Goal: Task Accomplishment & Management: Use online tool/utility

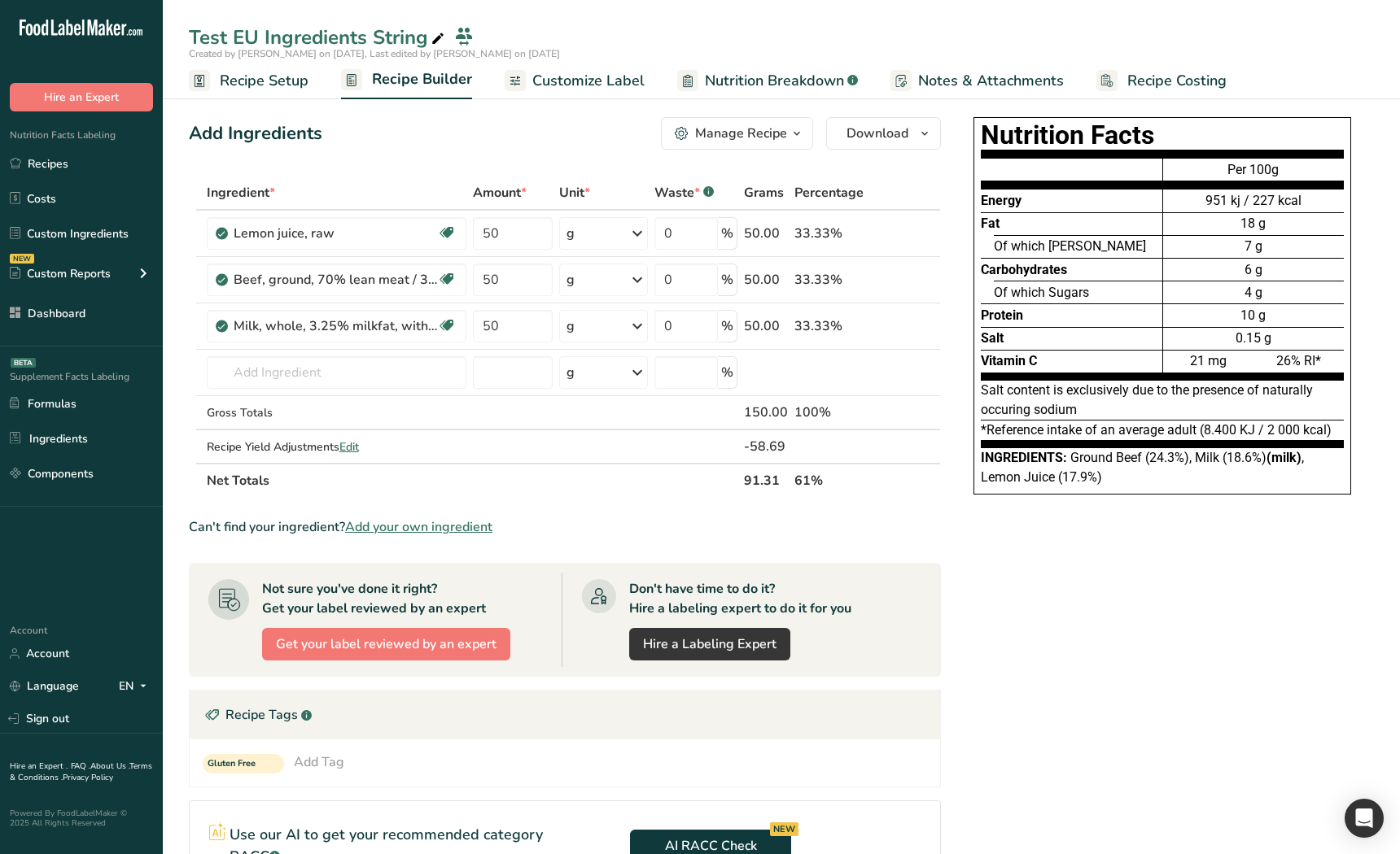
click at [1063, 539] on div "Nutrition Facts Energy Fat Of which Saturates Carbohydrates Of which Sugars Pro…" at bounding box center [1162, 653] width 423 height 1085
drag, startPoint x: 1070, startPoint y: 472, endPoint x: 1084, endPoint y: 581, distance: 109.9
click at [1048, 485] on div "Nutrition Facts Energy Fat Of which Saturates Carbohydrates Of which Sugars Pro…" at bounding box center [1162, 306] width 378 height 378
click at [1088, 596] on div "Nutrition Facts Energy Fat Of which Saturates Carbohydrates Of which Sugars Pro…" at bounding box center [1162, 653] width 423 height 1085
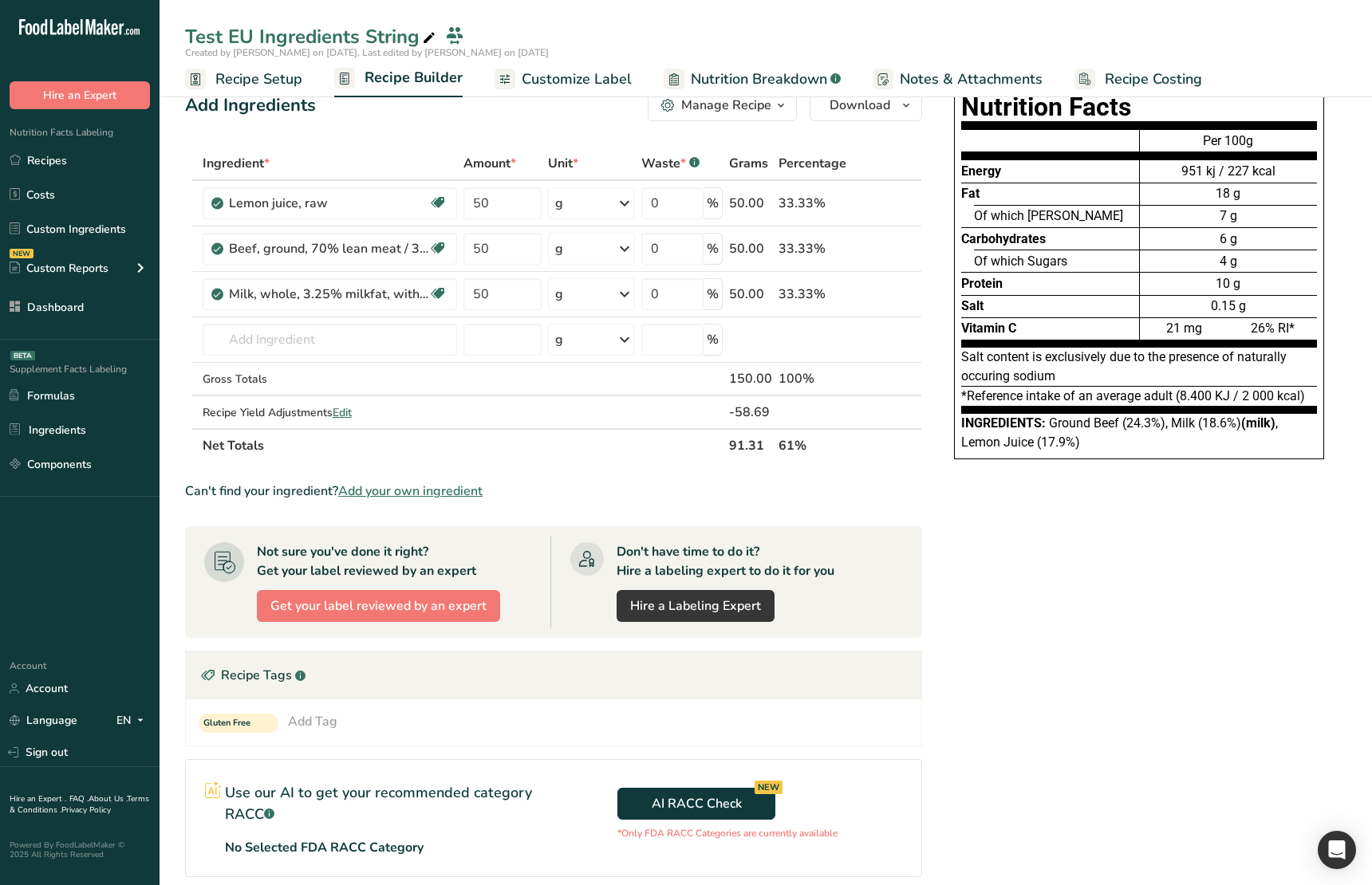
scroll to position [312, 0]
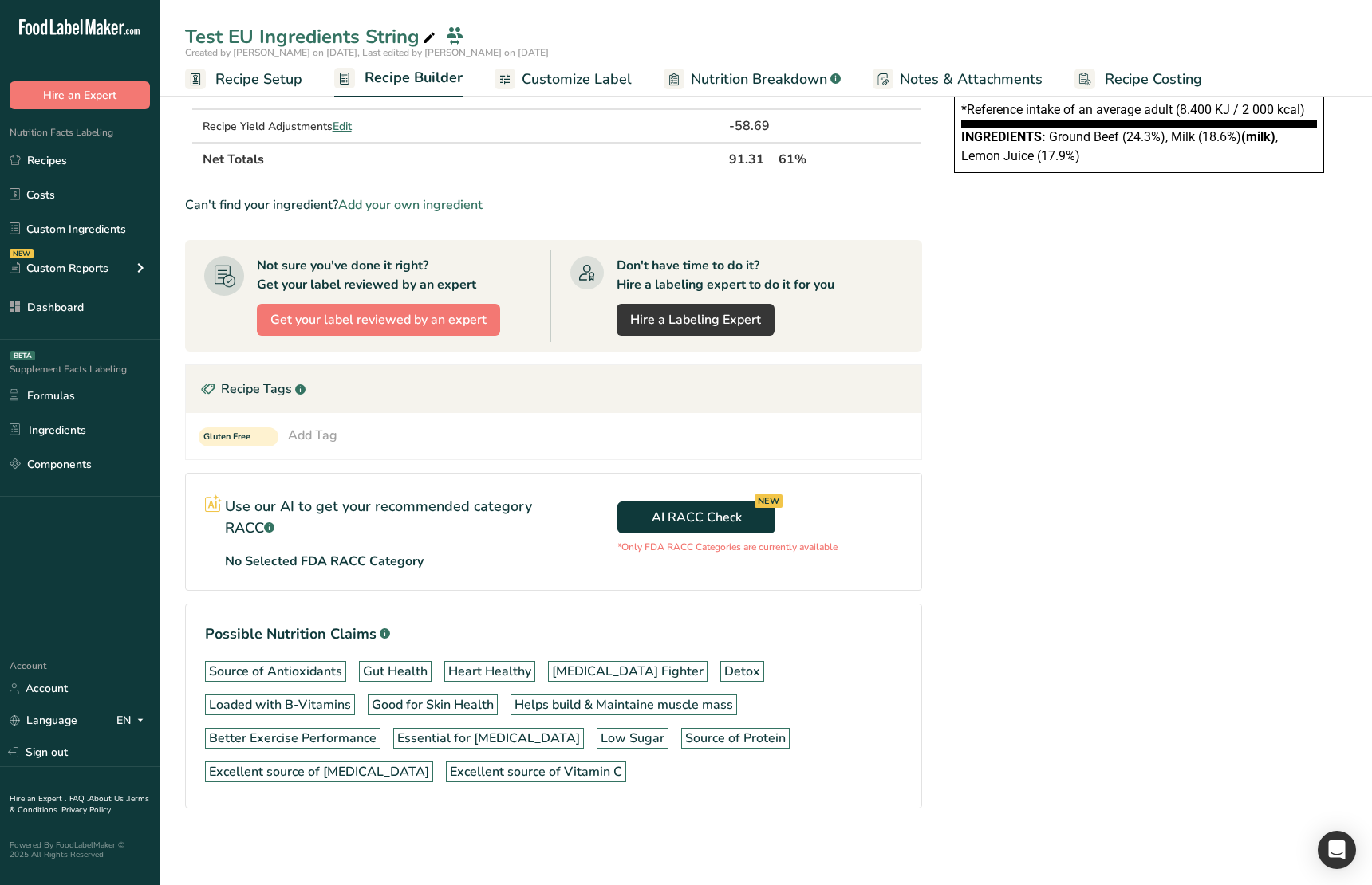
click at [650, 565] on div "AI RACC Check NEW *Only FDA RACC Categories are currently available" at bounding box center [737, 523] width 368 height 100
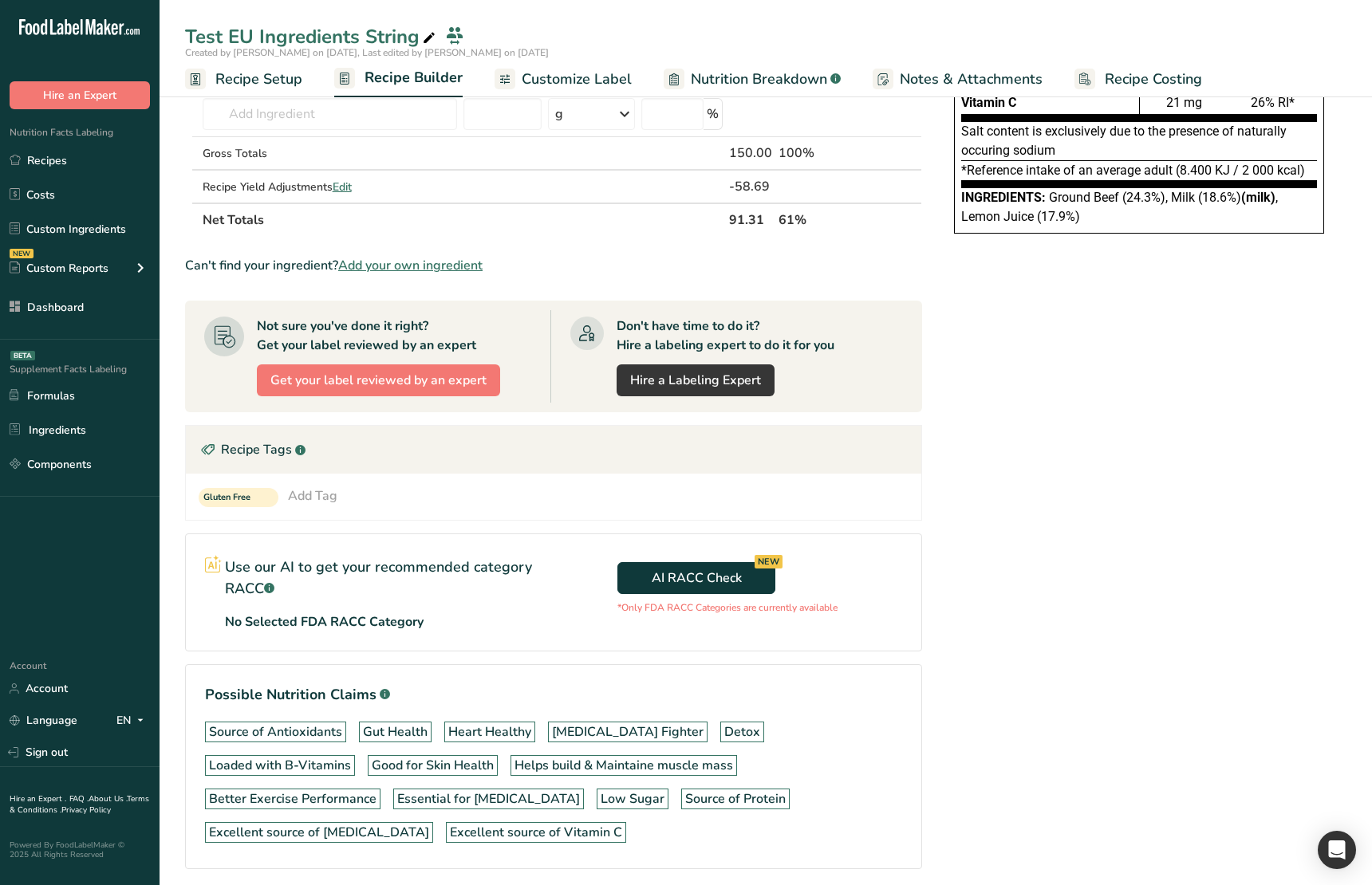
scroll to position [0, 0]
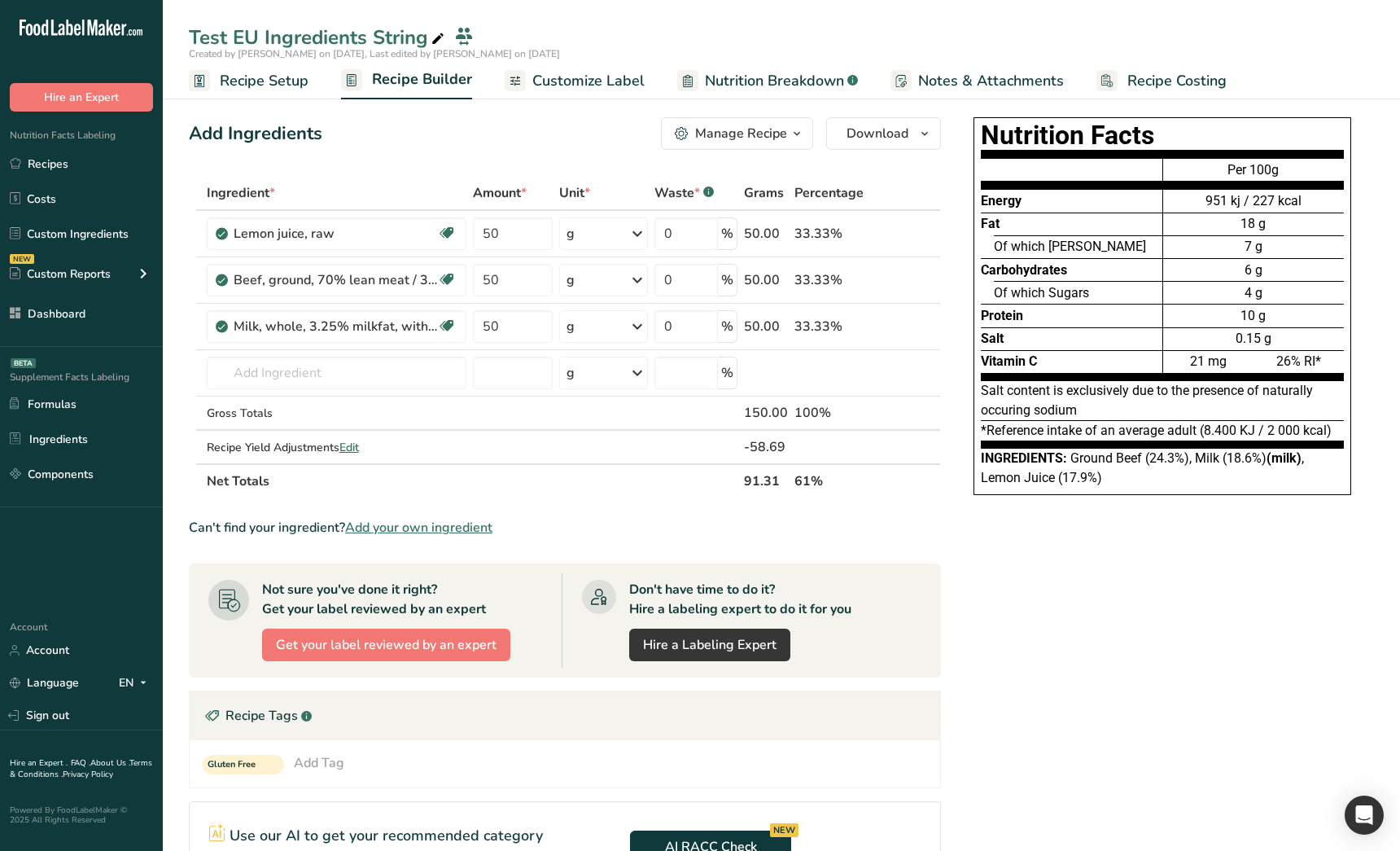
click at [1000, 679] on div "Nutrition Facts Energy Fat Of which Saturates Carbohydrates Of which Sugars Pro…" at bounding box center [1162, 653] width 423 height 1085
click at [872, 694] on div "Recipe Tags .a-a{fill:#347362;}.b-a{fill:#fff;}" at bounding box center [565, 715] width 751 height 49
click at [1174, 647] on div "Nutrition Facts Energy Fat Of which Saturates Carbohydrates Of which Sugars Pro…" at bounding box center [1162, 653] width 423 height 1085
click at [1165, 650] on div "Nutrition Facts Energy Fat Of which Saturates Carbohydrates Of which Sugars Pro…" at bounding box center [1162, 653] width 423 height 1085
click at [352, 451] on span "Edit" at bounding box center [350, 446] width 20 height 15
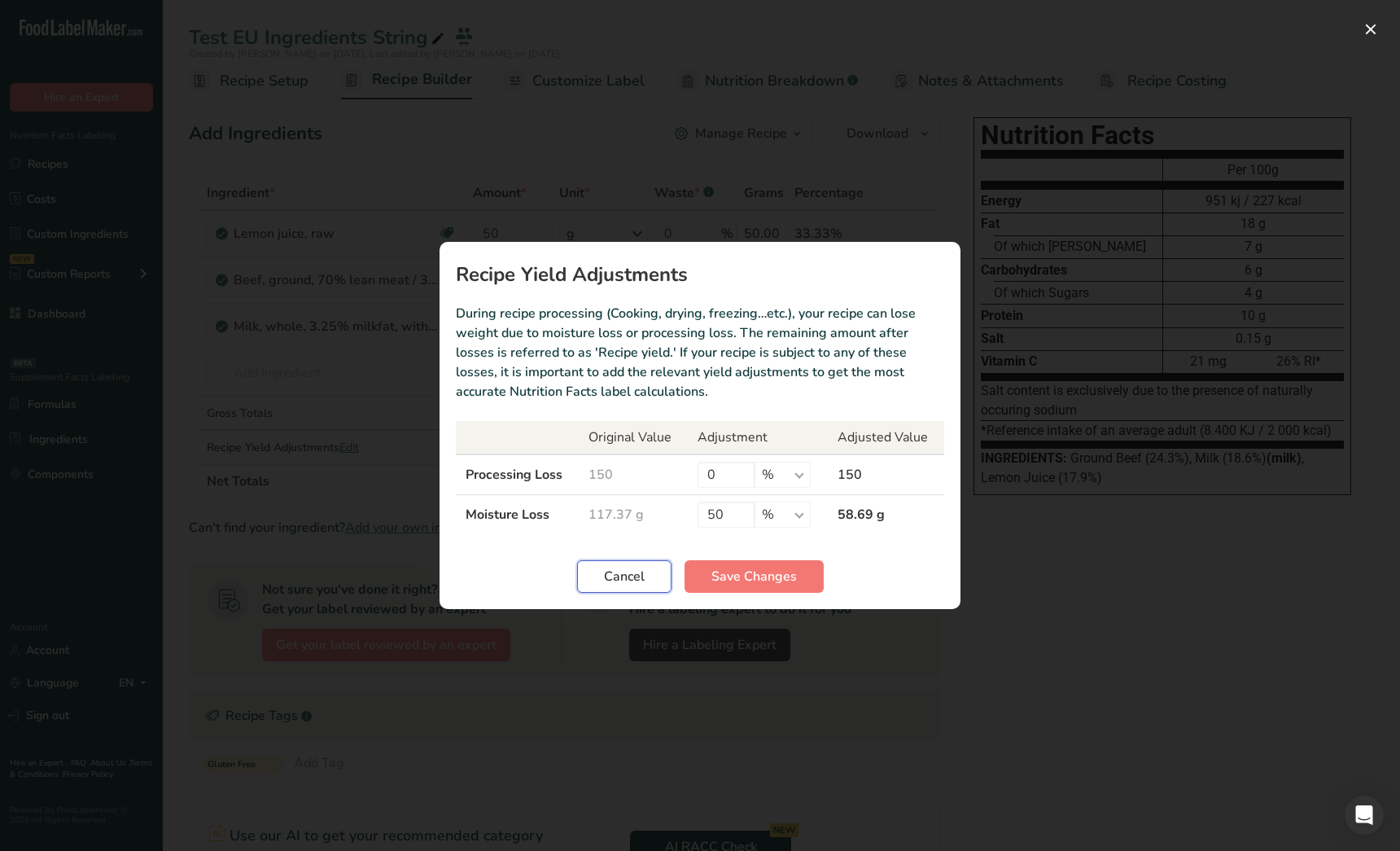
drag, startPoint x: 633, startPoint y: 571, endPoint x: 656, endPoint y: 531, distance: 46.1
click at [633, 571] on span "Cancel" at bounding box center [625, 577] width 41 height 20
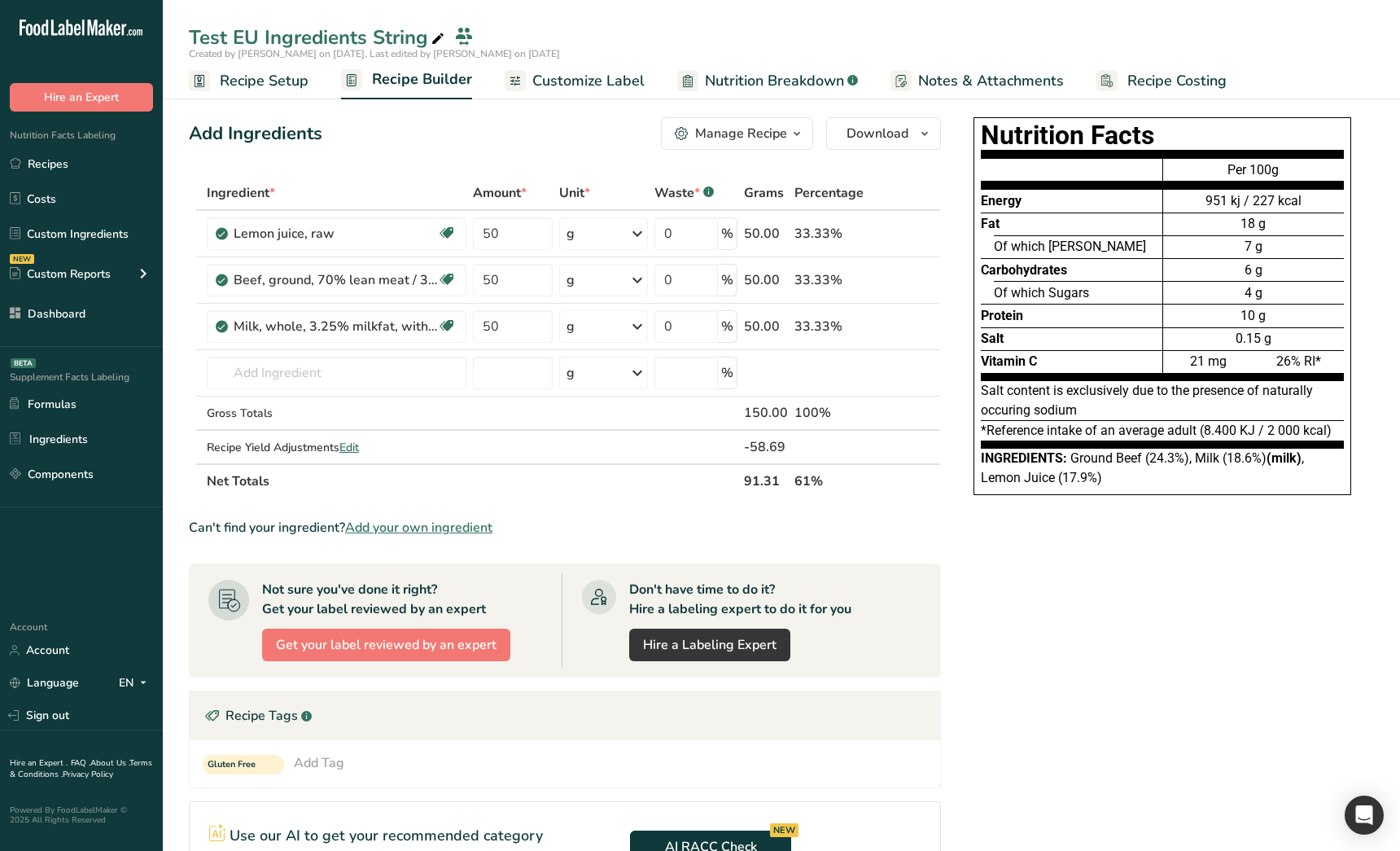
click at [1074, 540] on div "Nutrition Facts Energy Fat Of which Saturates Carbohydrates Of which Sugars Pro…" at bounding box center [1162, 653] width 423 height 1085
drag, startPoint x: 52, startPoint y: 89, endPoint x: 1021, endPoint y: 523, distance: 1061.8
click at [1021, 523] on div ".a-20{fill:#fff;} Hire an Expert Nutrition Facts Labeling Recipes Costs Custom …" at bounding box center [700, 611] width 1400 height 1222
click at [1021, 524] on div "Nutrition Facts Energy Fat Of which Saturates Carbohydrates Of which Sugars Pro…" at bounding box center [1162, 319] width 423 height 417
click at [1028, 689] on div "Nutrition Facts Energy Fat Of which Saturates Carbohydrates Of which Sugars Pro…" at bounding box center [1162, 653] width 423 height 1085
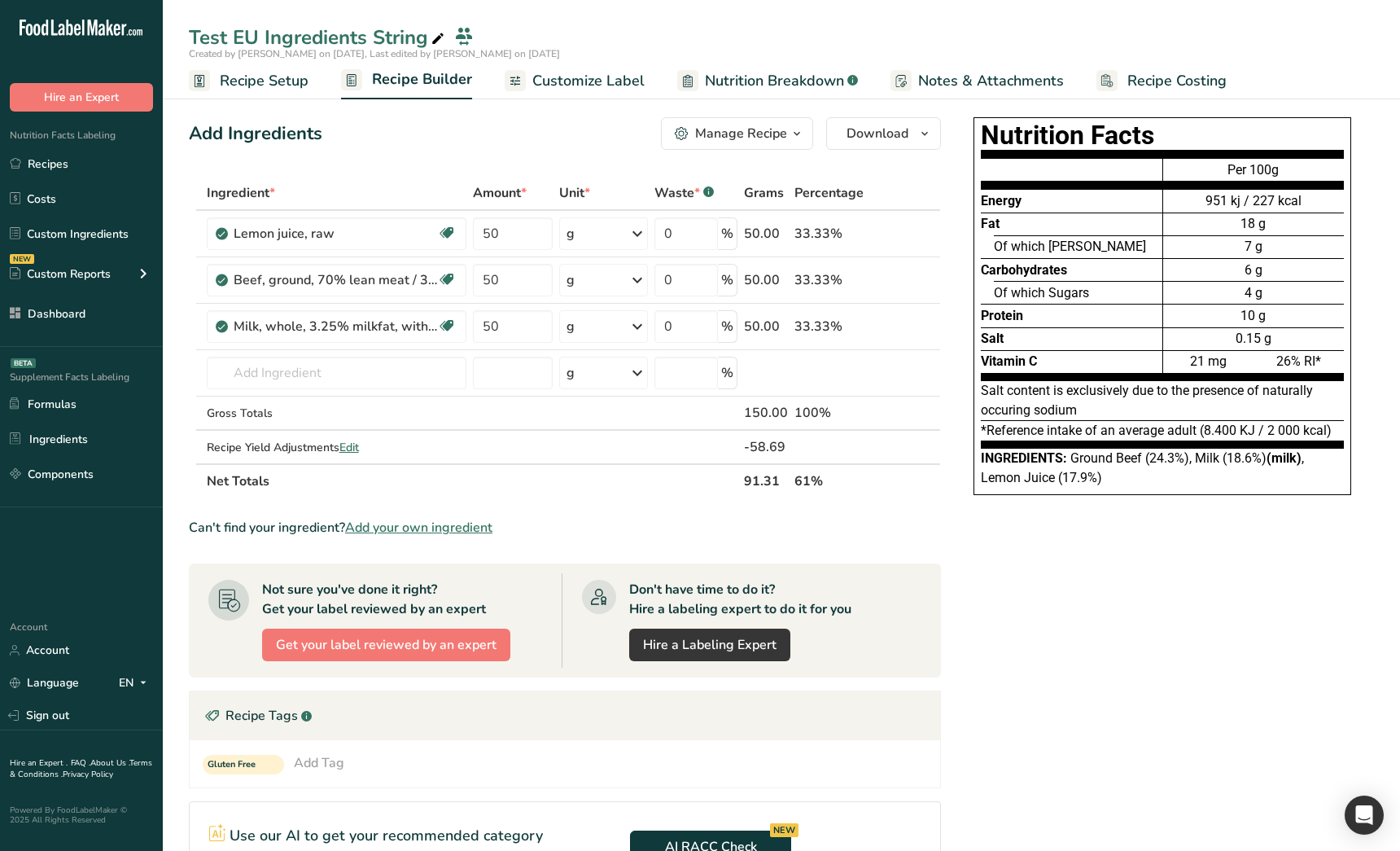
click at [1042, 596] on div "Nutrition Facts Energy Fat Of which Saturates Carbohydrates Of which Sugars Pro…" at bounding box center [1162, 653] width 423 height 1085
drag, startPoint x: 1050, startPoint y: 637, endPoint x: 1017, endPoint y: 620, distance: 37.1
click at [1050, 637] on div "Nutrition Facts Energy Fat Of which Saturates Carbohydrates Of which Sugars Pro…" at bounding box center [1162, 653] width 423 height 1085
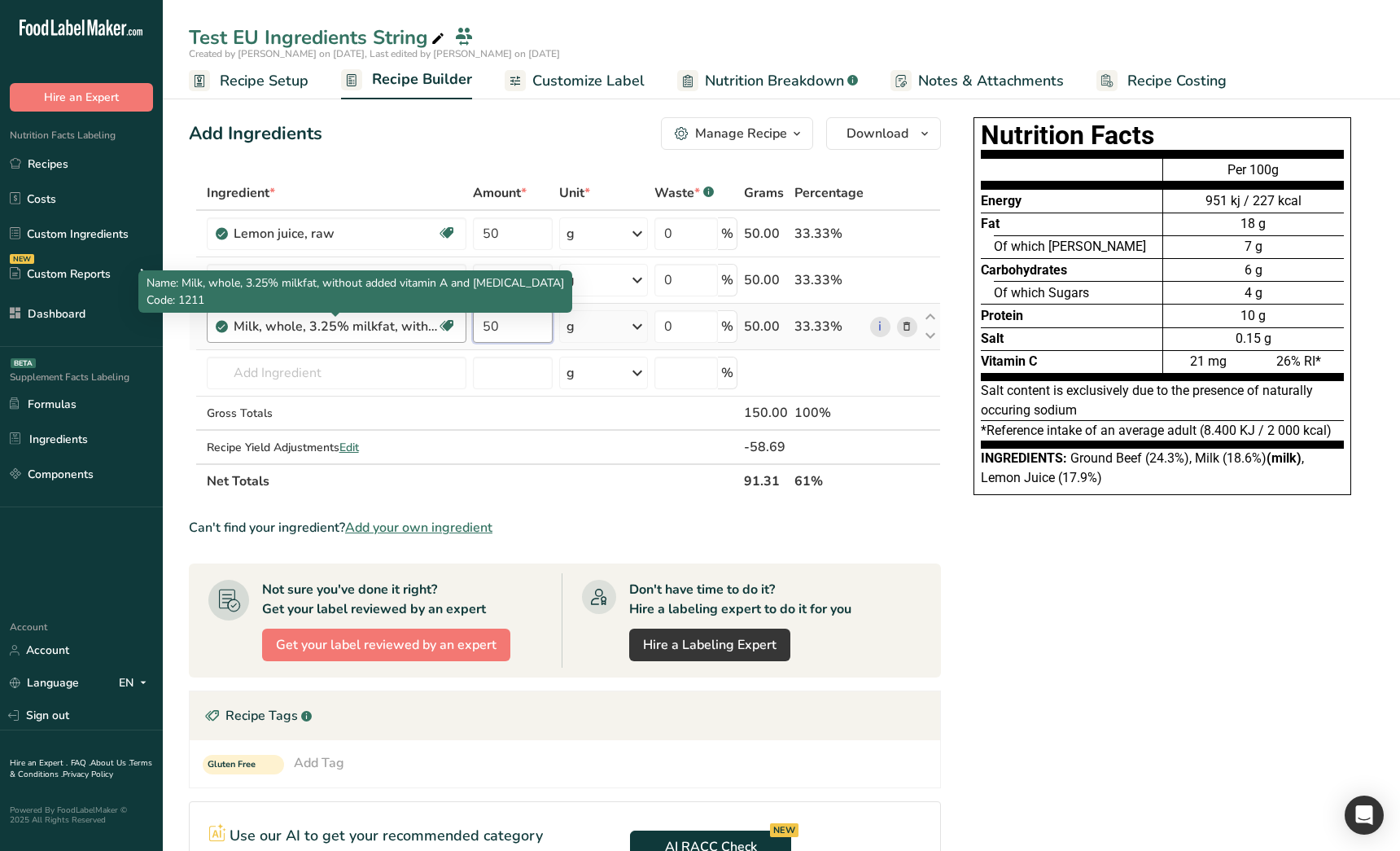
drag, startPoint x: 521, startPoint y: 329, endPoint x: 431, endPoint y: 319, distance: 90.6
click at [431, 319] on tr "Milk, whole, 3.25% milkfat, without added vitamin A and vitamin D Essential for…" at bounding box center [565, 327] width 751 height 46
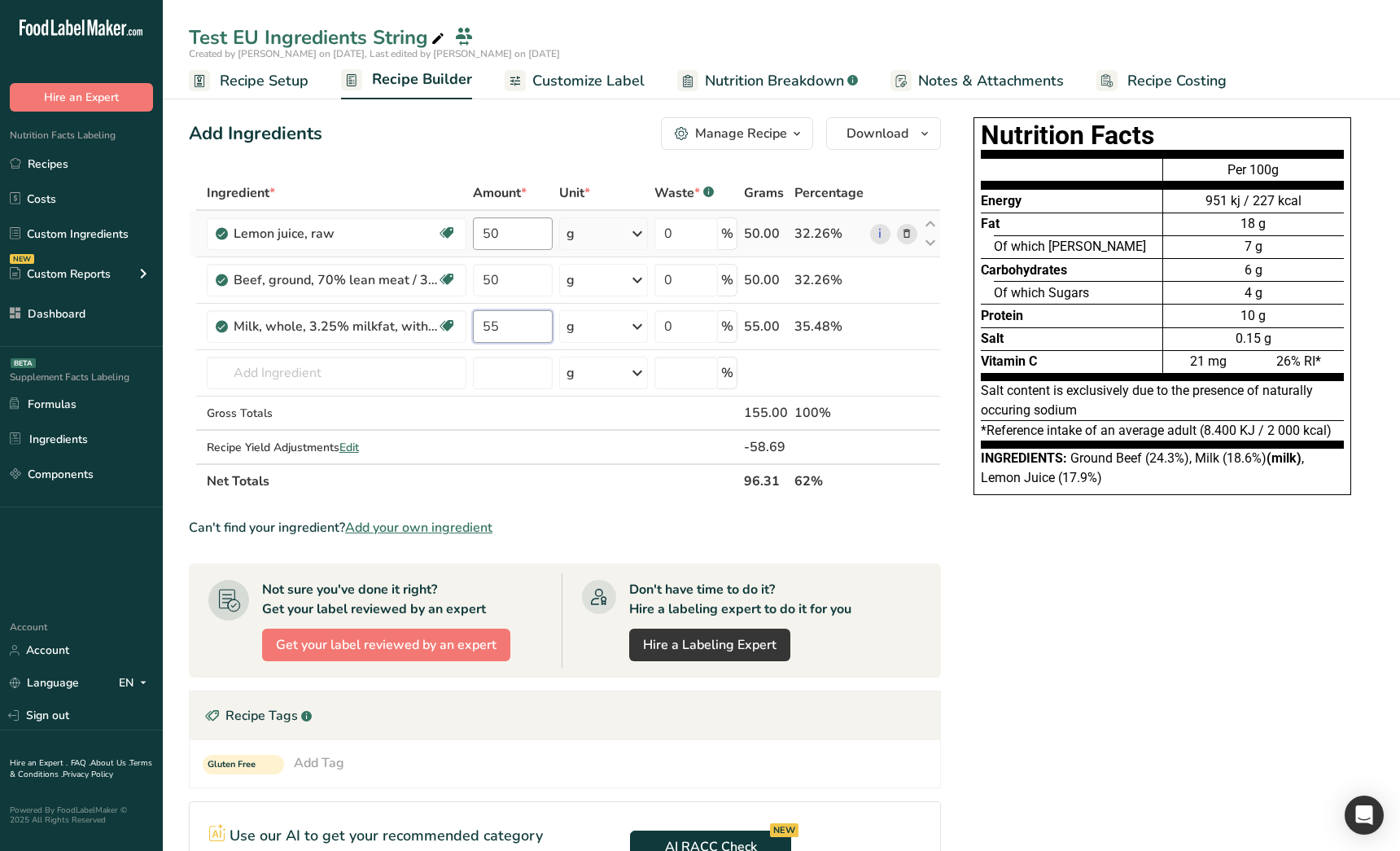
type input "55"
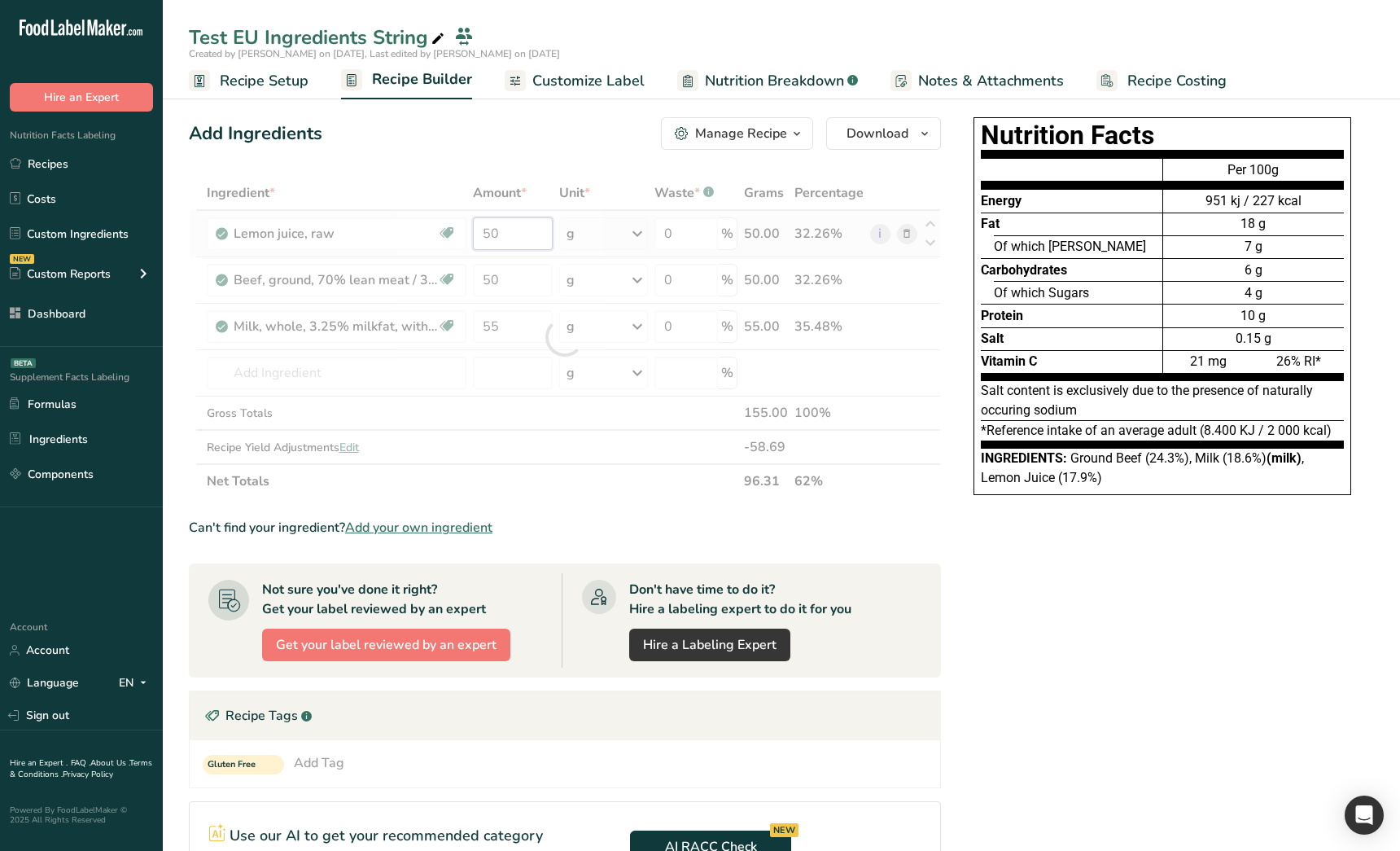
click at [516, 238] on div "Ingredient * Amount * Unit * Waste * .a-a{fill:#347362;}.b-a{fill:#fff;} Grams …" at bounding box center [565, 336] width 752 height 322
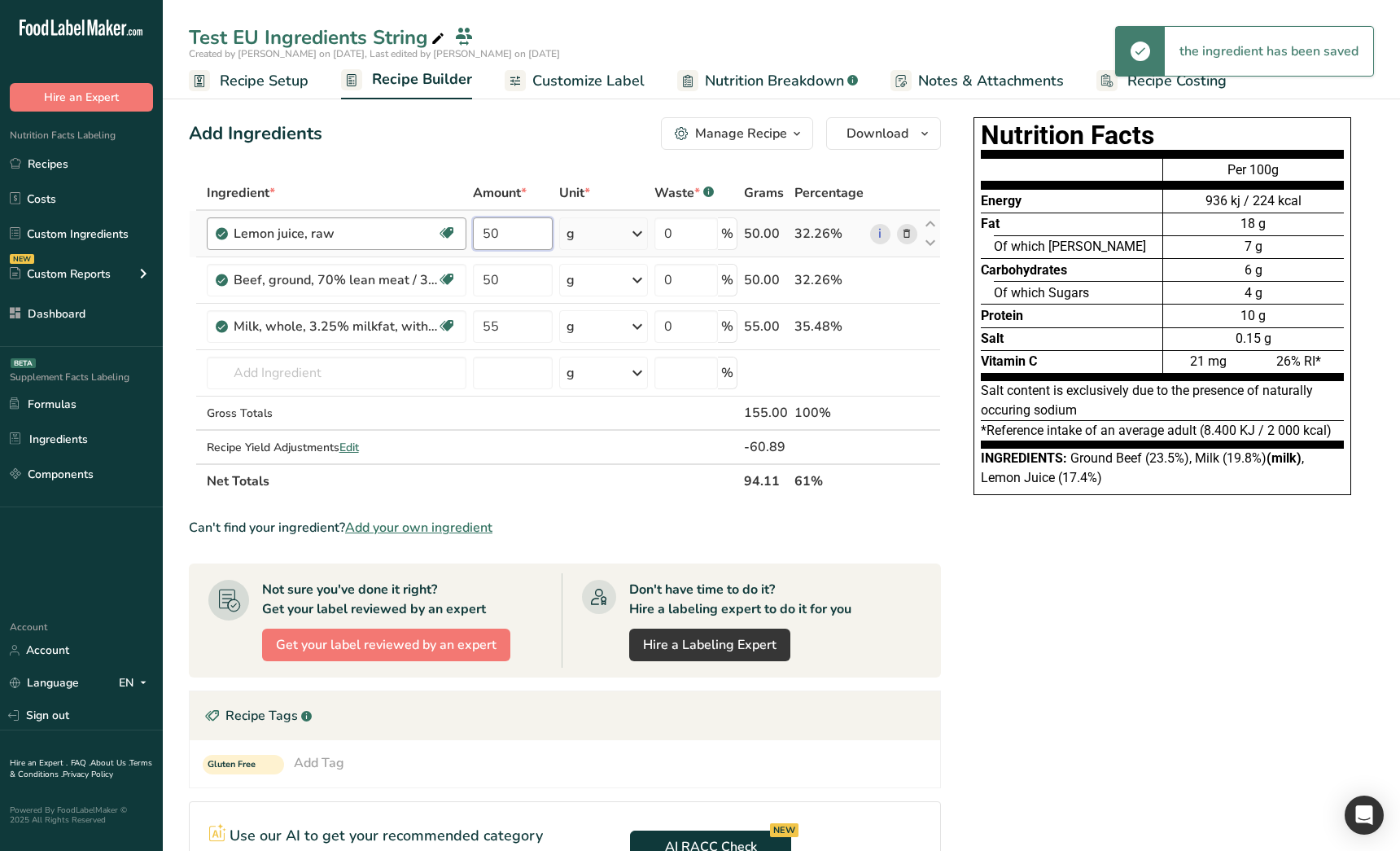
drag, startPoint x: 518, startPoint y: 236, endPoint x: 465, endPoint y: 232, distance: 53.2
click at [465, 232] on tr "Lemon juice, raw Source of Antioxidants Gut Health Heart Healthy Cancer Fighter…" at bounding box center [565, 234] width 751 height 46
type input "60"
drag, startPoint x: 1187, startPoint y: 666, endPoint x: 1113, endPoint y: 645, distance: 76.9
click at [1186, 665] on div "Nutrition Facts Energy Fat Of which Saturates Carbohydrates Of which Sugars Pro…" at bounding box center [1162, 653] width 423 height 1085
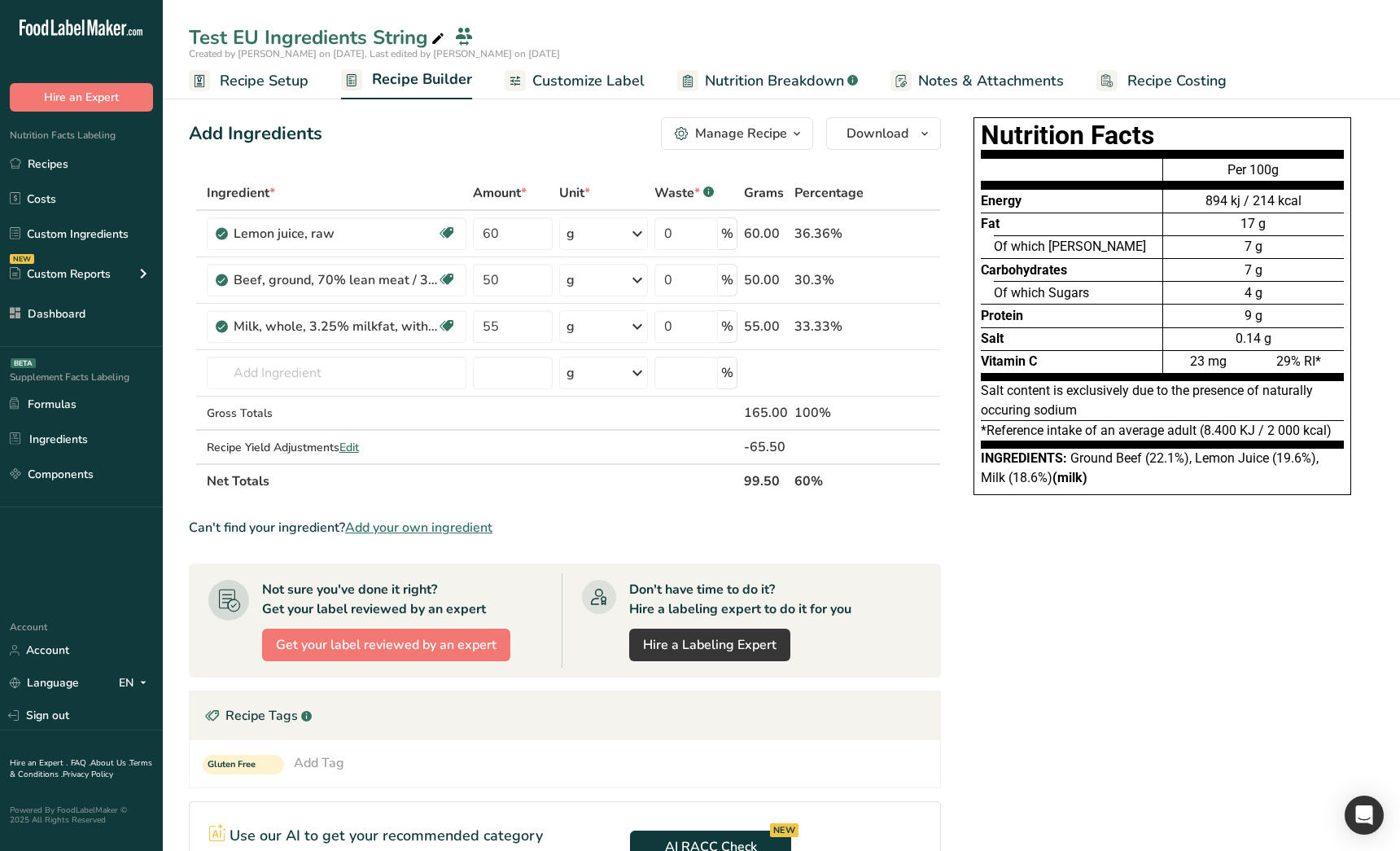
click at [599, 83] on span "Customize Label" at bounding box center [588, 81] width 113 height 22
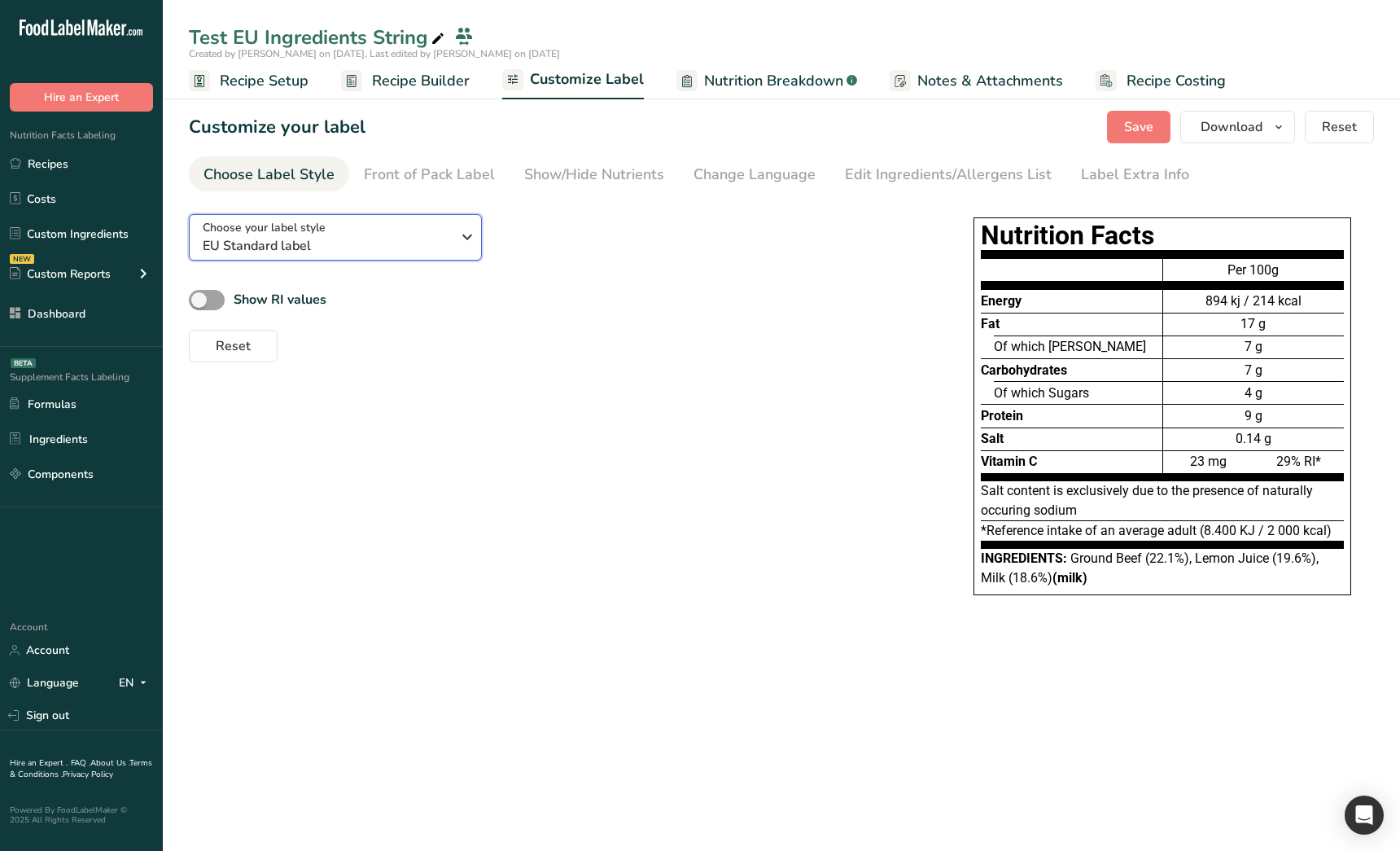
click at [371, 253] on span "EU Standard label" at bounding box center [326, 246] width 248 height 20
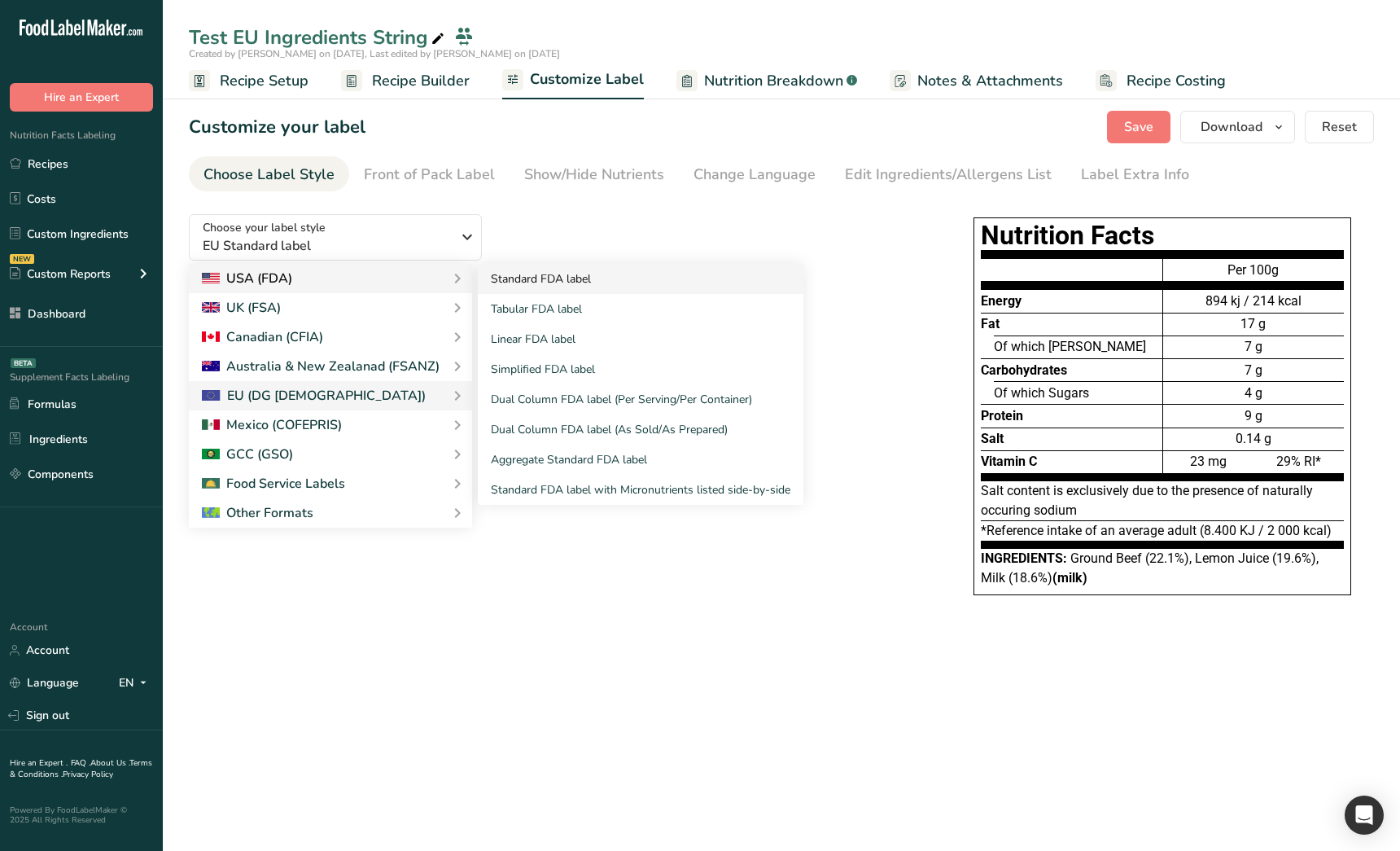
click at [516, 284] on link "Standard FDA label" at bounding box center [641, 279] width 326 height 30
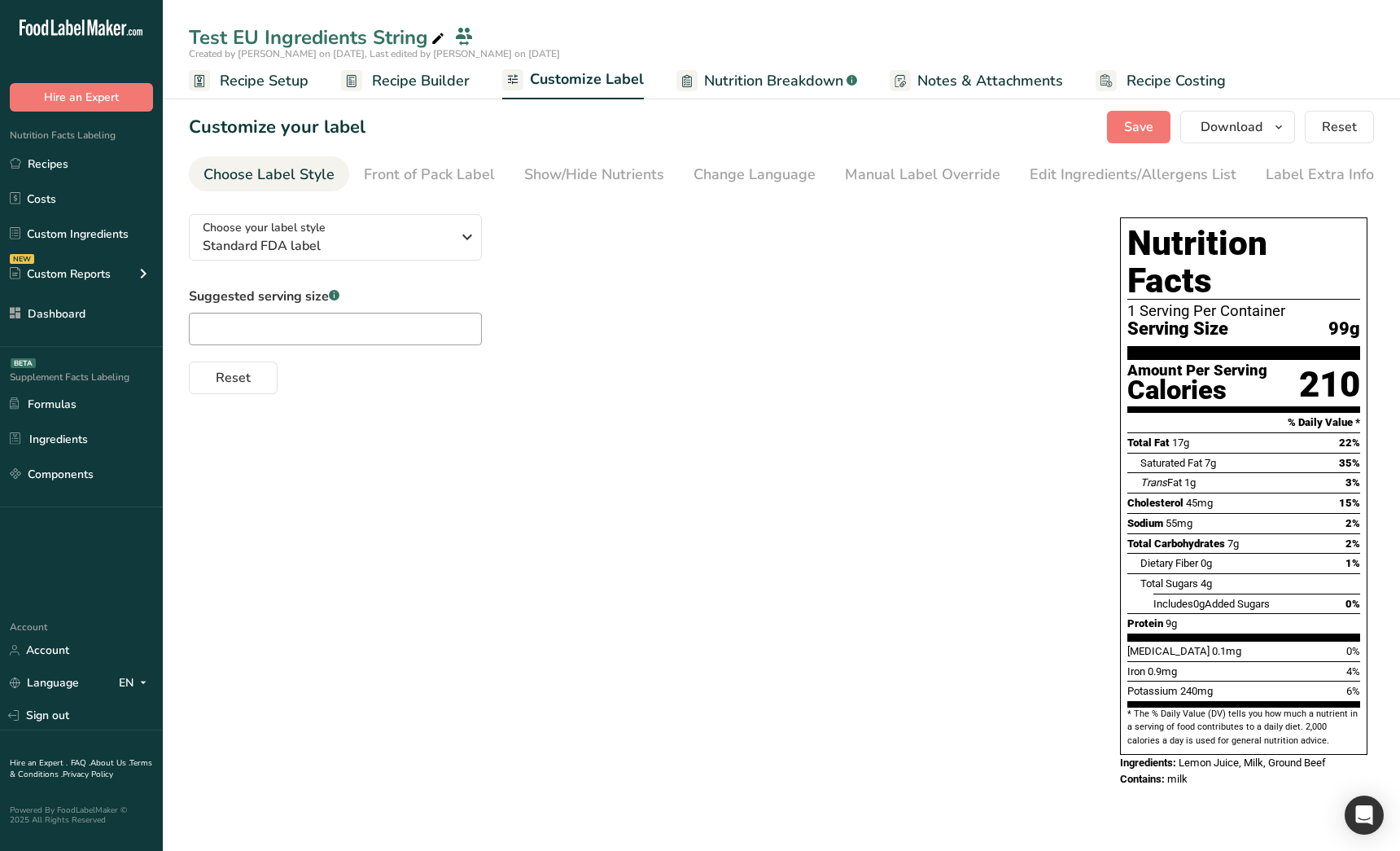
click at [273, 90] on span "Recipe Setup" at bounding box center [264, 81] width 89 height 22
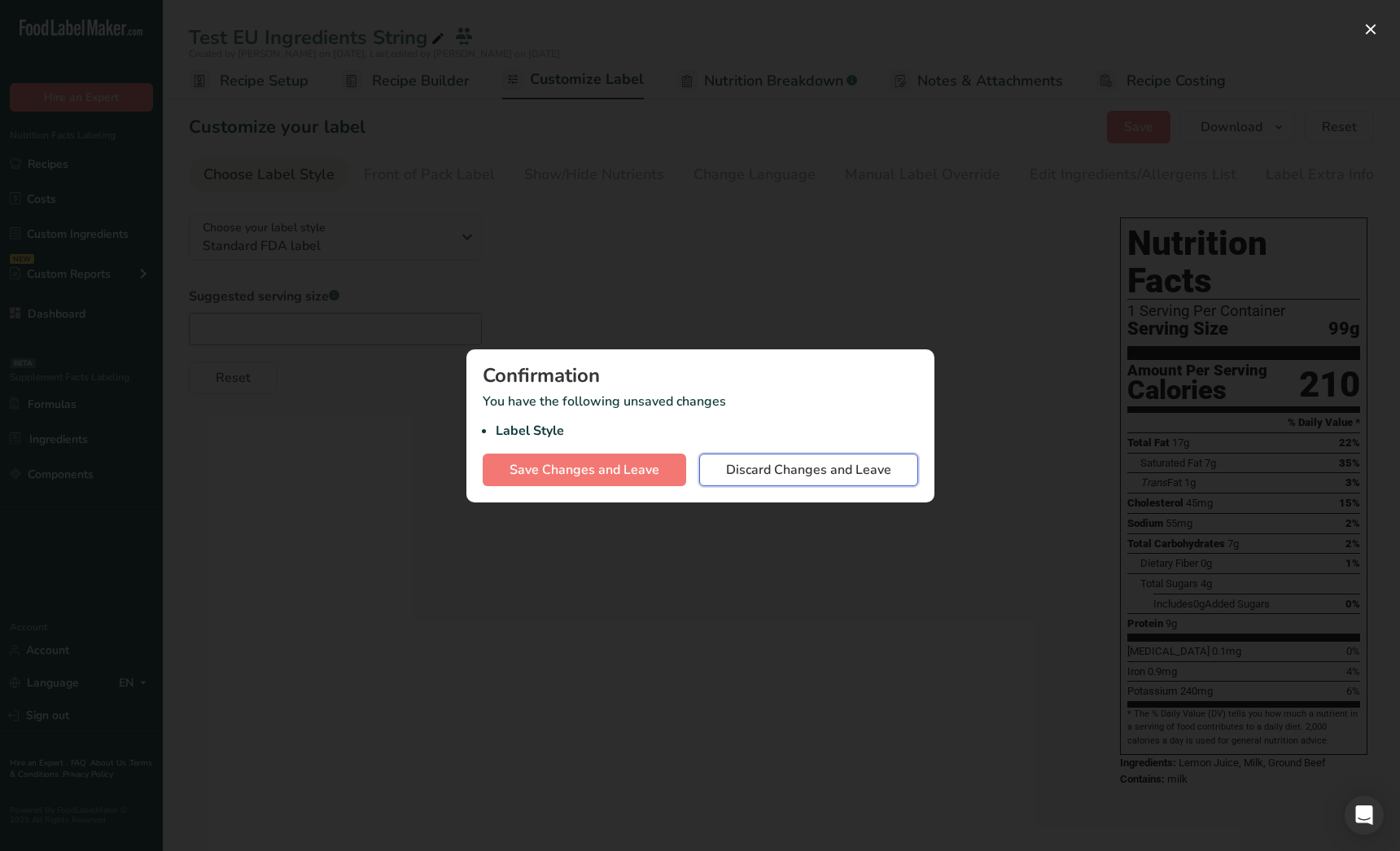
click at [780, 477] on span "Discard Changes and Leave" at bounding box center [808, 469] width 165 height 20
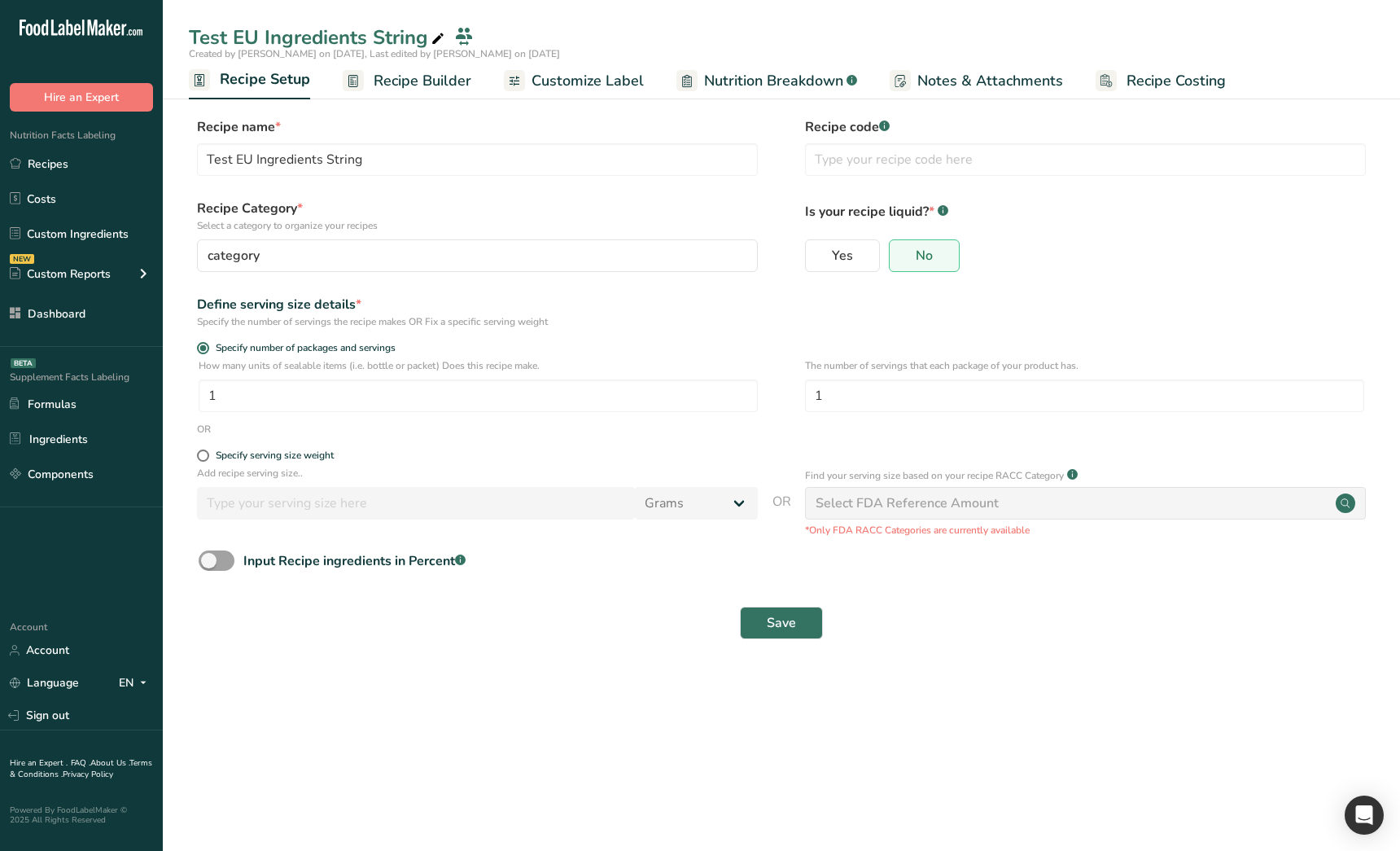
click at [389, 75] on span "Recipe Builder" at bounding box center [422, 81] width 98 height 22
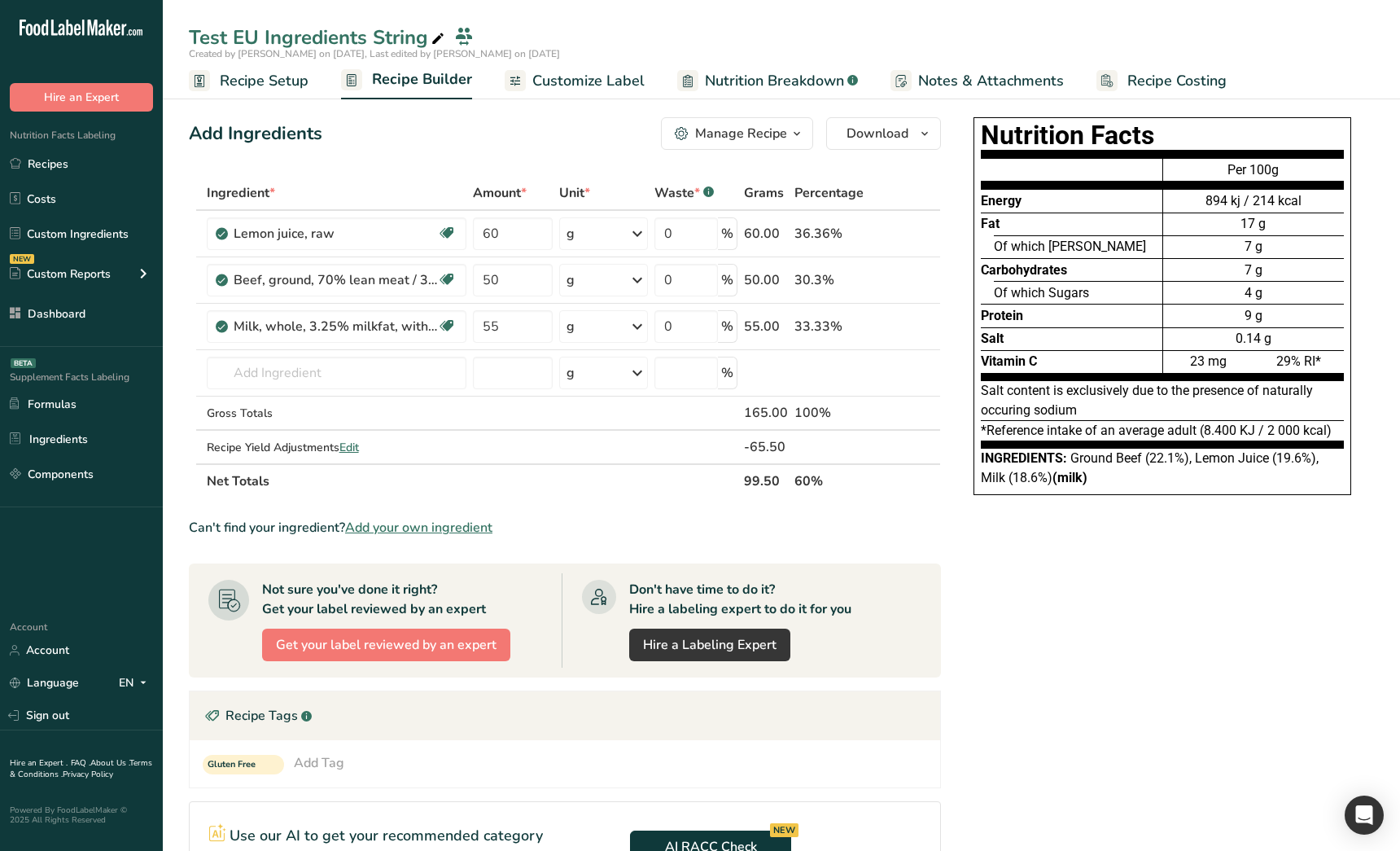
click at [1252, 597] on div "Nutrition Facts Energy Fat Of which Saturates Carbohydrates Of which Sugars Pro…" at bounding box center [1162, 653] width 423 height 1085
click at [998, 595] on div "Nutrition Facts Energy Fat Of which Saturates Carbohydrates Of which Sugars Pro…" at bounding box center [1162, 653] width 423 height 1085
drag, startPoint x: 792, startPoint y: 475, endPoint x: 861, endPoint y: 506, distance: 75.6
click at [824, 477] on th "60%" at bounding box center [829, 480] width 75 height 35
click at [861, 506] on section "Ingredient * Amount * Unit * Waste * .a-a{fill:#347362;}.b-a{fill:#fff;} Grams …" at bounding box center [565, 673] width 752 height 994
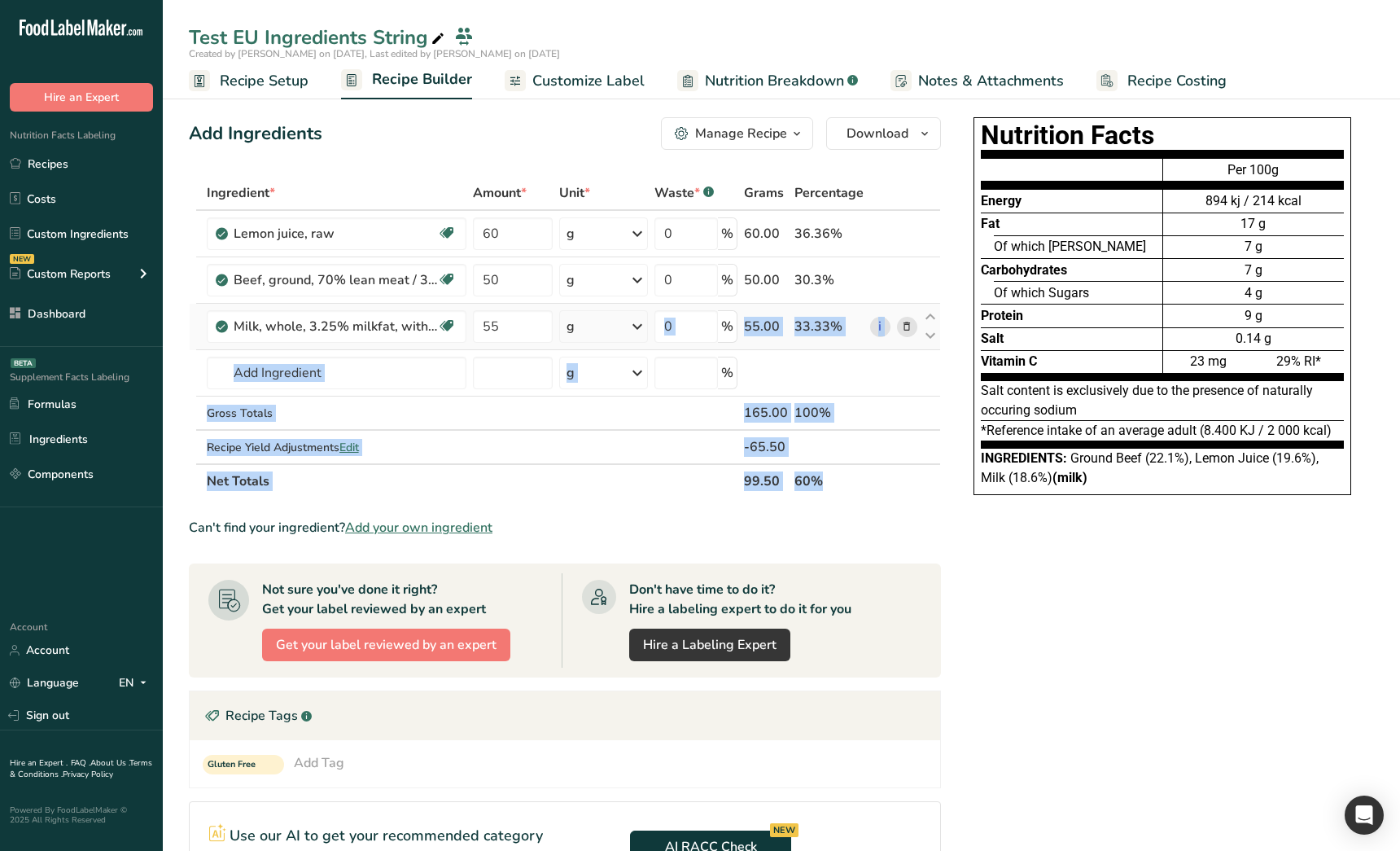
drag, startPoint x: 897, startPoint y: 482, endPoint x: 608, endPoint y: 319, distance: 331.8
click at [631, 324] on table "Ingredient * Amount * Unit * Waste * .a-a{fill:#347362;}.b-a{fill:#fff;} Grams …" at bounding box center [565, 336] width 752 height 322
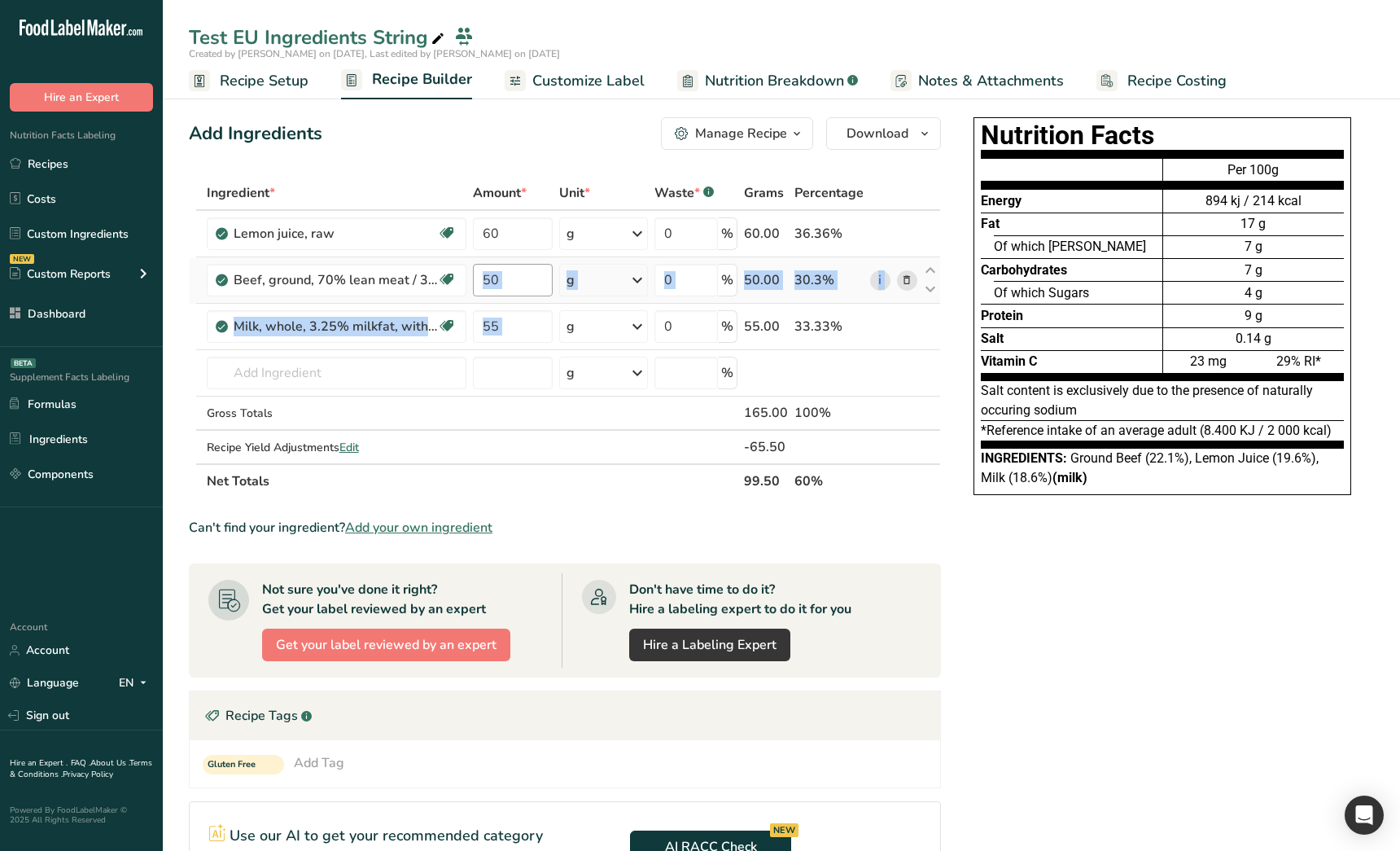
drag, startPoint x: 553, startPoint y: 296, endPoint x: 526, endPoint y: 282, distance: 30.4
click at [526, 282] on tbody "Lemon juice, raw Source of Antioxidants Gut Health Heart Healthy Cancer Fighter…" at bounding box center [565, 337] width 751 height 252
click at [1124, 610] on div "Nutrition Facts Energy Fat Of which Saturates Carbohydrates Of which Sugars Pro…" at bounding box center [1162, 653] width 423 height 1085
click at [1239, 688] on div "Nutrition Facts Energy Fat Of which Saturates Carbohydrates Of which Sugars Pro…" at bounding box center [1162, 653] width 423 height 1085
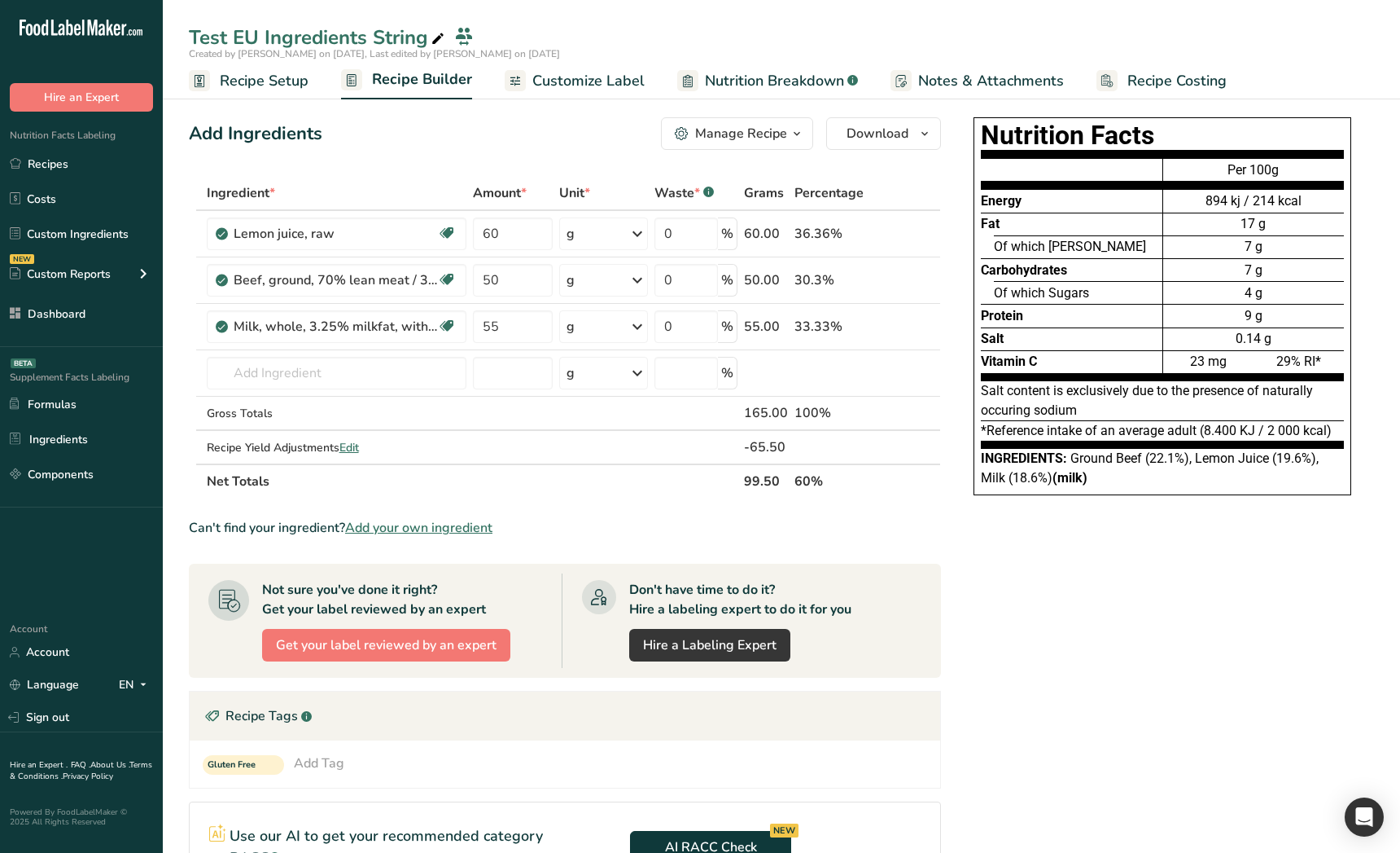
click at [1085, 760] on div "Nutrition Facts Energy Fat Of which Saturates Carbohydrates Of which Sugars Pro…" at bounding box center [1162, 653] width 423 height 1086
click at [1295, 693] on div "Nutrition Facts Energy Fat Of which Saturates Carbohydrates Of which Sugars Pro…" at bounding box center [1162, 653] width 423 height 1086
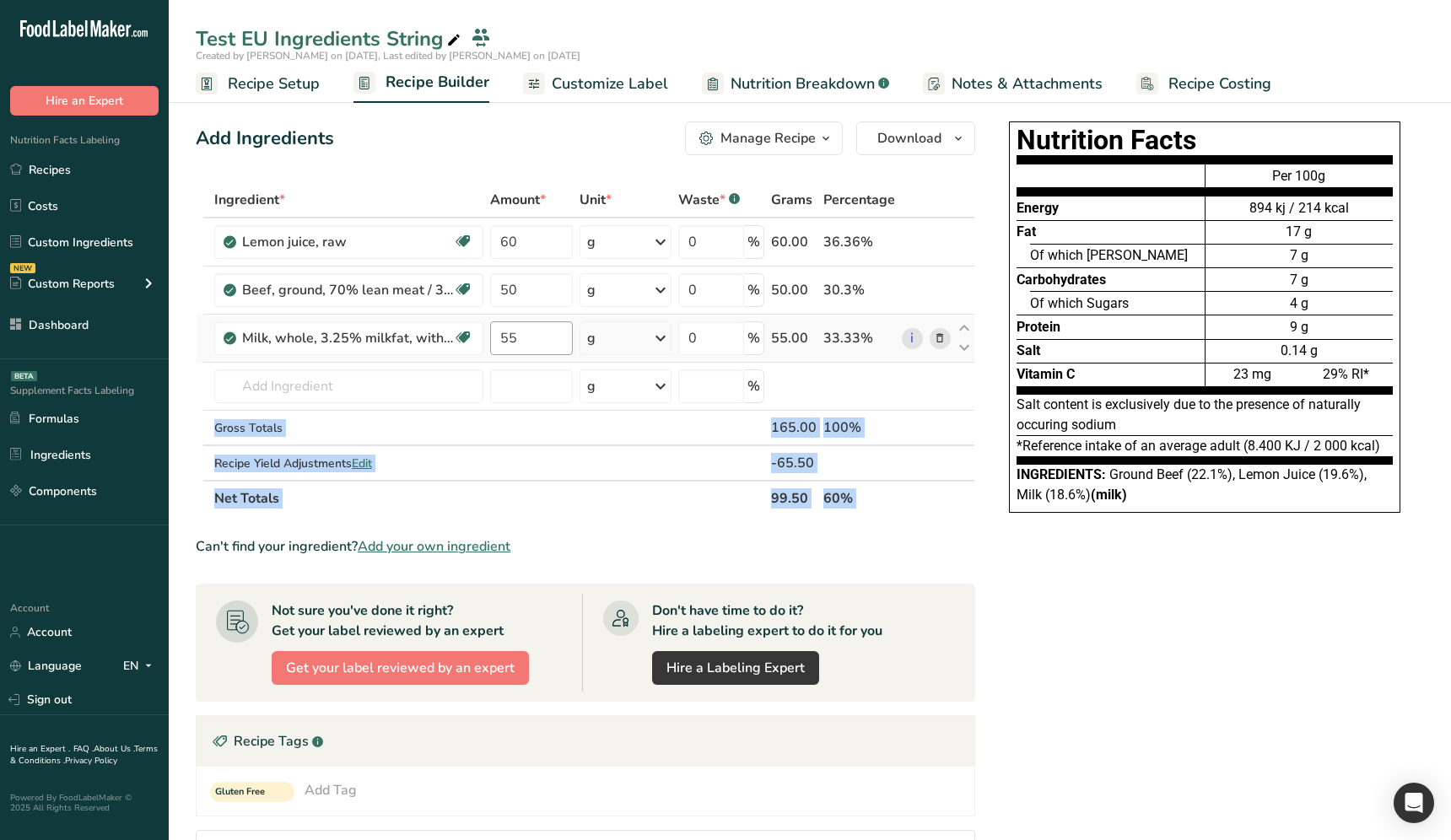
drag, startPoint x: 906, startPoint y: 526, endPoint x: 514, endPoint y: 327, distance: 439.6
click at [629, 371] on section "Ingredient * Amount * Unit * Waste * .a-a{fill:#347362;}.b-a{fill:#fff;} Grams …" at bounding box center [586, 697] width 780 height 1029
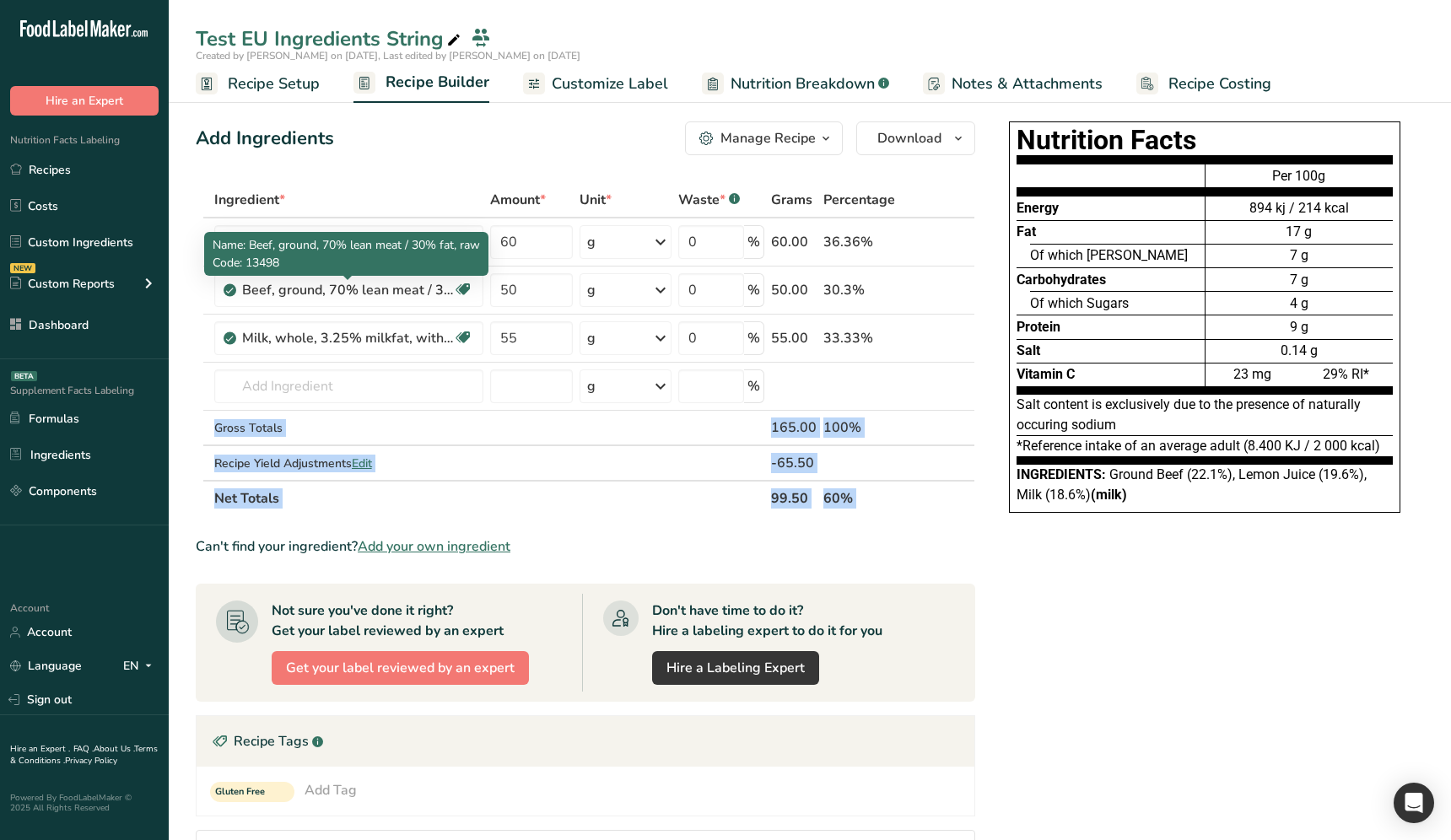
drag, startPoint x: 322, startPoint y: 219, endPoint x: 301, endPoint y: 200, distance: 28.3
click at [301, 200] on table "Ingredient * Amount * Unit * Waste * .a-a{fill:#347362;}.b-a{fill:#fff;} Grams …" at bounding box center [586, 348] width 780 height 334
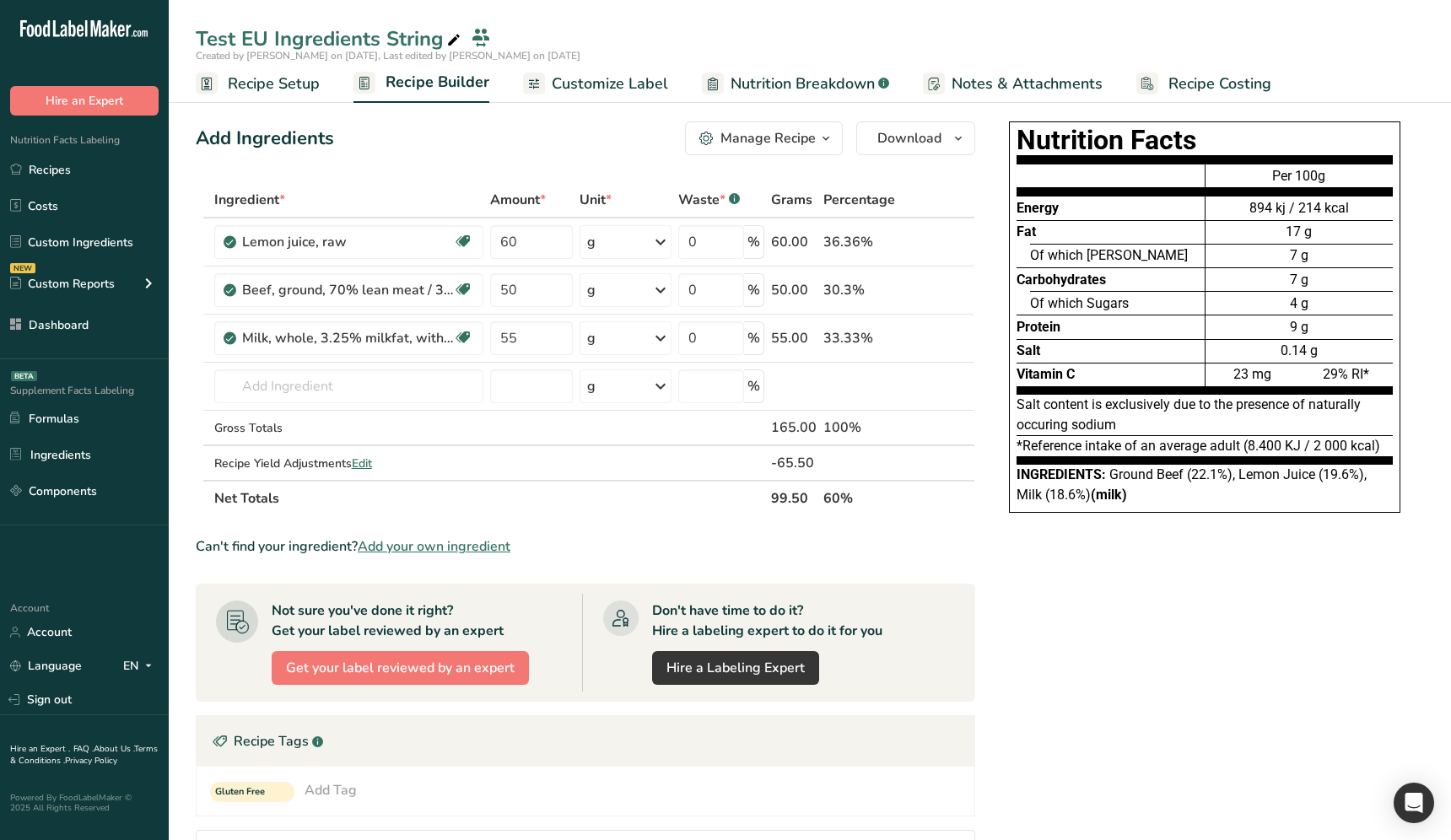
drag, startPoint x: 1315, startPoint y: 749, endPoint x: 1222, endPoint y: 727, distance: 95.6
click at [1308, 749] on div "Nutrition Facts Energy Fat Of which Saturates Carbohydrates Of which Sugars Pro…" at bounding box center [1205, 676] width 439 height 1124
drag, startPoint x: 714, startPoint y: 64, endPoint x: 722, endPoint y: 66, distance: 8.2
click at [714, 65] on link "Nutrition Breakdown .a-a{fill:#347362;}.b-a{fill:#fff;}" at bounding box center [795, 84] width 188 height 38
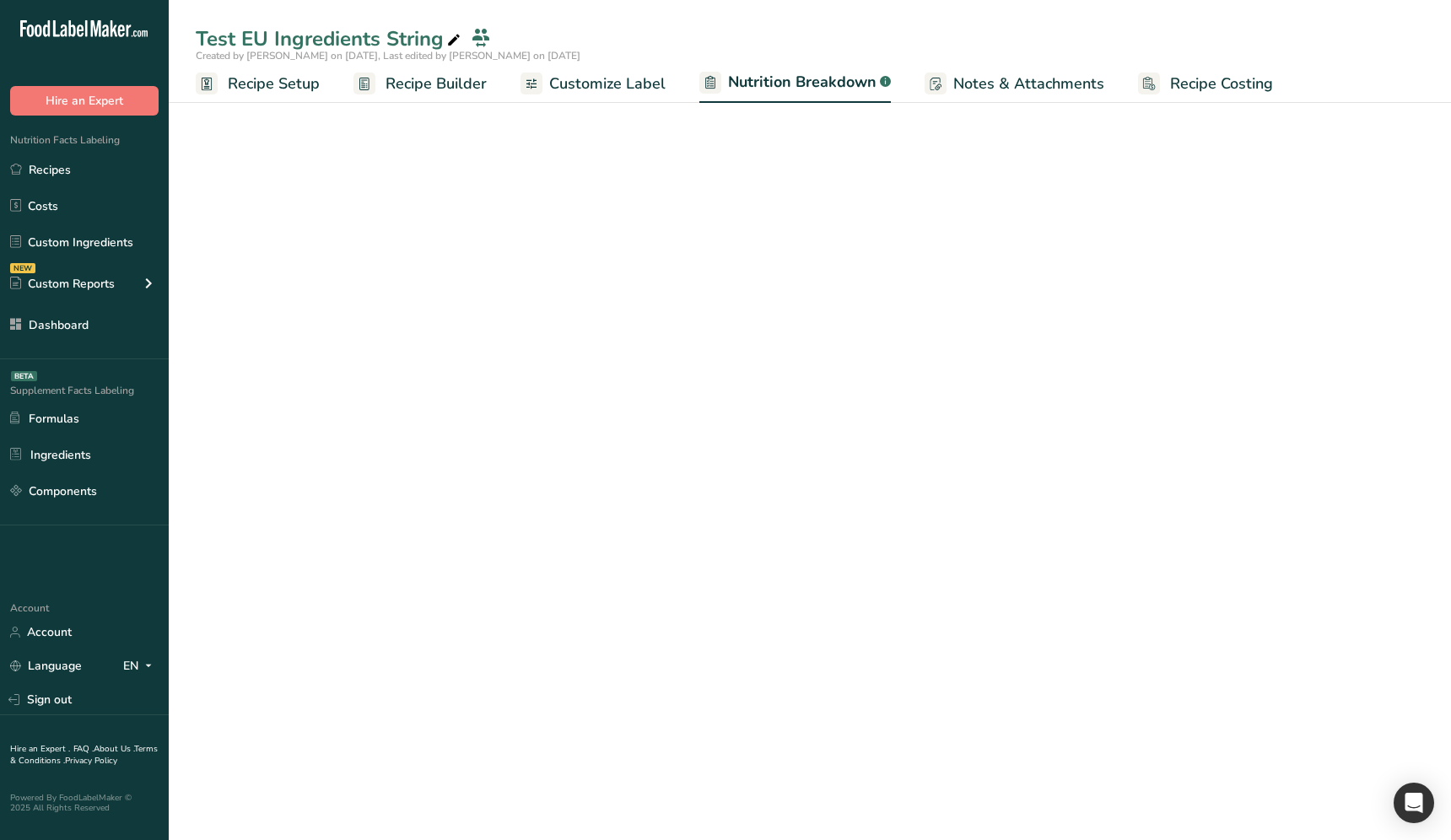
click at [748, 74] on span "Nutrition Breakdown" at bounding box center [802, 82] width 148 height 23
select select "Calories"
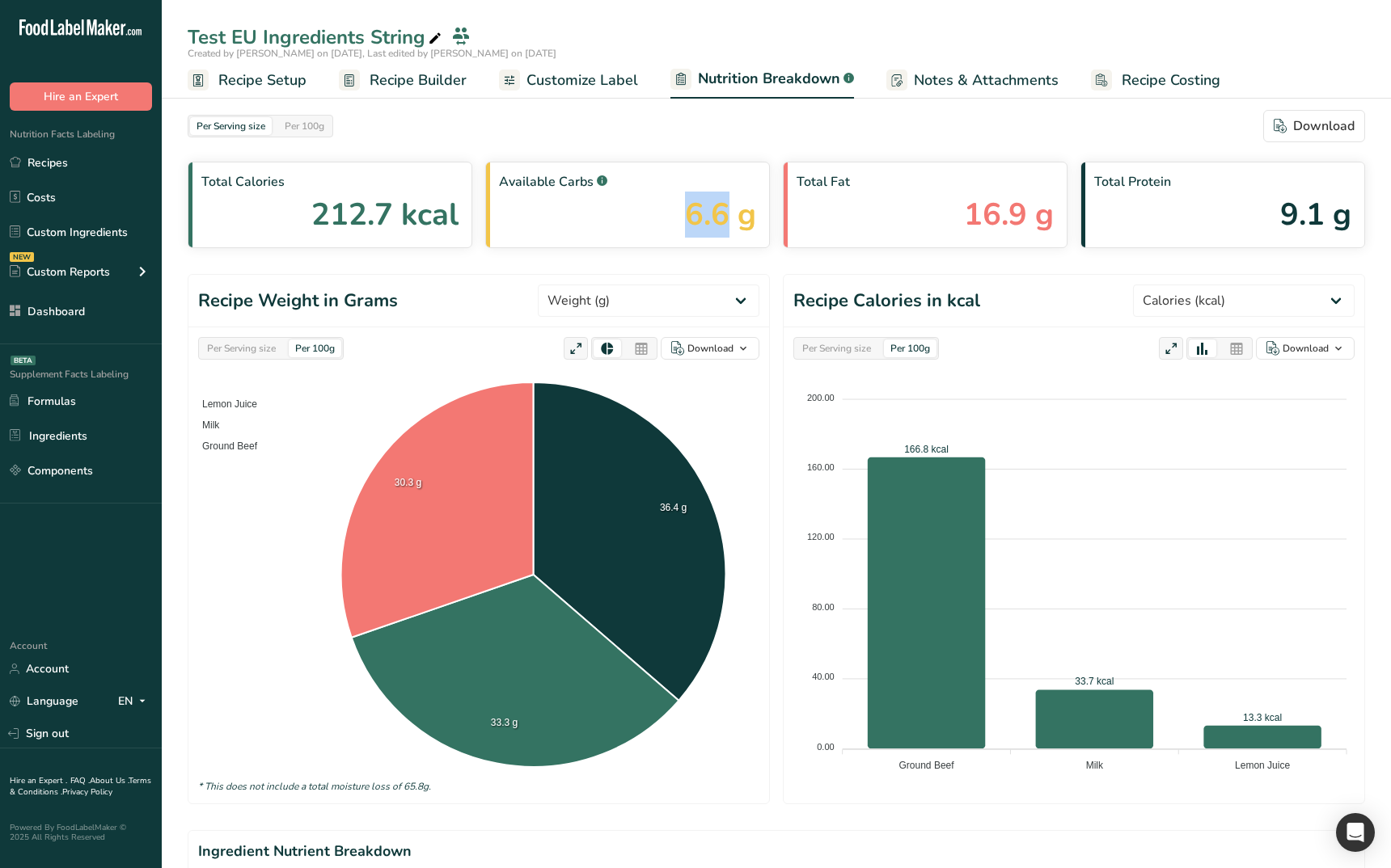
drag, startPoint x: 724, startPoint y: 216, endPoint x: 589, endPoint y: 216, distance: 135.0
click at [590, 216] on div "Available Carbs .a-a{fill:#347362;}.b-a{fill:#fff;} 6.6 g" at bounding box center [628, 205] width 285 height 86
drag, startPoint x: 589, startPoint y: 217, endPoint x: 561, endPoint y: 204, distance: 30.9
click at [585, 216] on div "Available Carbs .a-a{fill:#347362;}.b-a{fill:#fff;} 6.6 g" at bounding box center [628, 205] width 285 height 86
drag, startPoint x: 496, startPoint y: 185, endPoint x: 615, endPoint y: 197, distance: 119.6
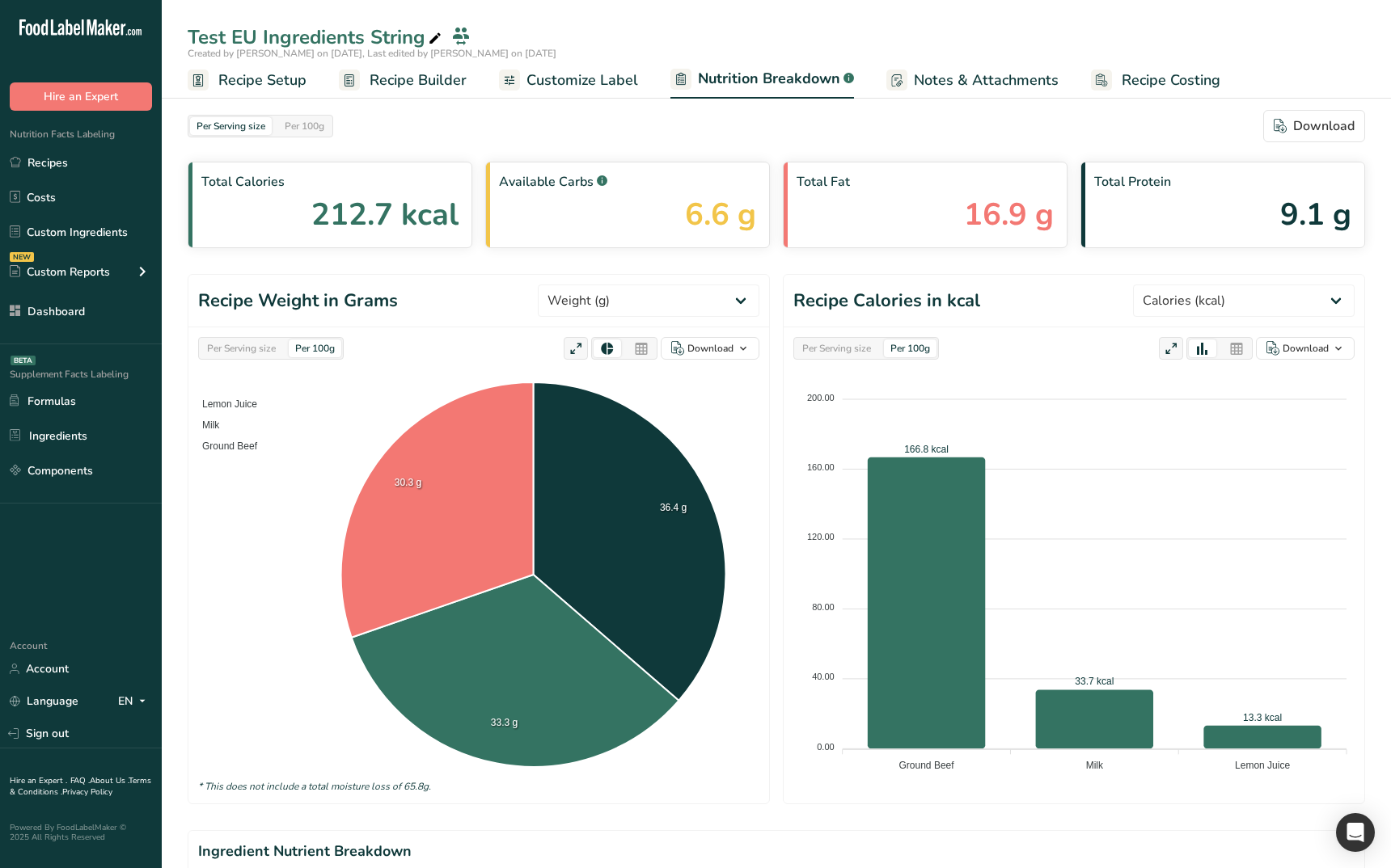
click at [615, 197] on div "Available Carbs .a-a{fill:#347362;}.b-a{fill:#fff;} 6.6 g" at bounding box center [628, 205] width 285 height 86
click at [584, 263] on div "Per Serving size Per 100g Download Total Calories 212.7 kcal Available Carbs .a…" at bounding box center [777, 709] width 1178 height 1198
click at [199, 70] on rect at bounding box center [198, 80] width 21 height 21
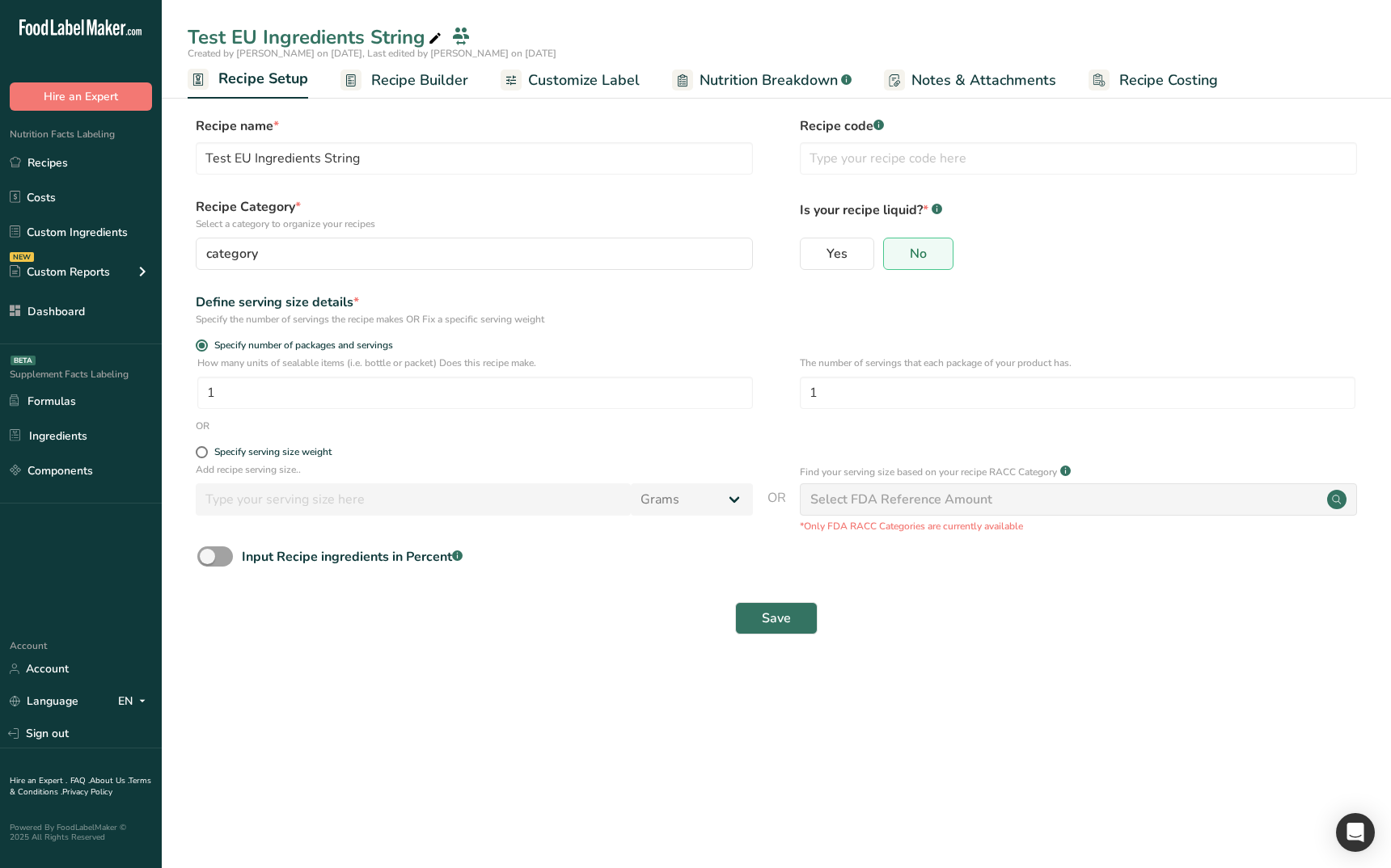
click at [419, 80] on span "Recipe Builder" at bounding box center [420, 80] width 97 height 22
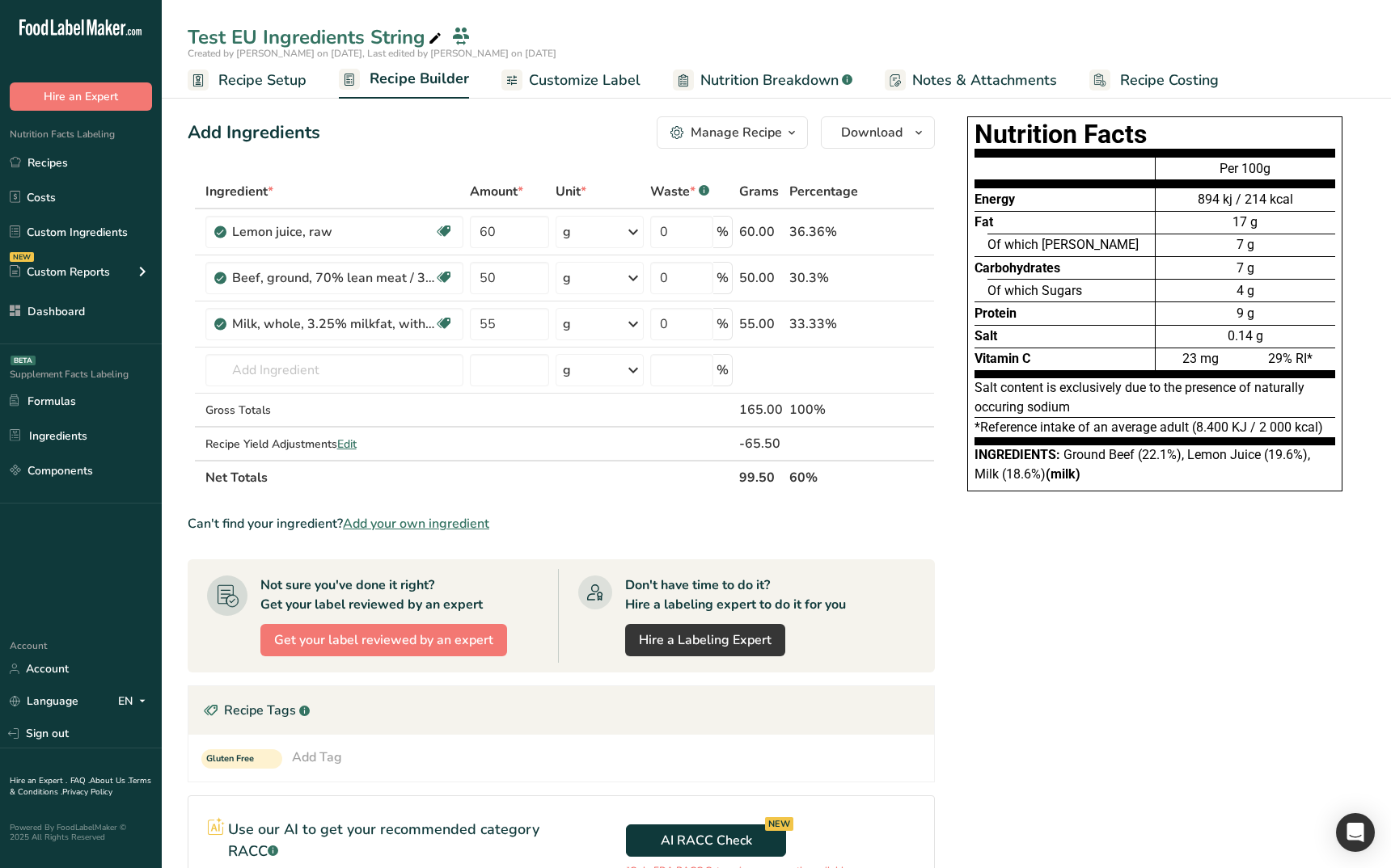
click at [1034, 270] on span "Carbohydrates" at bounding box center [1017, 267] width 86 height 15
copy span "Carbohydrates"
drag, startPoint x: 1231, startPoint y: 271, endPoint x: 1279, endPoint y: 272, distance: 48.0
click at [1279, 272] on div "7 g" at bounding box center [1246, 268] width 180 height 23
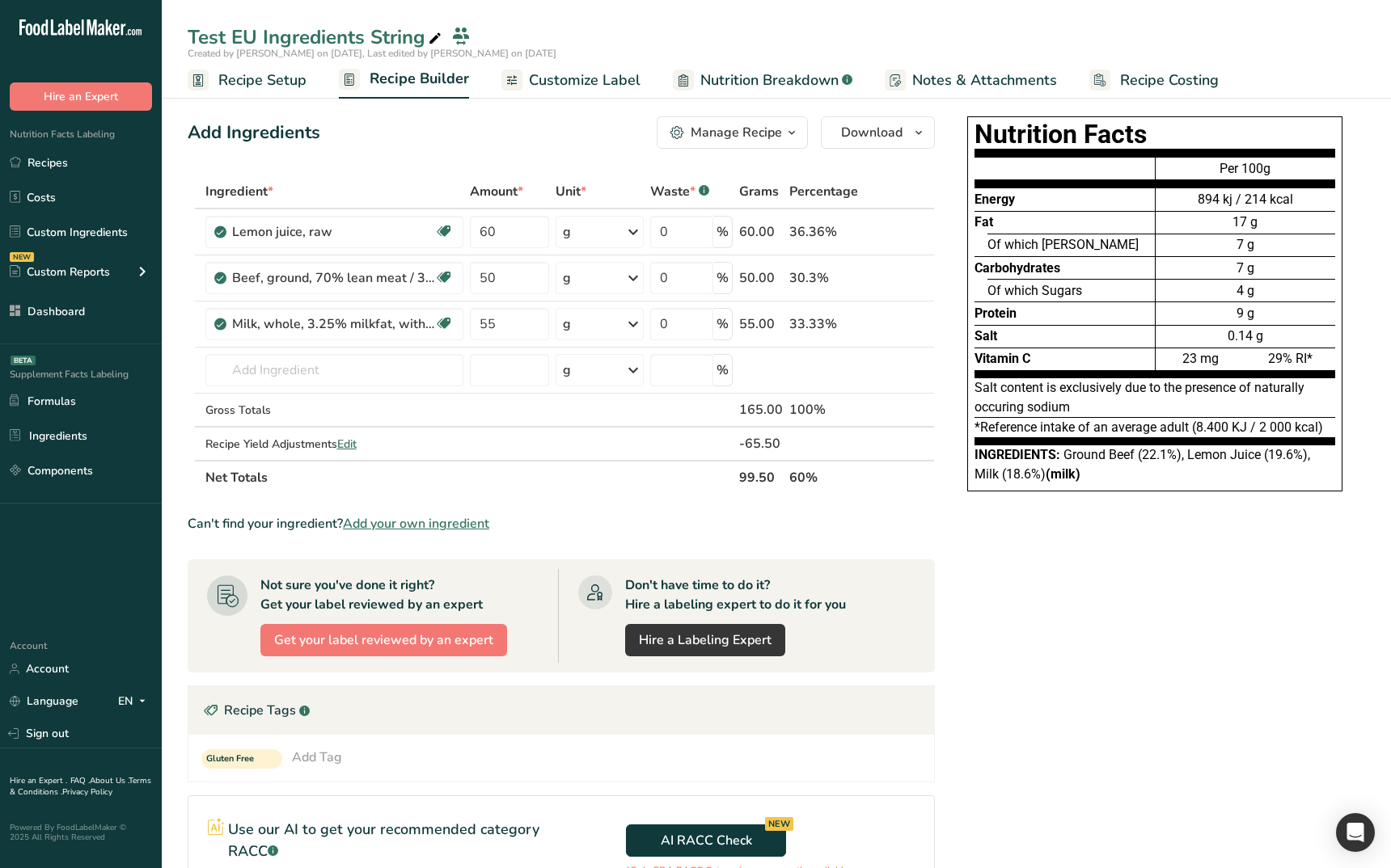
click at [1231, 295] on div "4 g" at bounding box center [1246, 291] width 180 height 23
click at [275, 74] on span "Recipe Setup" at bounding box center [263, 80] width 88 height 22
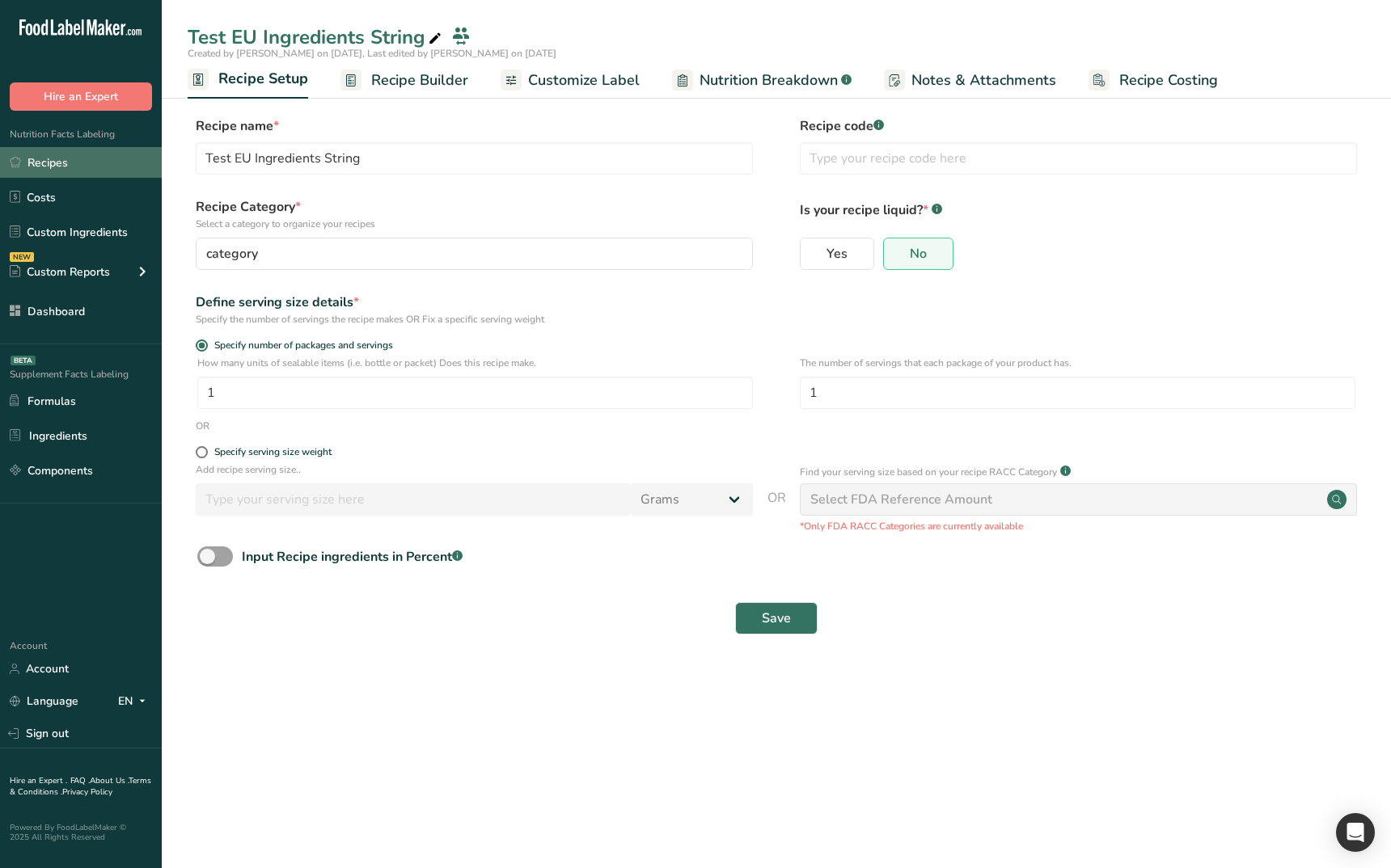
click at [61, 162] on link "Recipes" at bounding box center [81, 162] width 162 height 31
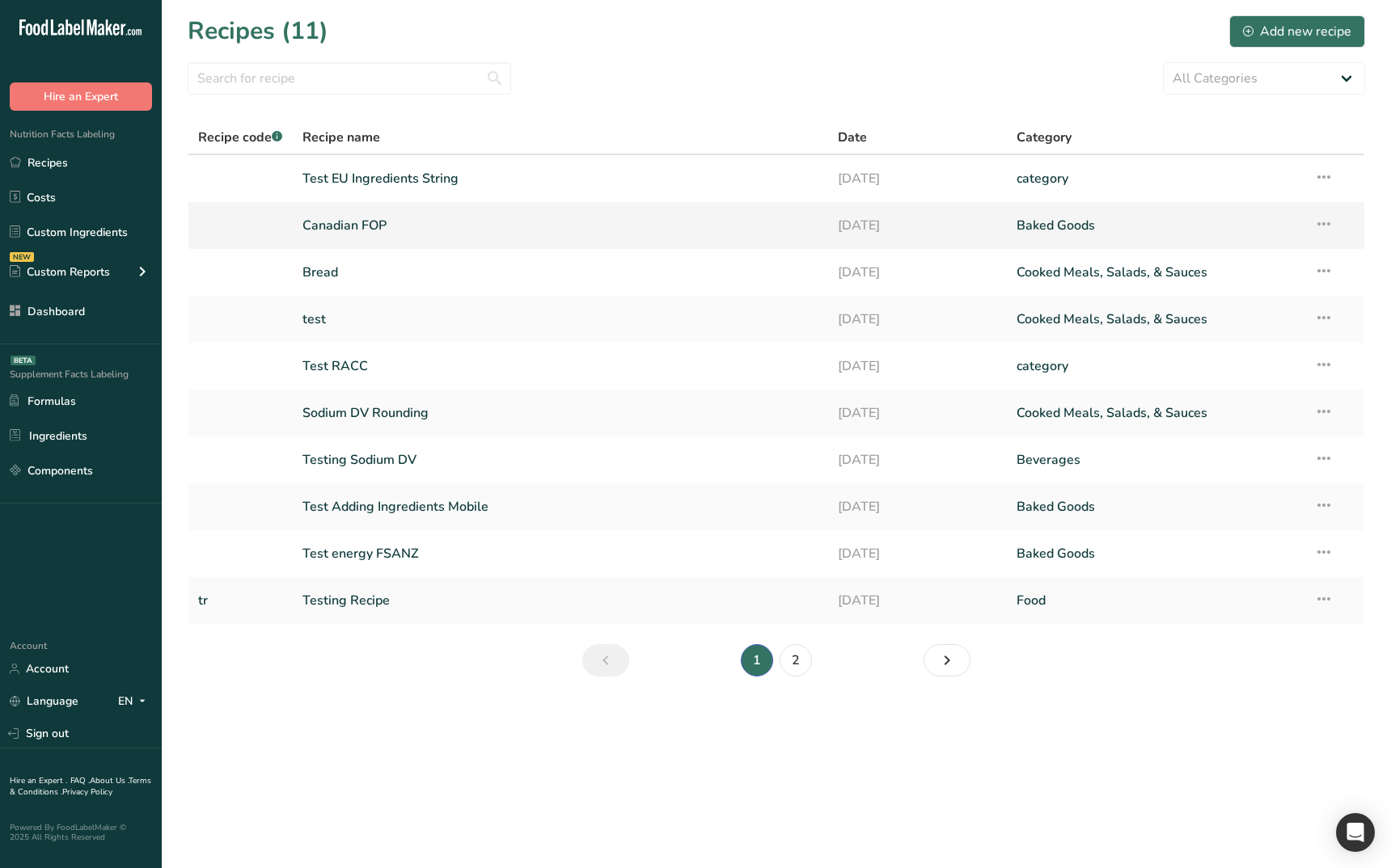
click at [419, 227] on link "Canadian FOP" at bounding box center [561, 226] width 517 height 34
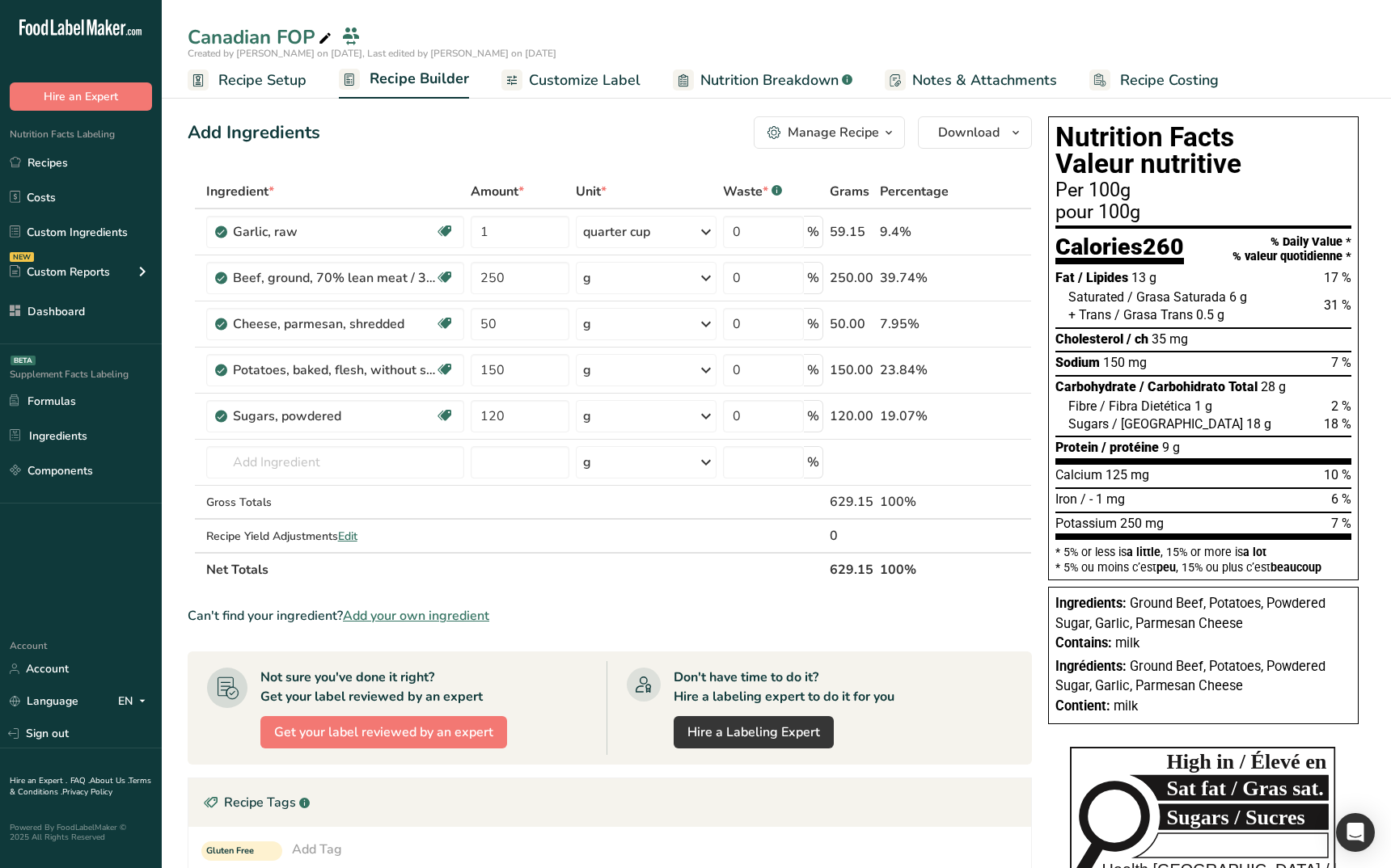
click at [798, 103] on section "Add Ingredients Manage Recipe Delete Recipe Duplicate Recipe Scale Recipe Save …" at bounding box center [777, 694] width 1230 height 1221
click at [778, 88] on span "Nutrition Breakdown" at bounding box center [770, 80] width 138 height 22
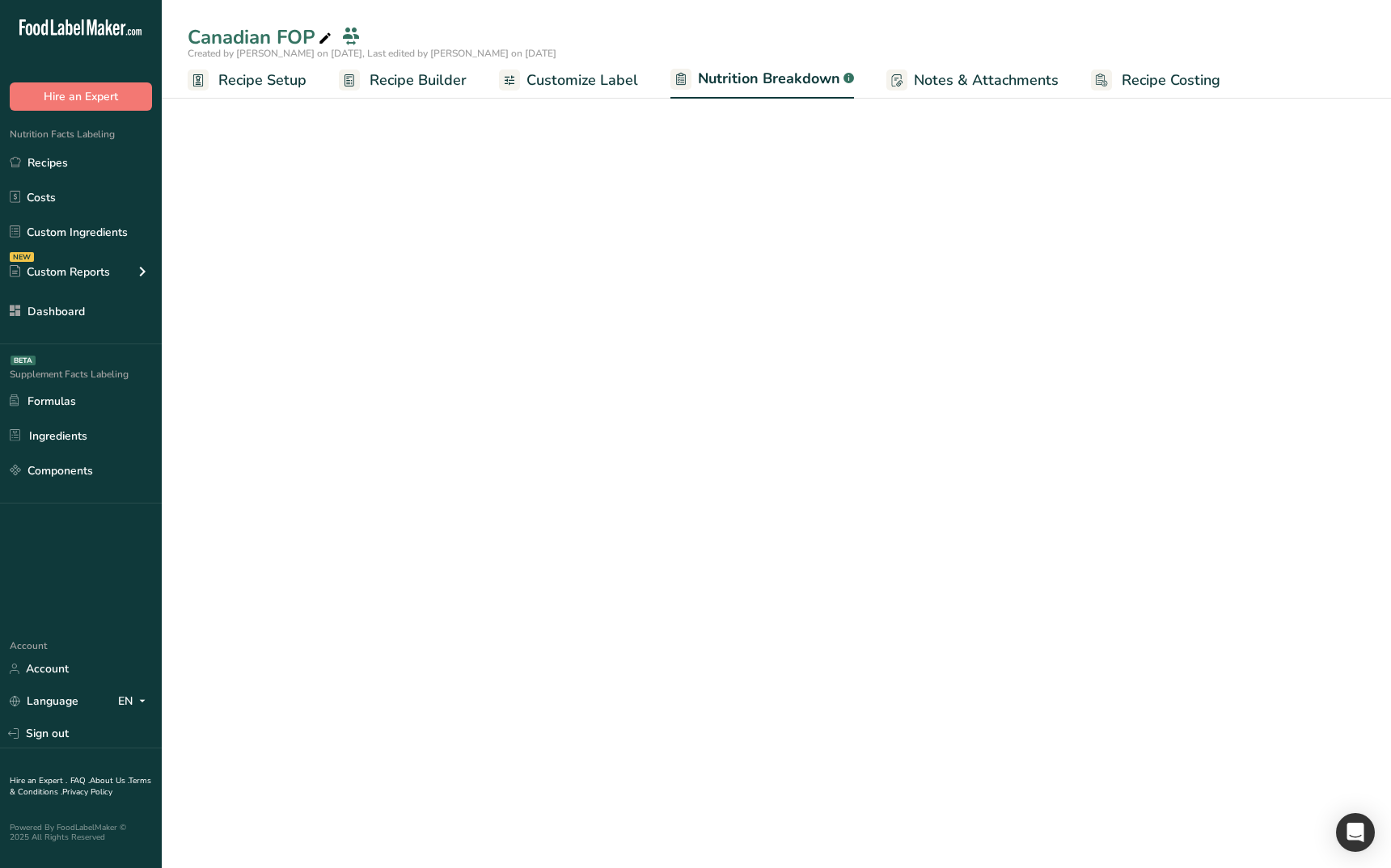
select select "Calories"
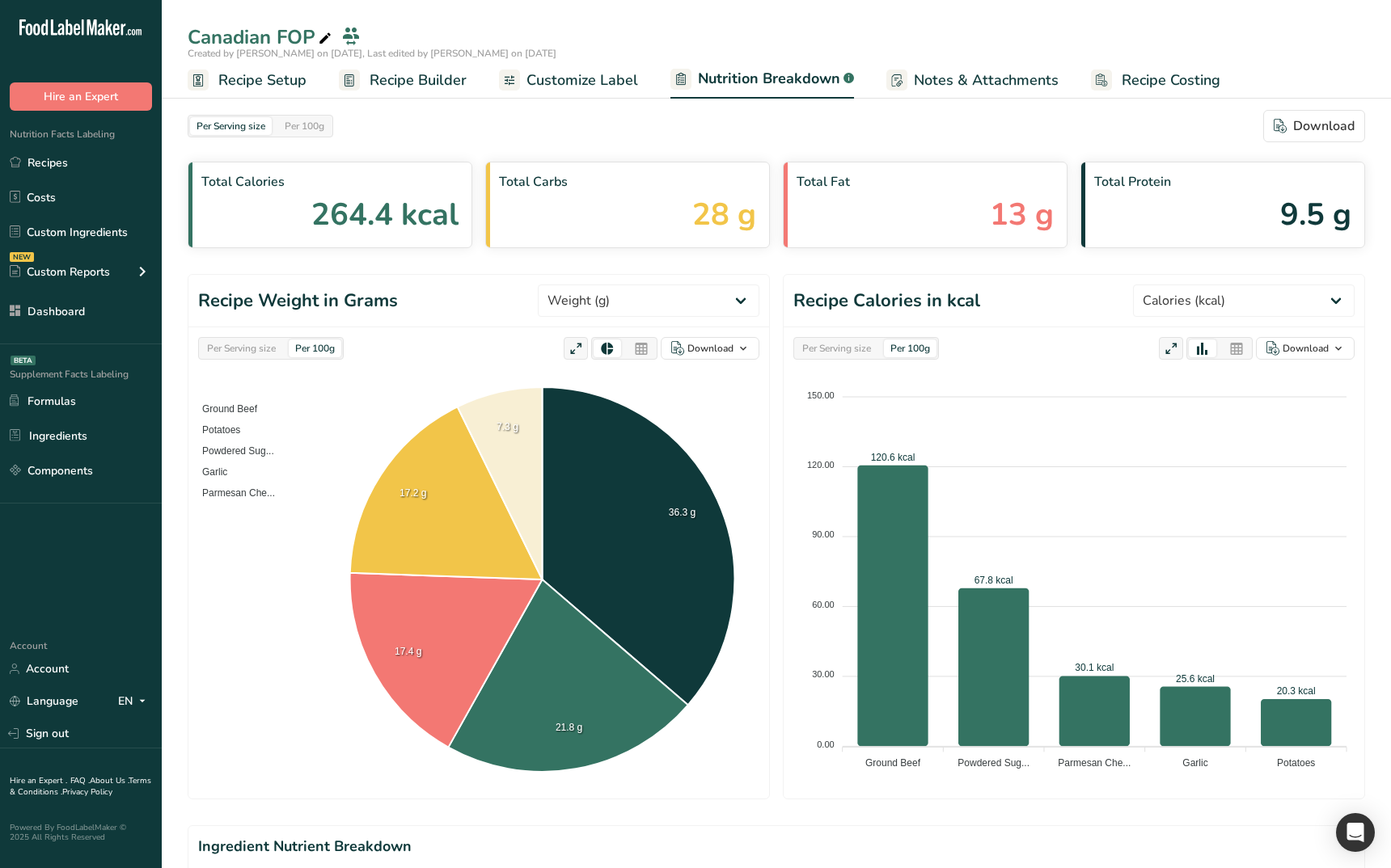
click at [748, 219] on span "28 g" at bounding box center [724, 214] width 63 height 46
click at [733, 219] on span "28 g" at bounding box center [724, 214] width 63 height 46
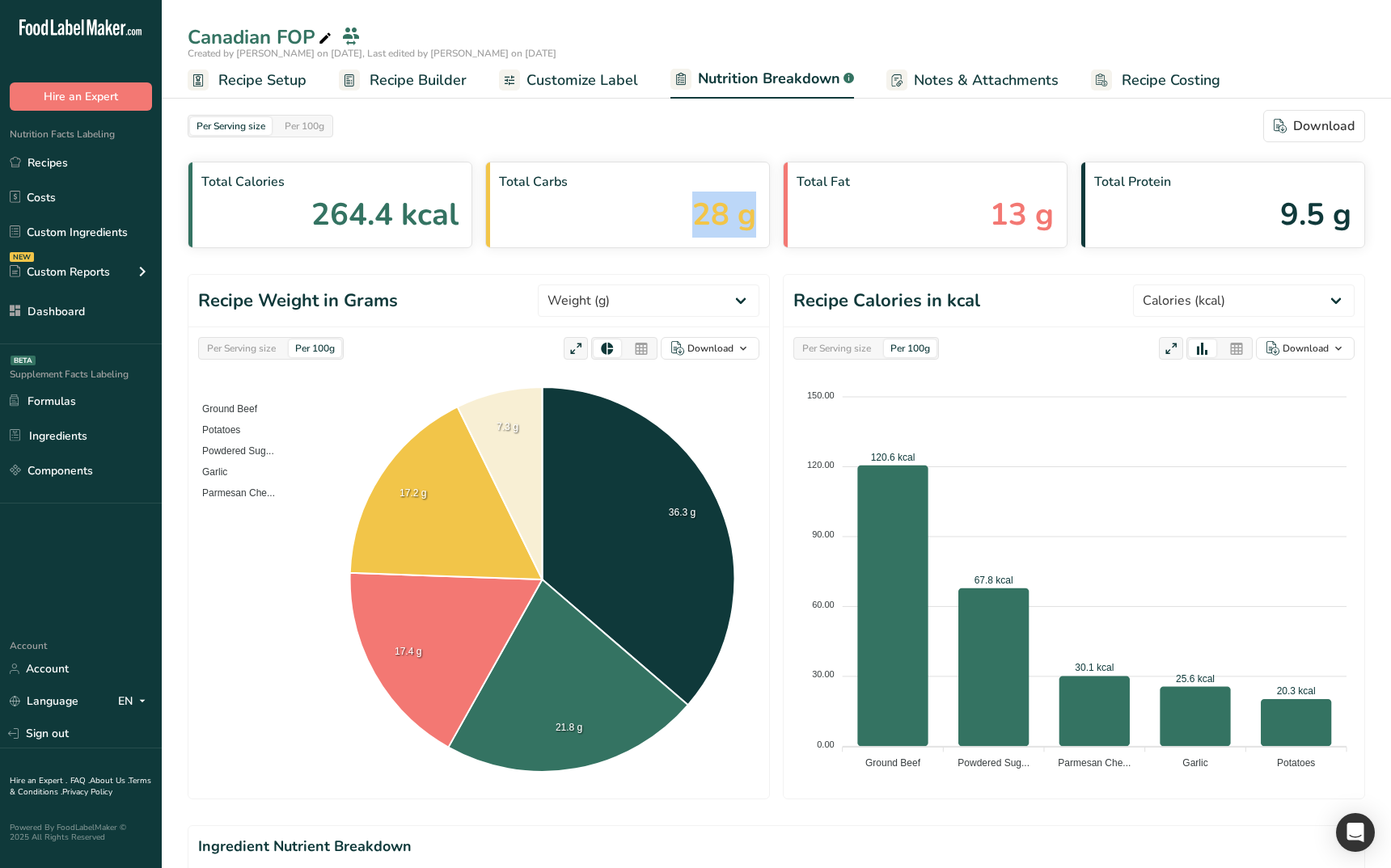
click at [733, 219] on span "28 g" at bounding box center [724, 214] width 63 height 46
click at [698, 231] on span "28 g" at bounding box center [724, 214] width 63 height 46
click at [515, 148] on section "Per Serving size Per 100g Download Total Calories 264.4 kcal Total Carbs 28 g T…" at bounding box center [777, 179] width 1178 height 138
drag, startPoint x: 682, startPoint y: 219, endPoint x: 703, endPoint y: 214, distance: 21.6
click at [683, 219] on div "Total Carbs 28 g" at bounding box center [628, 205] width 285 height 86
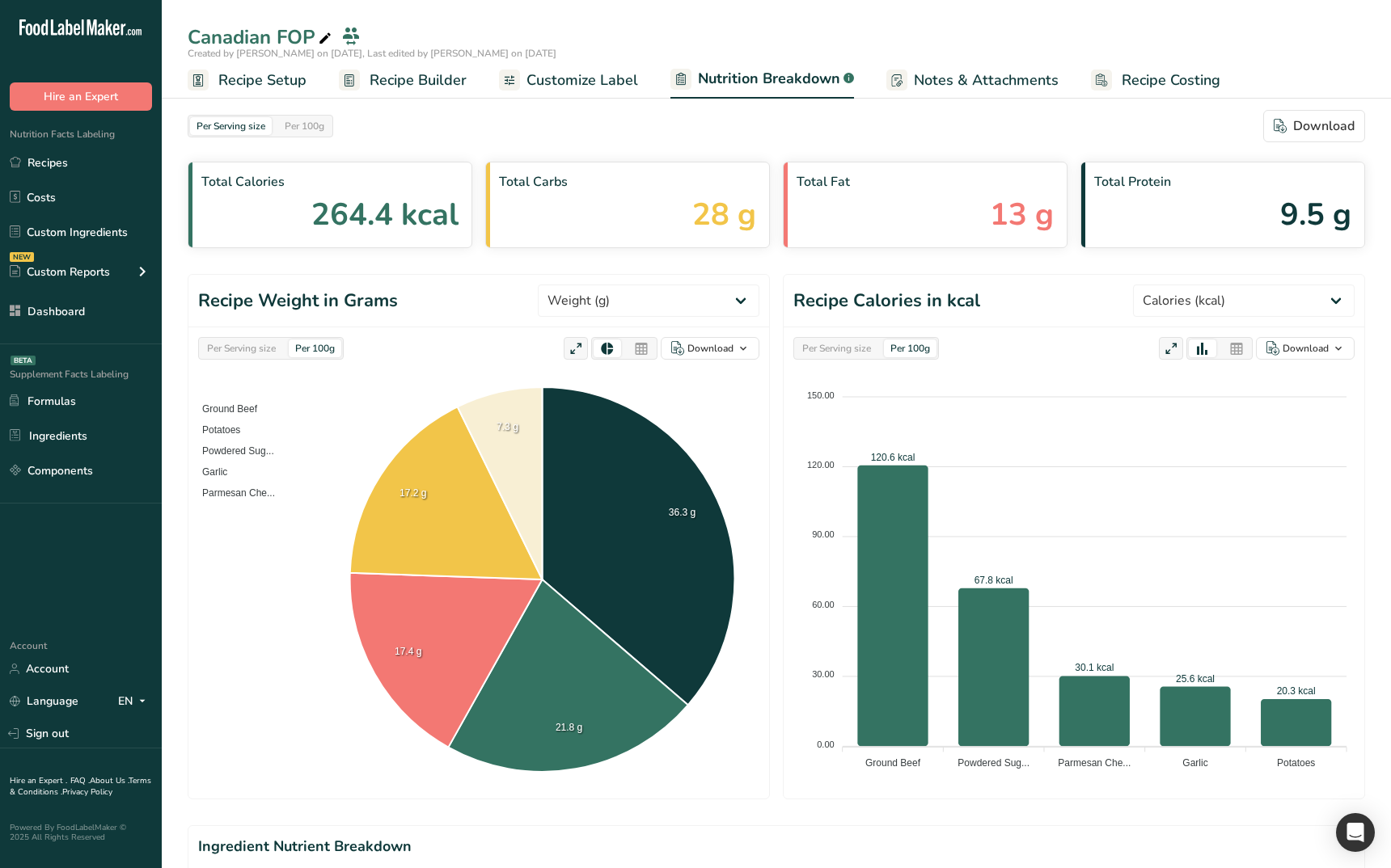
click at [707, 214] on span "28 g" at bounding box center [724, 214] width 63 height 46
click at [709, 214] on span "28 g" at bounding box center [724, 214] width 63 height 46
click at [709, 213] on span "28 g" at bounding box center [724, 214] width 63 height 46
click at [724, 216] on span "28 g" at bounding box center [724, 214] width 63 height 46
drag, startPoint x: 749, startPoint y: 215, endPoint x: 1354, endPoint y: 234, distance: 605.3
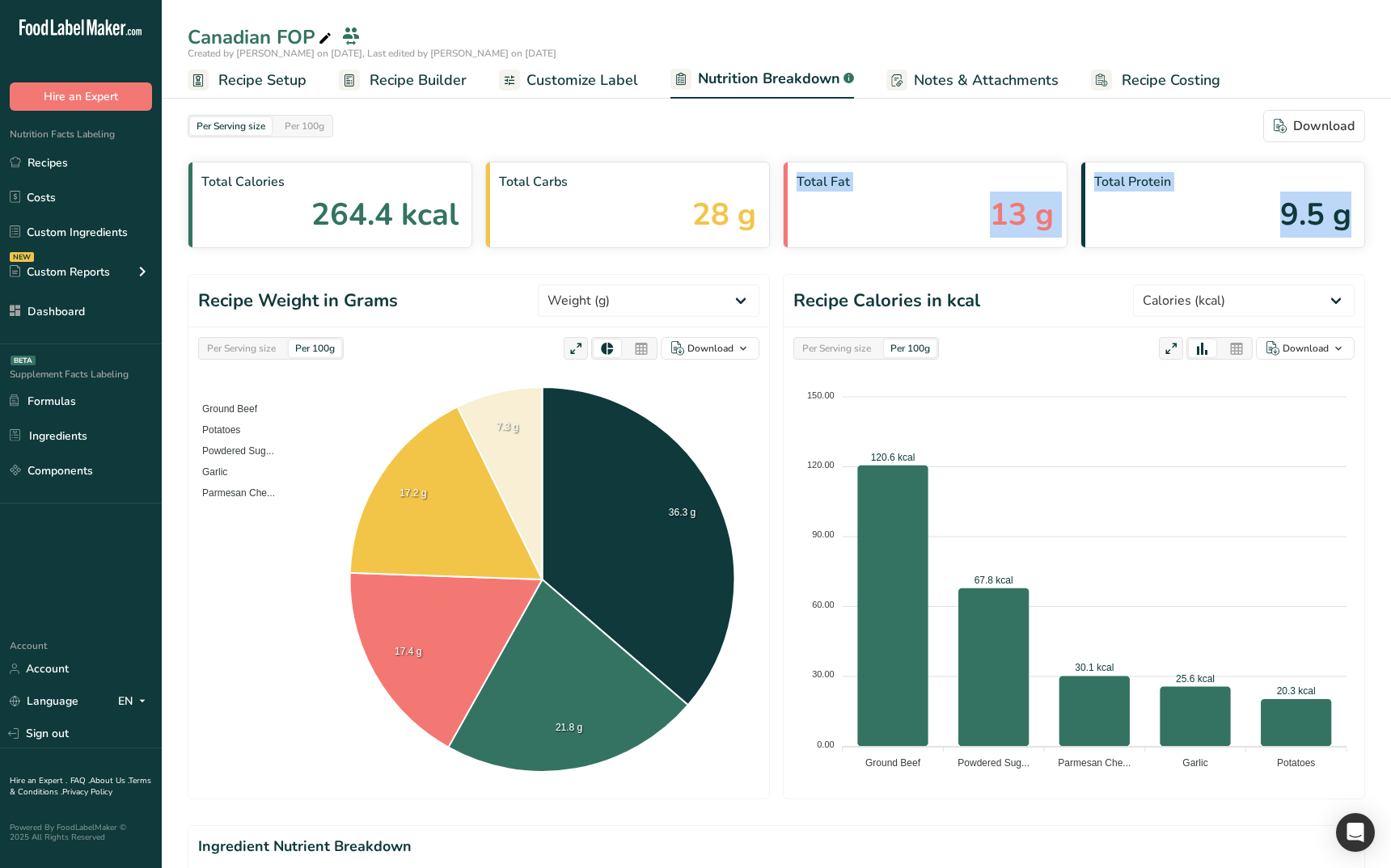
click at [1378, 226] on div "Per Serving size Per 100g Download Total Calories 264.4 kcal Total Carbs 28 g T…" at bounding box center [777, 731] width 1230 height 1294
click at [260, 83] on span "Recipe Setup" at bounding box center [263, 80] width 88 height 22
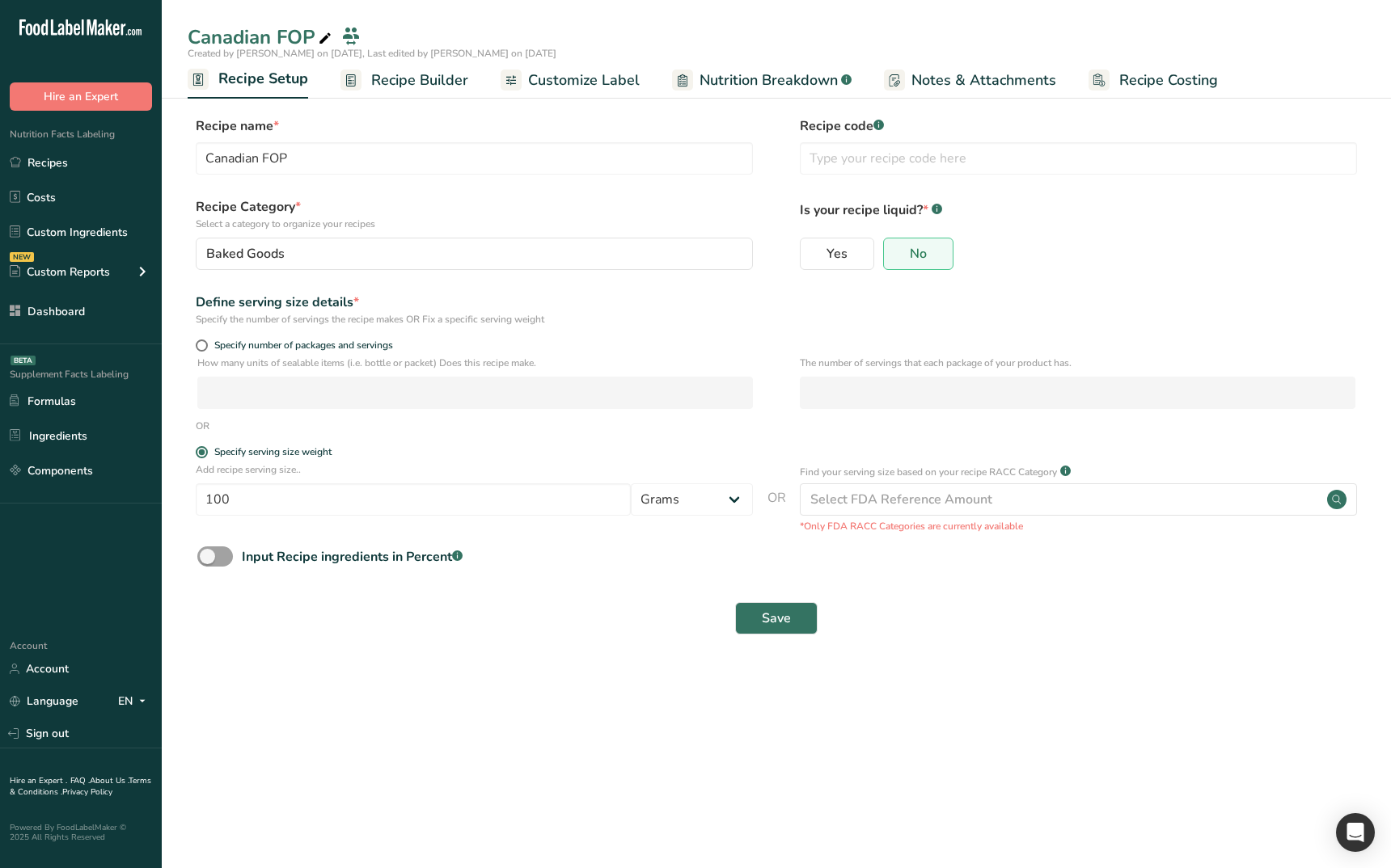
click at [449, 656] on section "Recipe name * Canadian FOP Recipe code .a-a{fill:#347362;}.b-a{fill:#fff;} Reci…" at bounding box center [777, 376] width 1230 height 586
click at [515, 660] on section "Recipe name * Canadian FOP Recipe code .a-a{fill:#347362;}.b-a{fill:#fff;} Reci…" at bounding box center [777, 376] width 1230 height 586
click at [217, 556] on span at bounding box center [215, 556] width 35 height 20
click at [208, 556] on input "Input Recipe ingredients in Percent .a-a{fill:#347362;}.b-a{fill:#fff;}" at bounding box center [203, 557] width 11 height 11
click at [217, 556] on span at bounding box center [215, 556] width 35 height 20
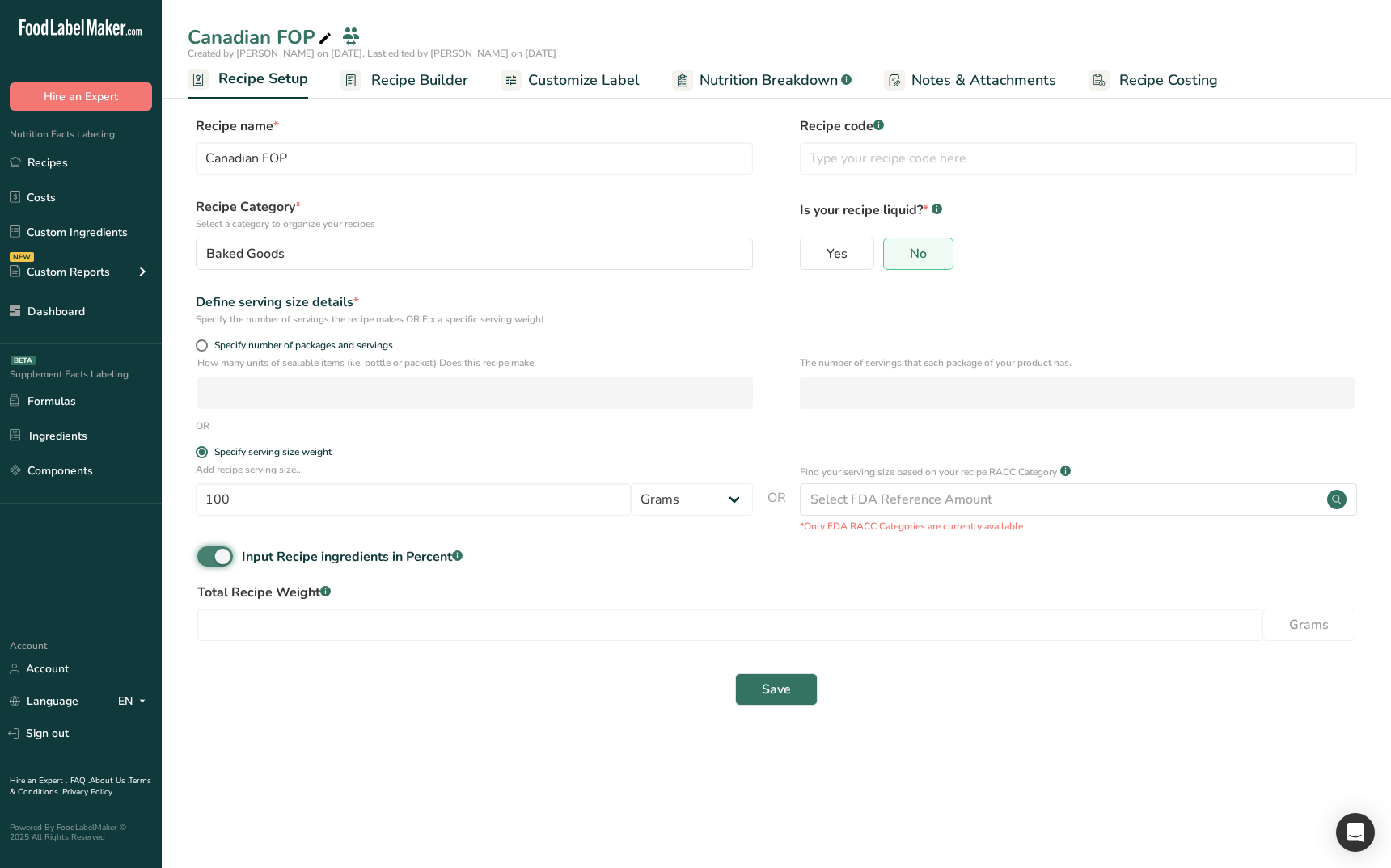
click at [208, 556] on input "Input Recipe ingredients in Percent .a-a{fill:#347362;}.b-a{fill:#fff;}" at bounding box center [203, 557] width 11 height 11
checkbox input "false"
click at [377, 702] on main "Canadian FOP Created by Ahmad Ibrahim on 2025-08-18, Last edited by Ahmad Ibrah…" at bounding box center [696, 434] width 1391 height 868
drag, startPoint x: 415, startPoint y: 617, endPoint x: 368, endPoint y: 618, distance: 47.0
click at [414, 617] on div "Save" at bounding box center [777, 619] width 1158 height 33
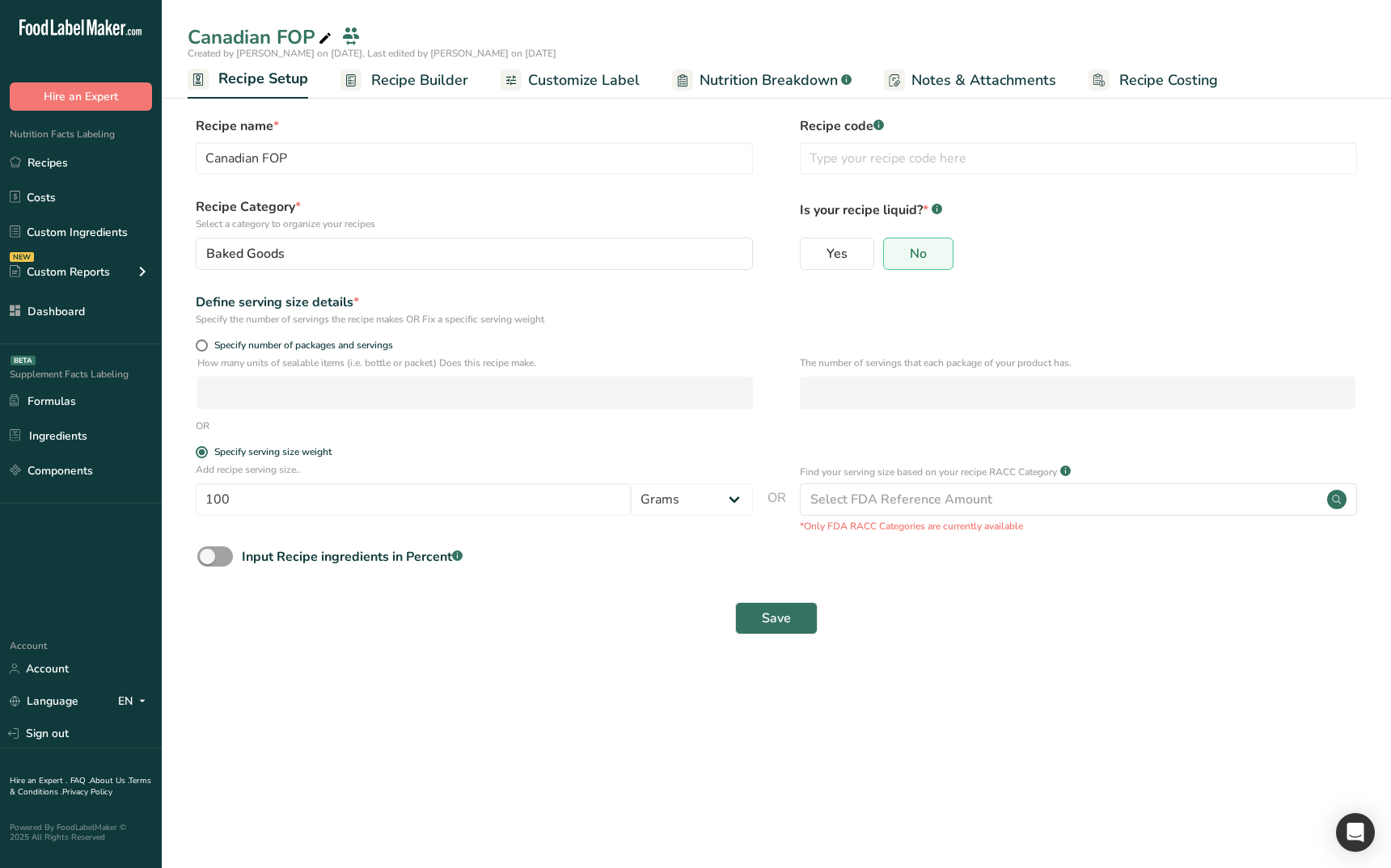
click at [446, 665] on section "Recipe name * Canadian FOP Recipe code .a-a{fill:#347362;}.b-a{fill:#fff;} Reci…" at bounding box center [777, 376] width 1230 height 586
click at [82, 174] on link "Recipes" at bounding box center [81, 162] width 162 height 31
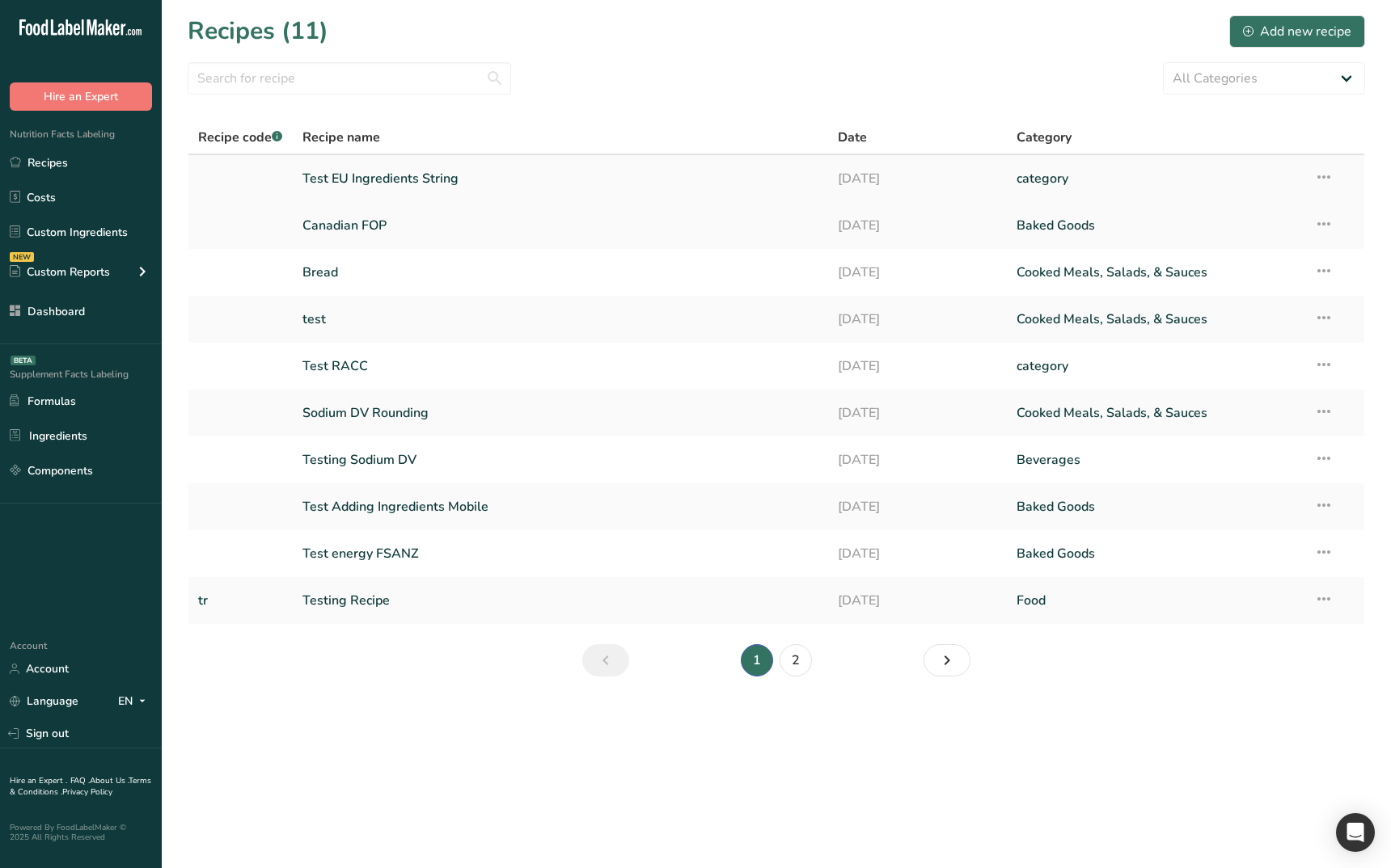
click at [365, 185] on link "Test EU Ingredients String" at bounding box center [561, 179] width 517 height 34
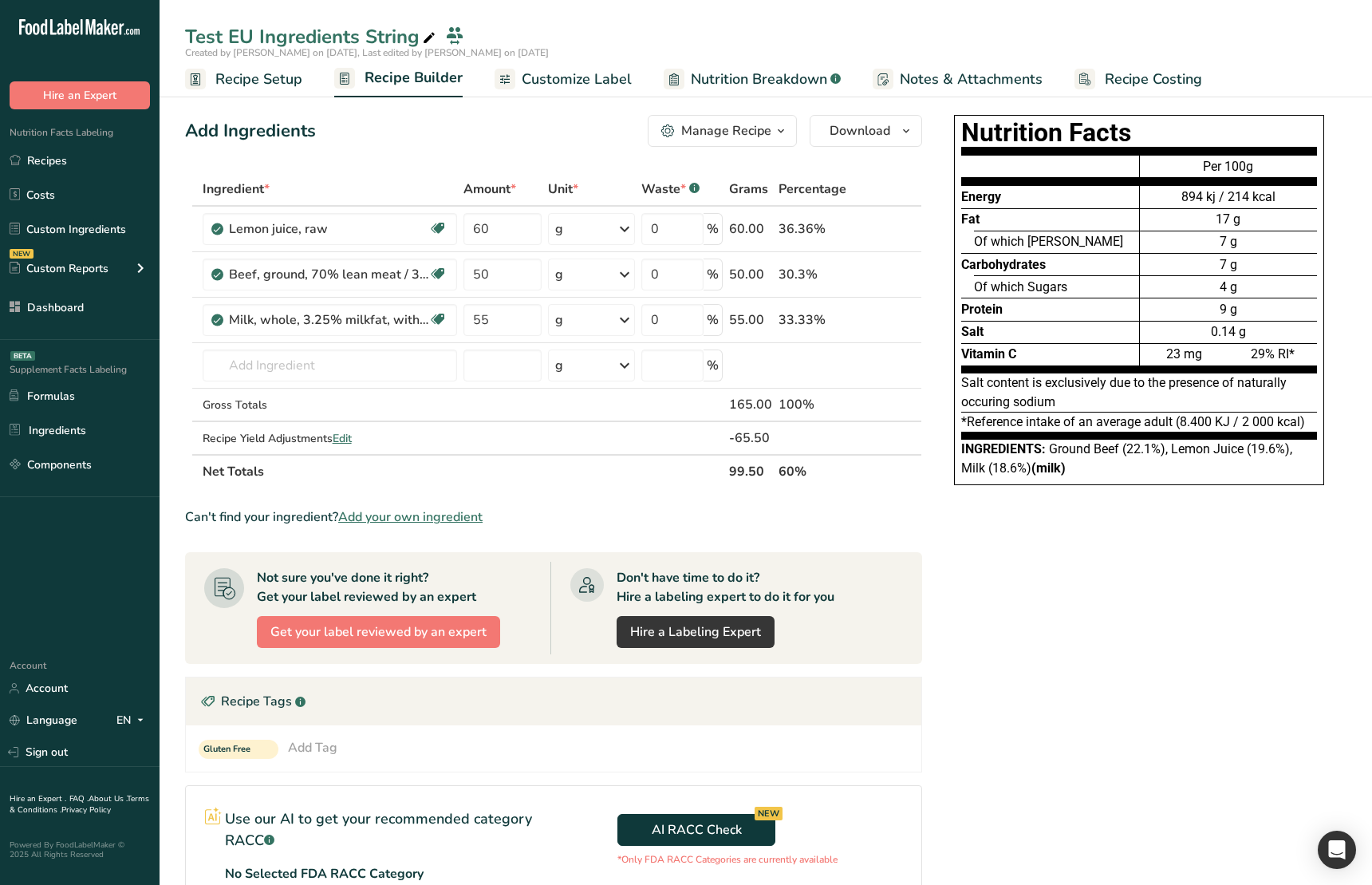
click at [996, 769] on div "Nutrition Facts Energy Fat Of which Saturates Carbohydrates Of which Sugars Pro…" at bounding box center [1139, 640] width 415 height 1063
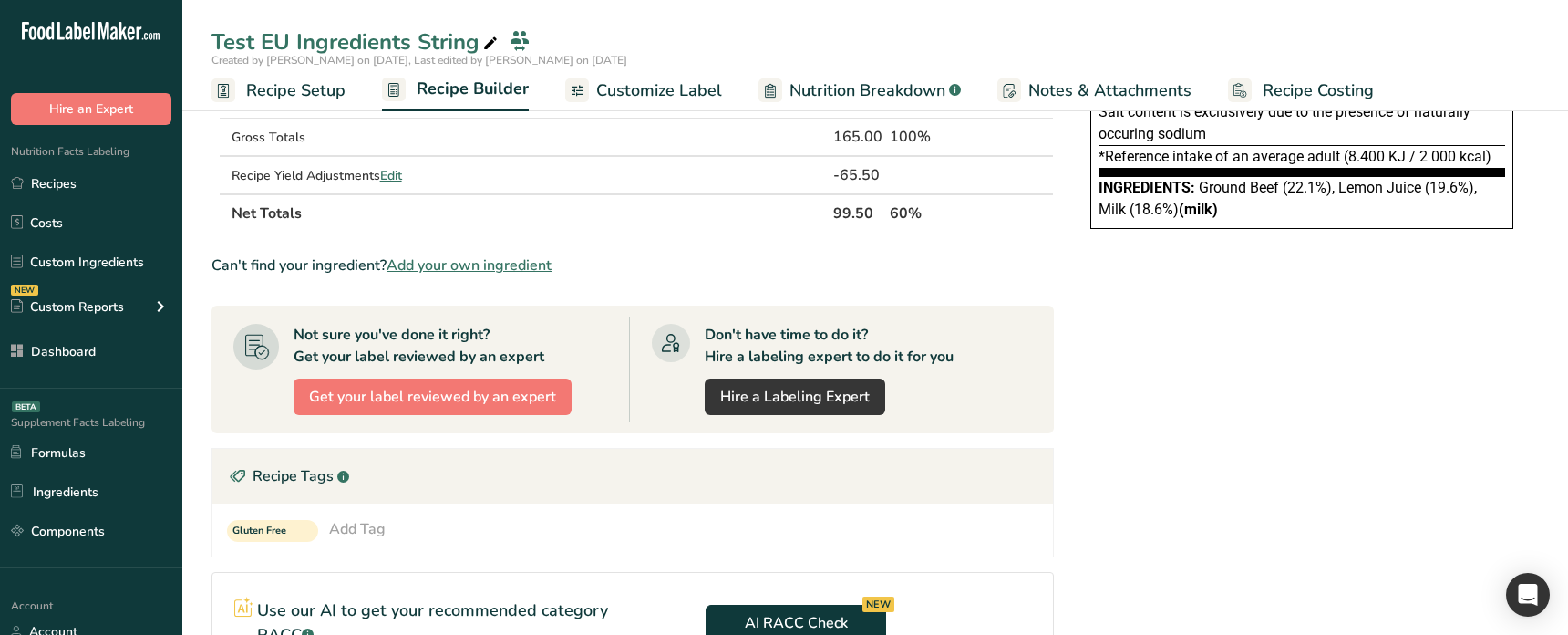
scroll to position [334, 0]
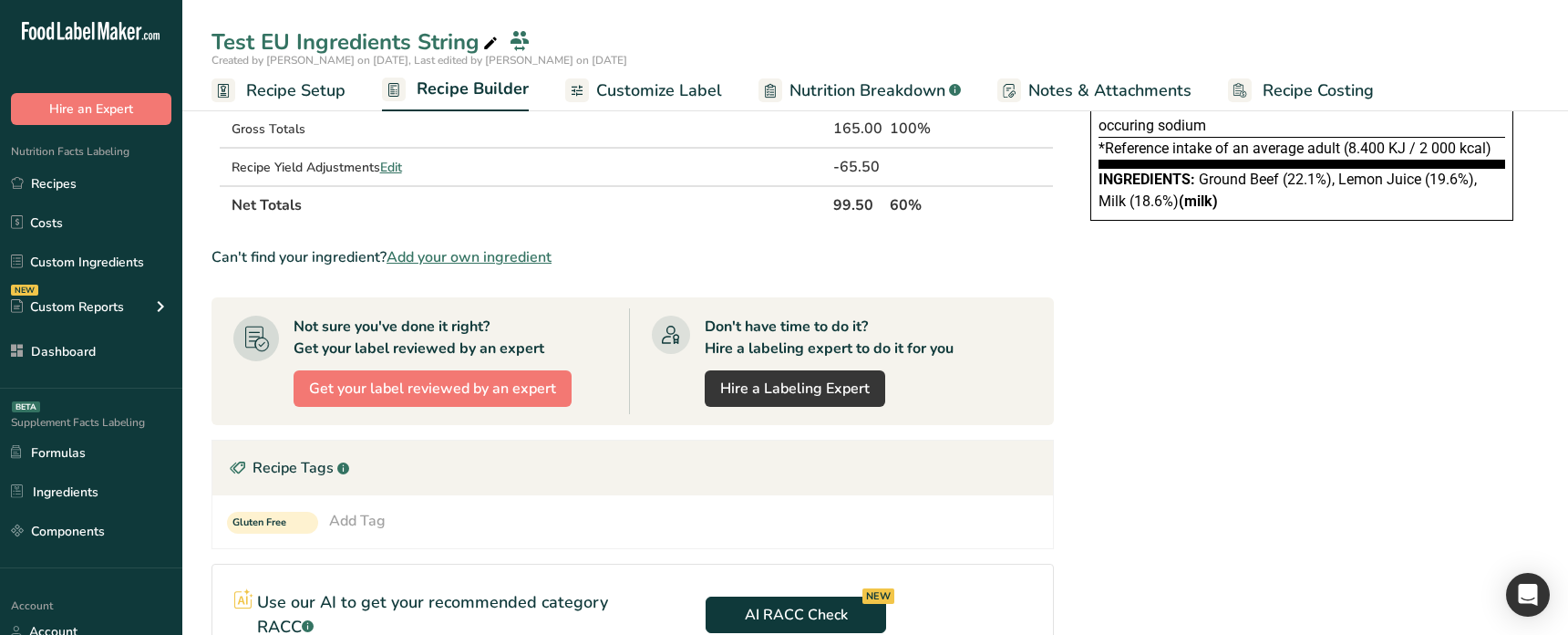
click at [371, 516] on div "Add Tag" at bounding box center [357, 521] width 57 height 22
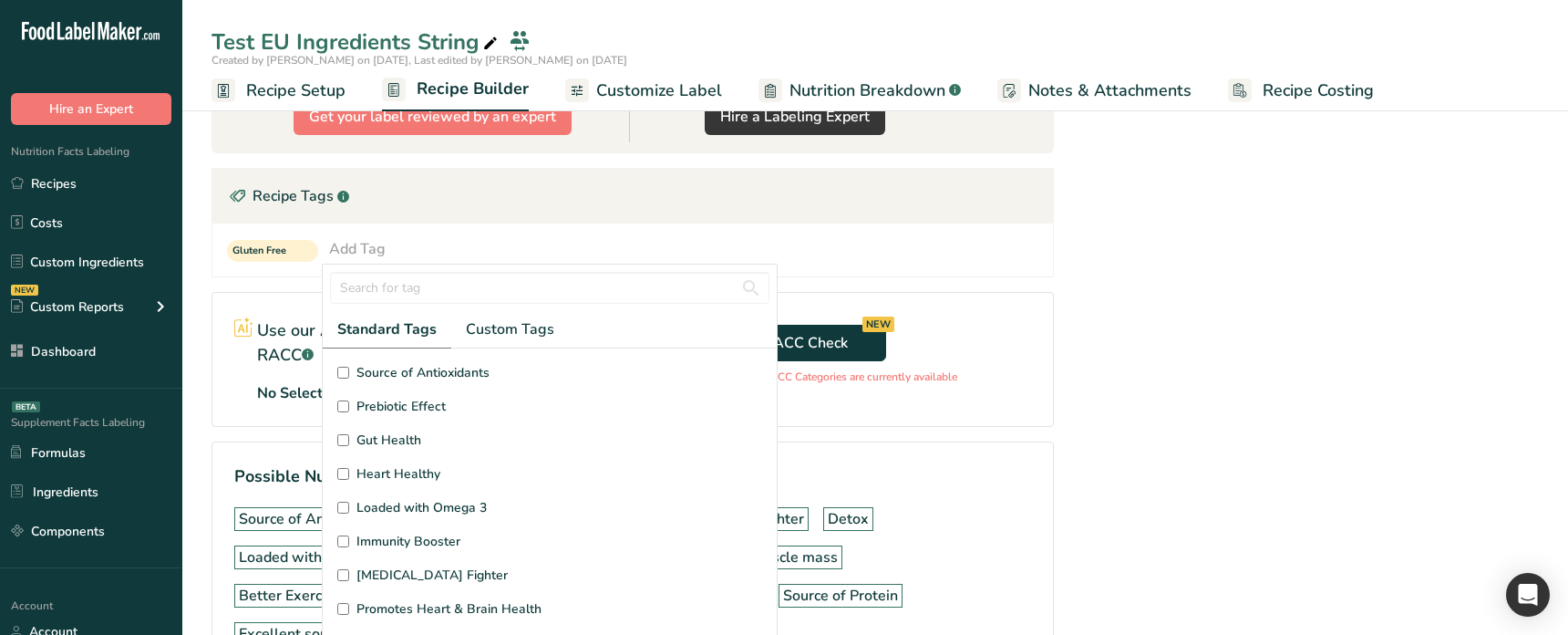
scroll to position [609, 0]
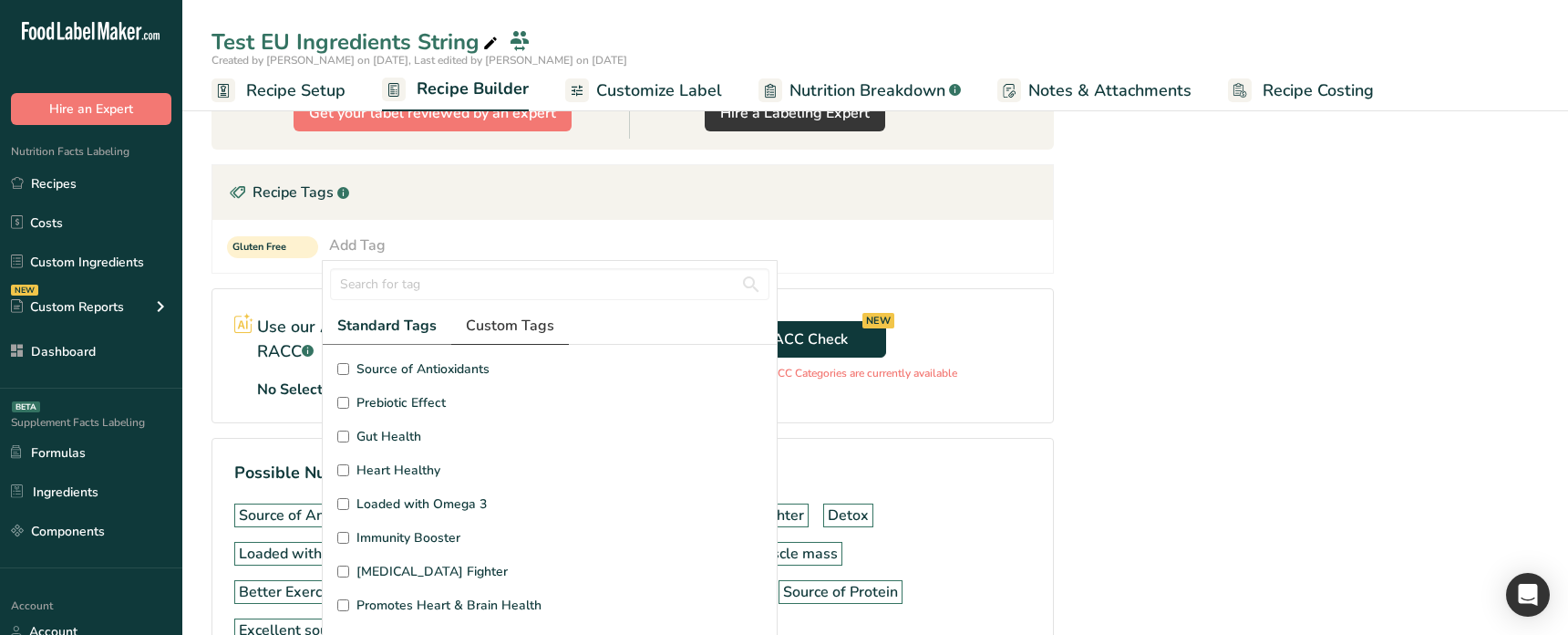
click at [501, 318] on span "Custom Tags" at bounding box center [510, 326] width 88 height 22
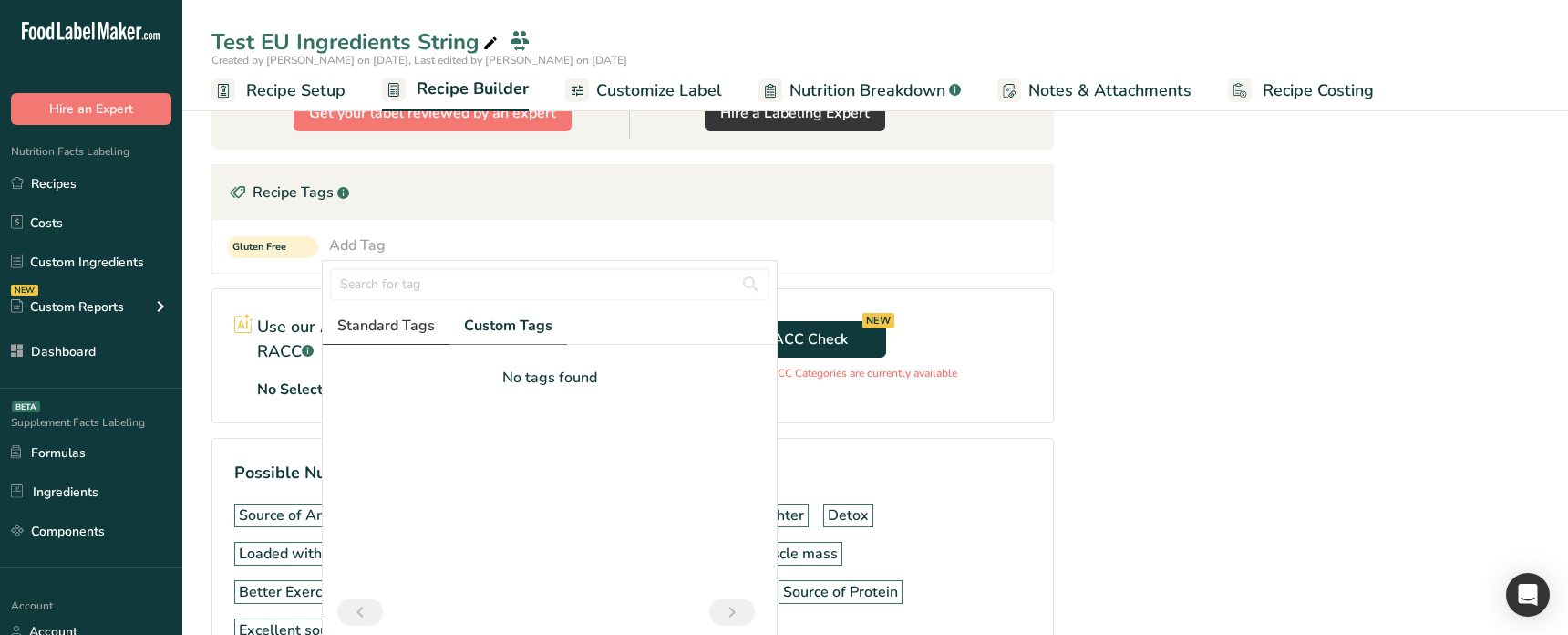
click at [372, 318] on span "Standard Tags" at bounding box center [386, 326] width 97 height 22
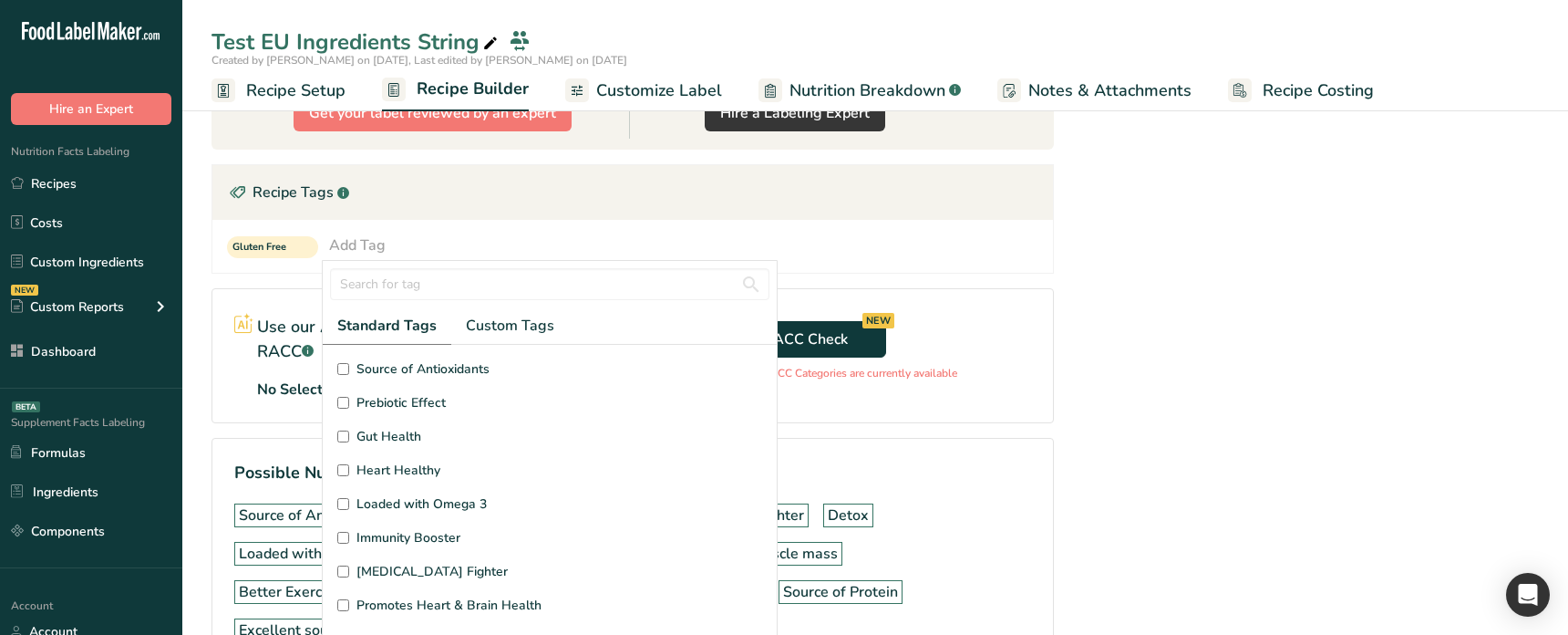
drag, startPoint x: 388, startPoint y: 432, endPoint x: 592, endPoint y: 456, distance: 205.4
click at [388, 432] on span "Gut Health" at bounding box center [389, 435] width 65 height 19
click at [349, 432] on input "Gut Health" at bounding box center [343, 436] width 12 height 12
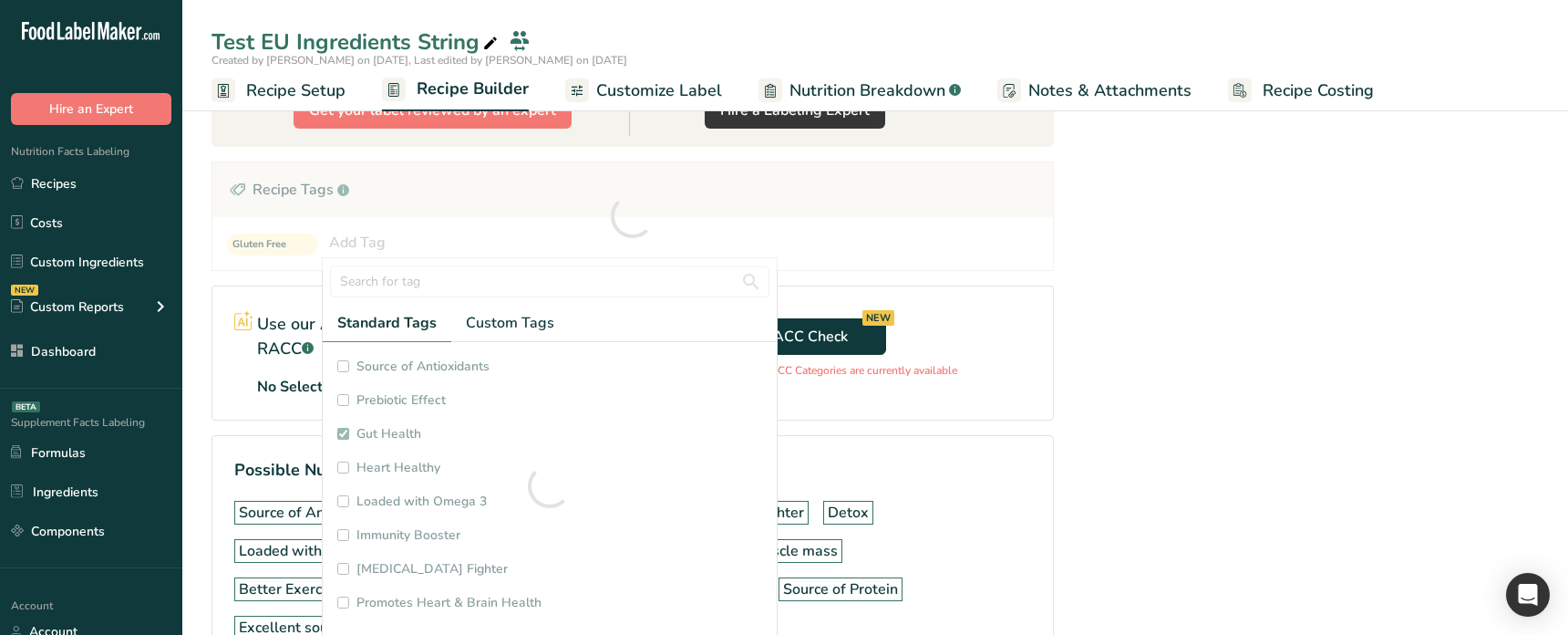
checkbox input "true"
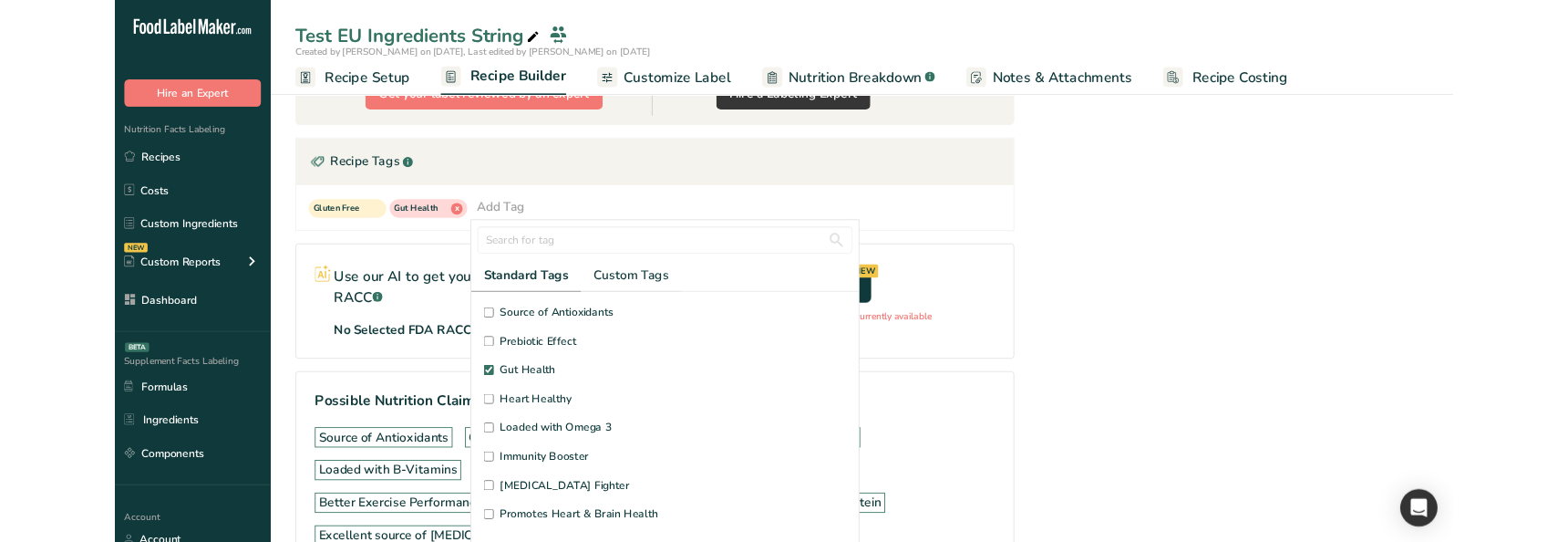
scroll to position [609, 0]
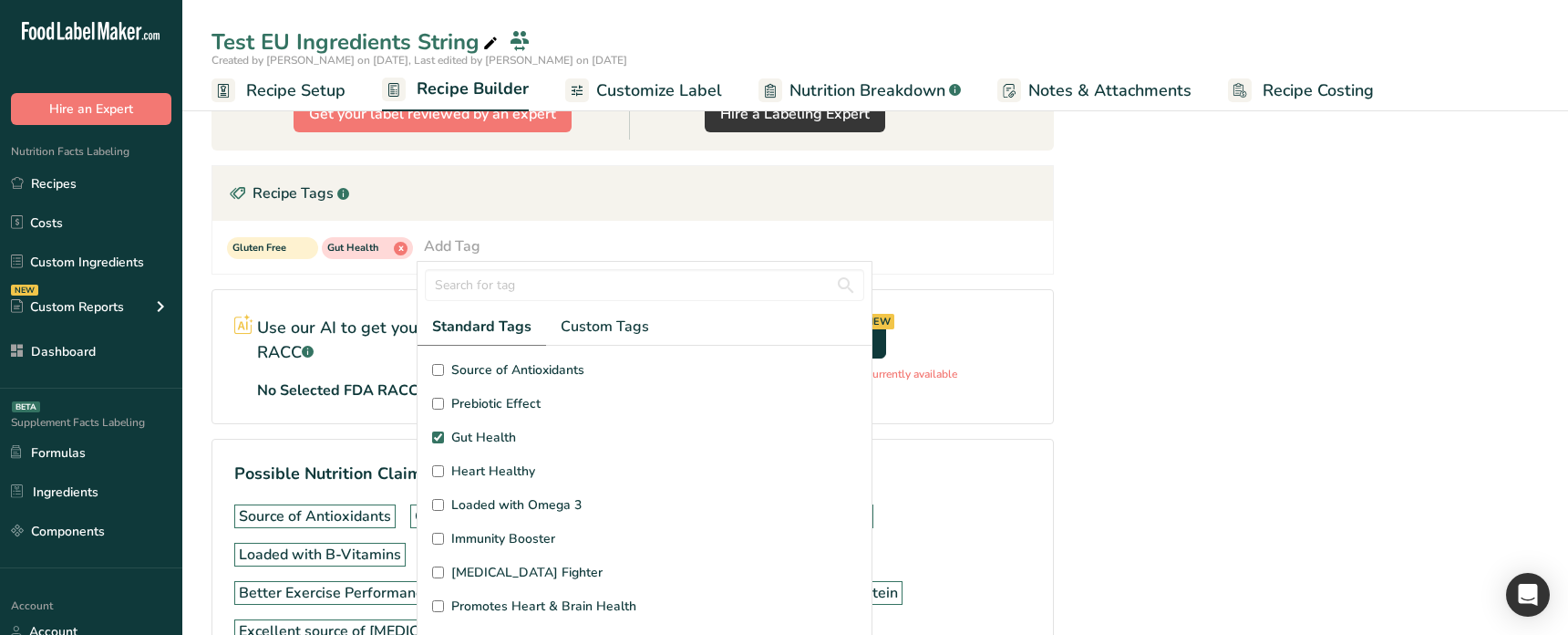
click at [1098, 449] on div "Nutrition Facts Energy Fat Of which Saturates Carbohydrates Of which Sugars Pro…" at bounding box center [1302, 123] width 474 height 1215
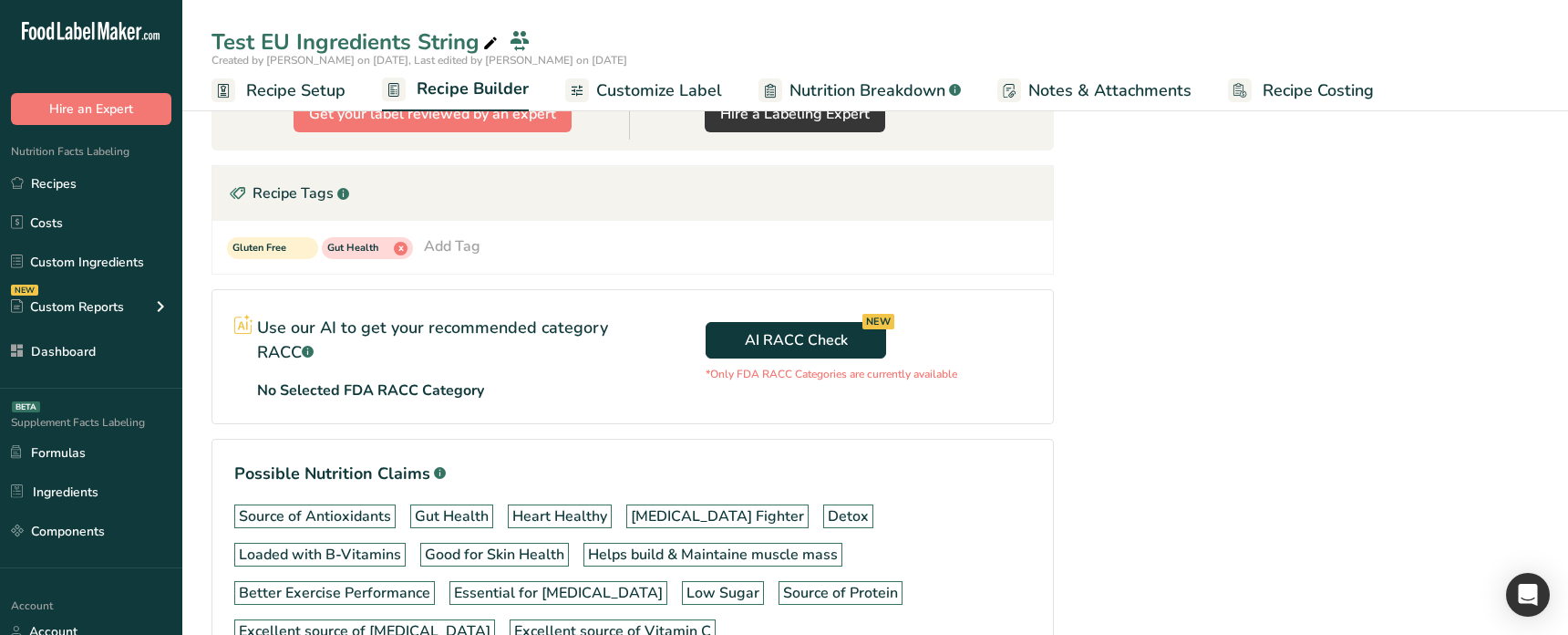
click at [1114, 509] on div "Nutrition Facts Energy Fat Of which Saturates Carbohydrates Of which Sugars Pro…" at bounding box center [1302, 123] width 474 height 1215
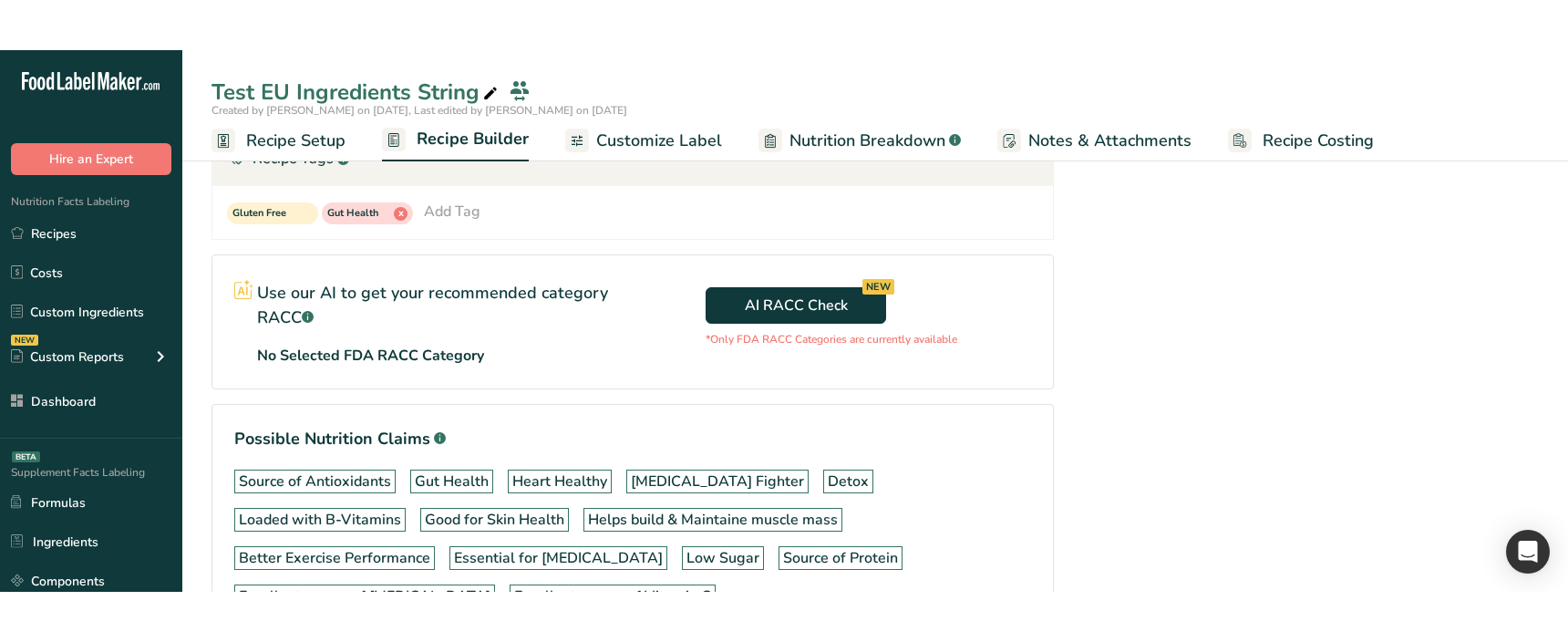
scroll to position [694, 0]
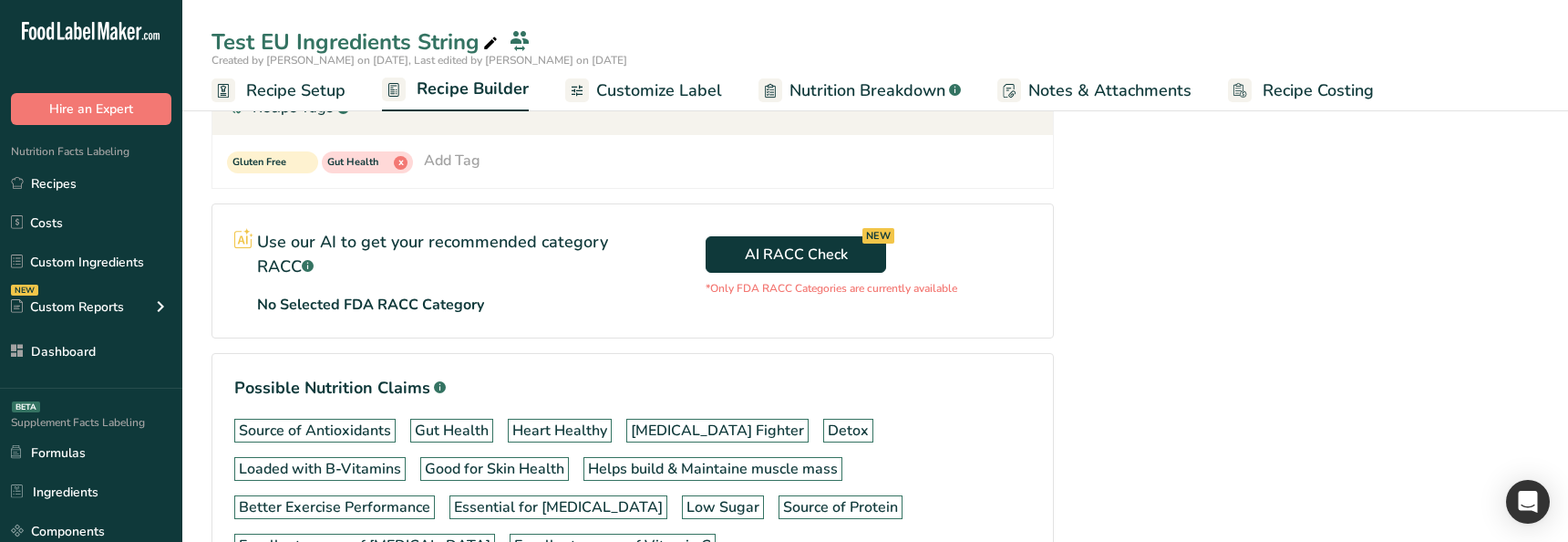
click at [1135, 434] on div "Nutrition Facts Energy Fat Of which Saturates Carbohydrates Of which Sugars Pro…" at bounding box center [1302, 38] width 474 height 1216
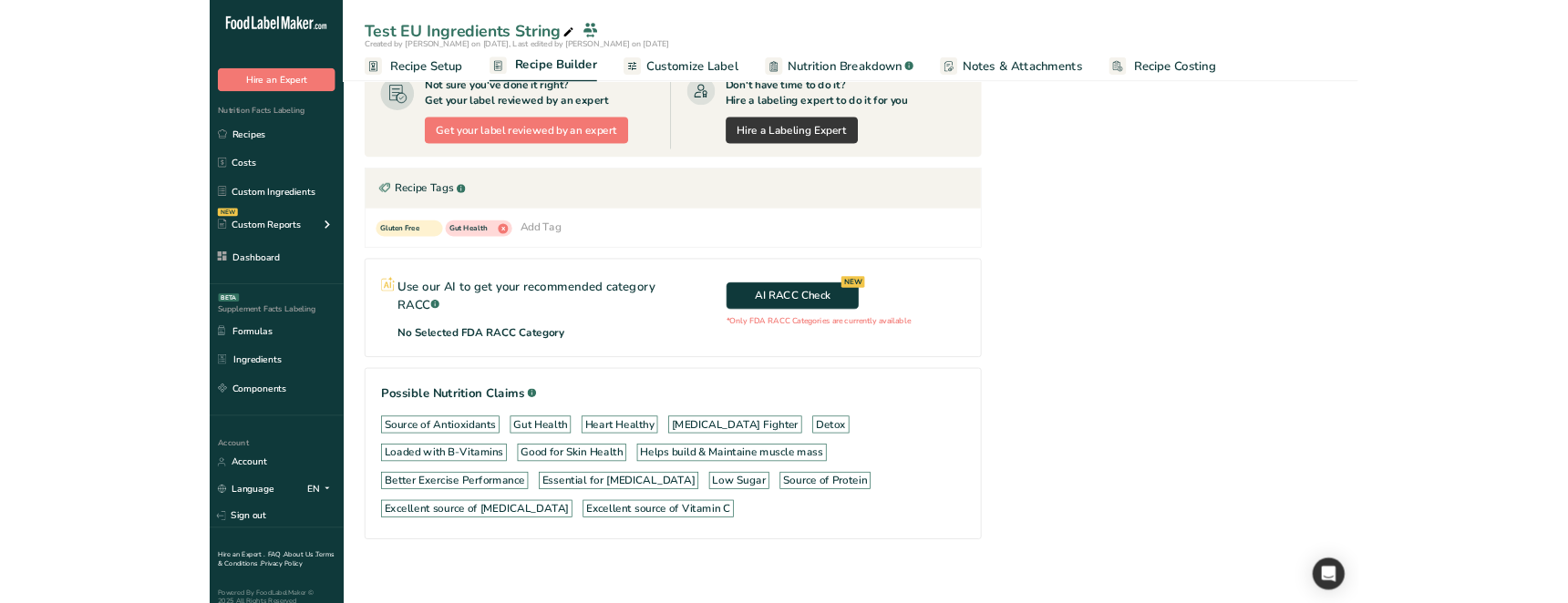
scroll to position [535, 0]
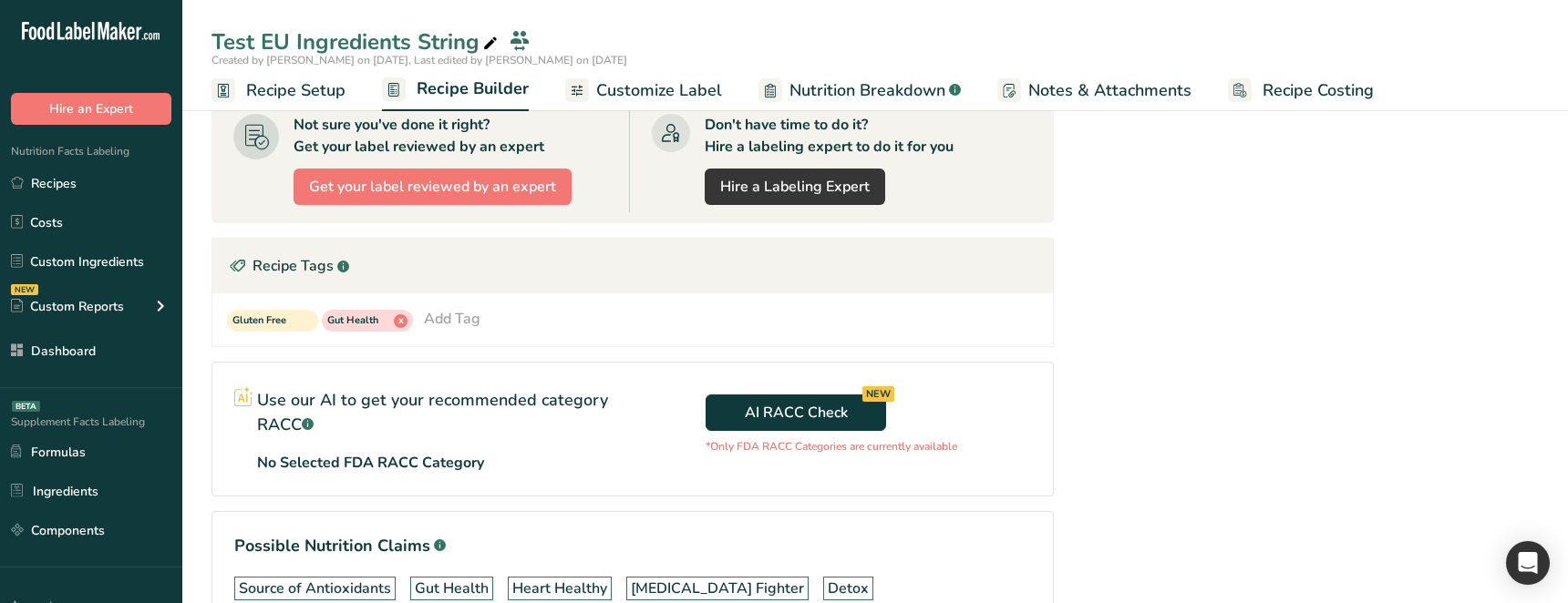
click at [518, 470] on div "No Selected FDA RACC Category" at bounding box center [434, 463] width 354 height 22
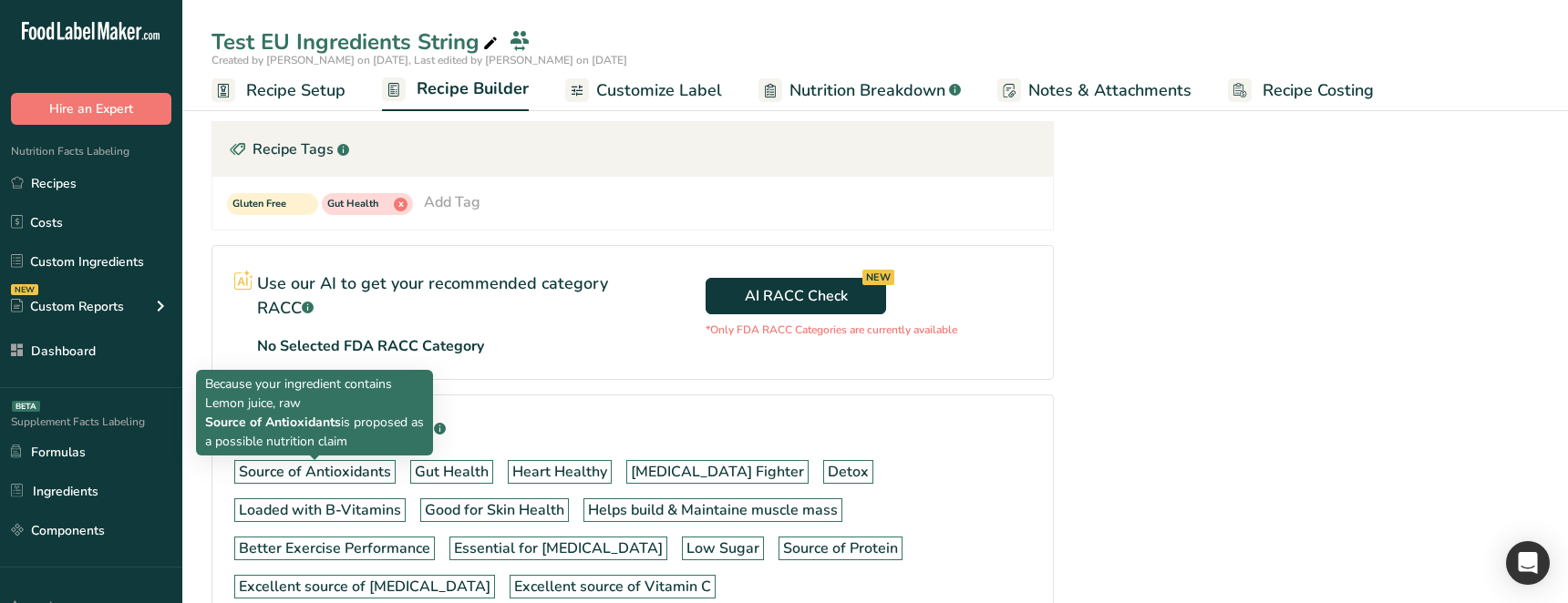
scroll to position [677, 0]
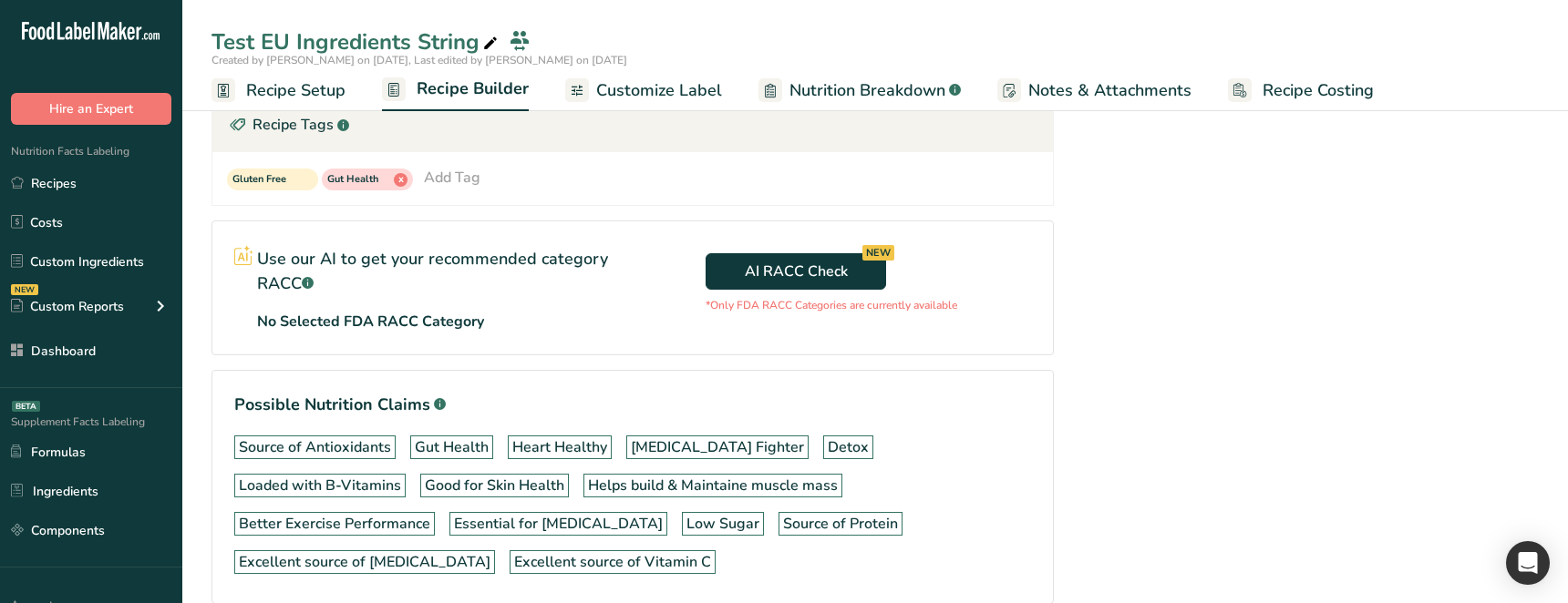
click at [1144, 428] on div "Nutrition Facts Energy Fat Of which Saturates Carbohydrates Of which Sugars Pro…" at bounding box center [1302, 55] width 474 height 1215
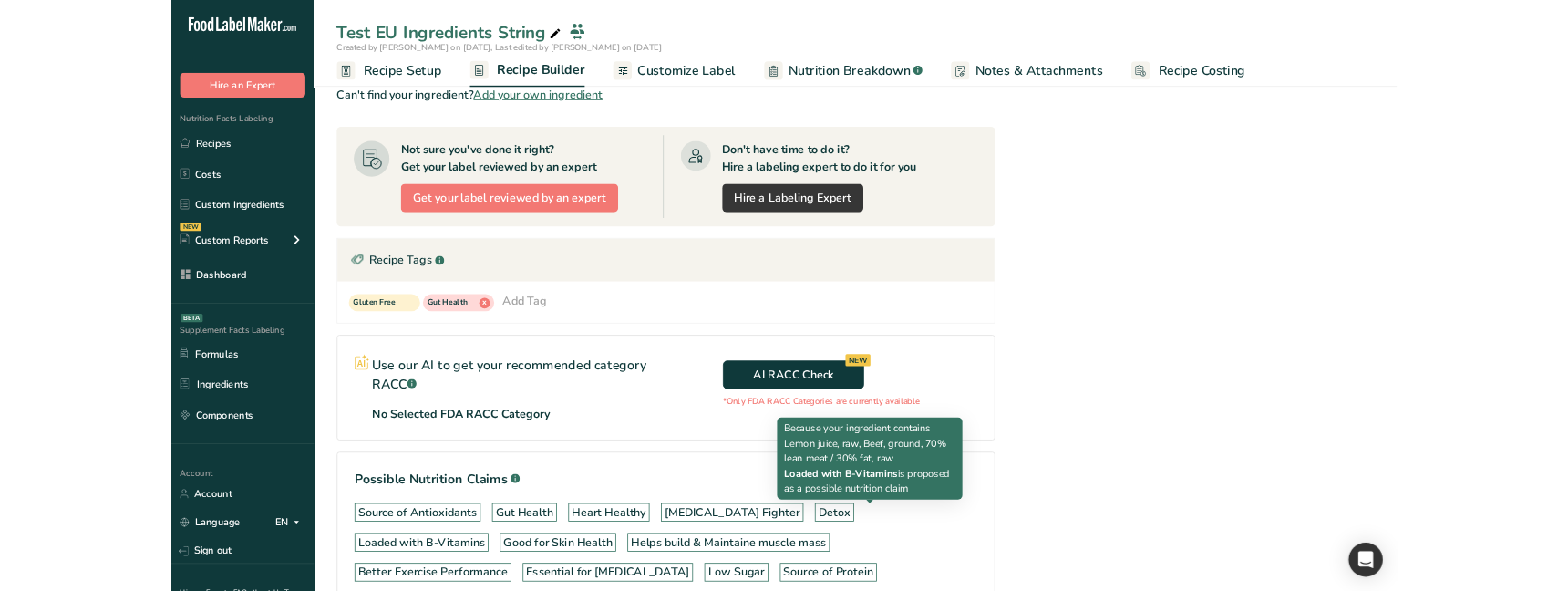
scroll to position [592, 0]
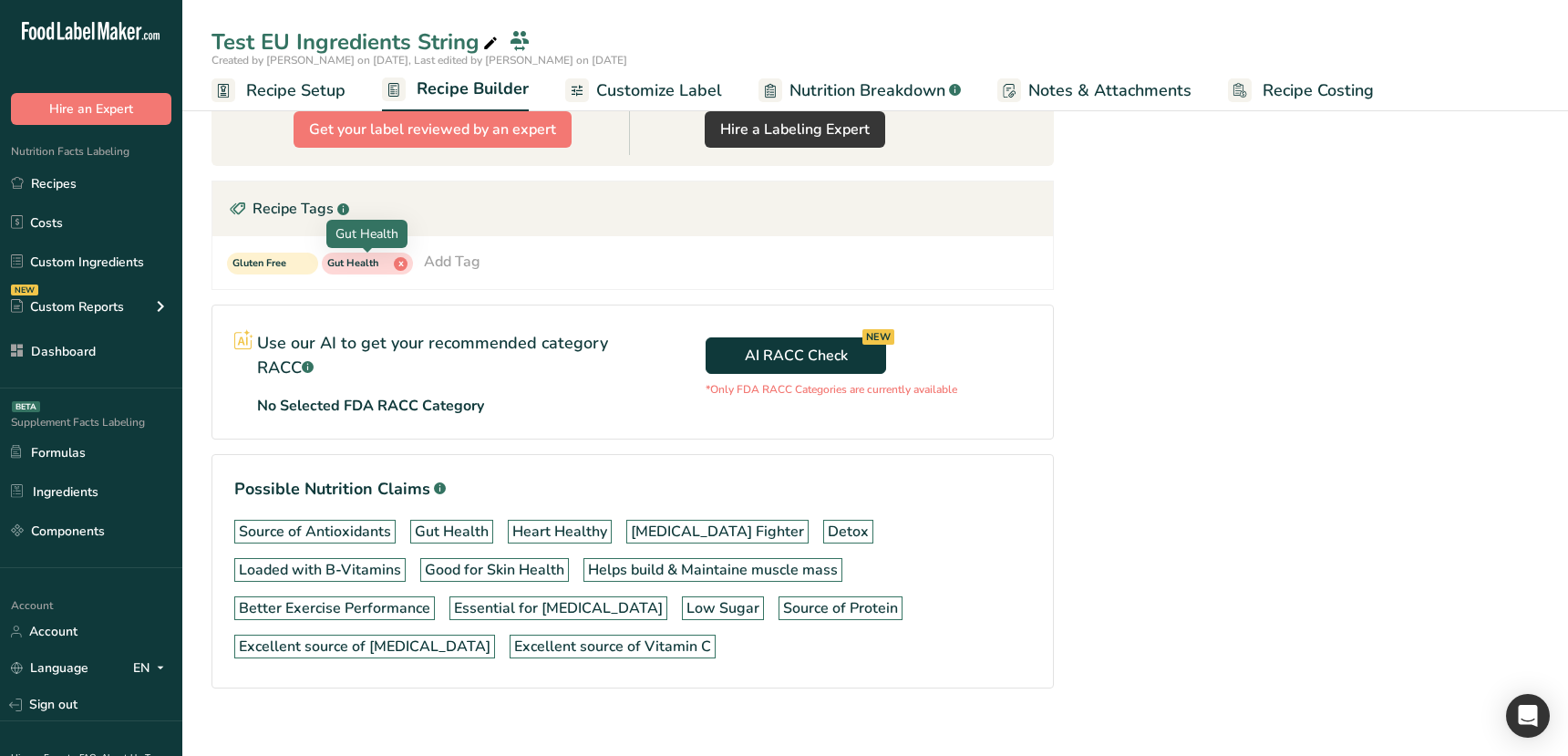
click at [405, 267] on span "x" at bounding box center [400, 264] width 14 height 14
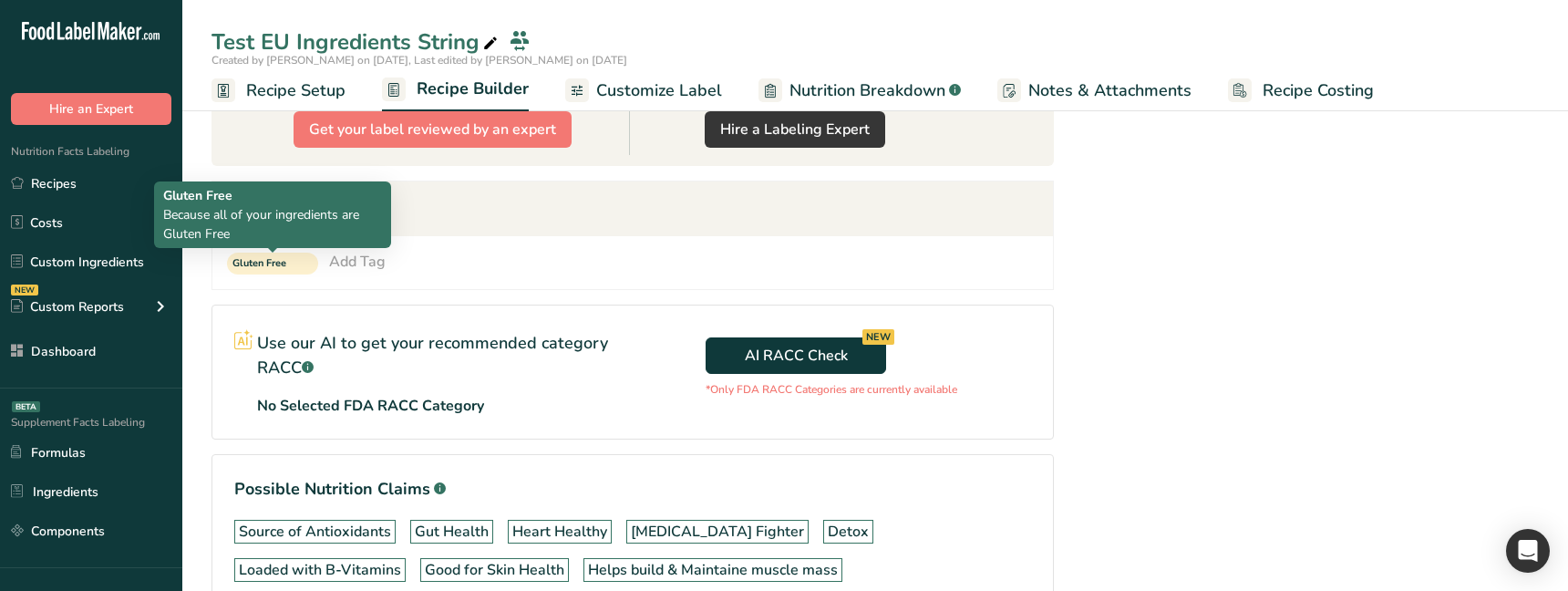
click at [305, 268] on span "Gluten Free" at bounding box center [272, 263] width 91 height 22
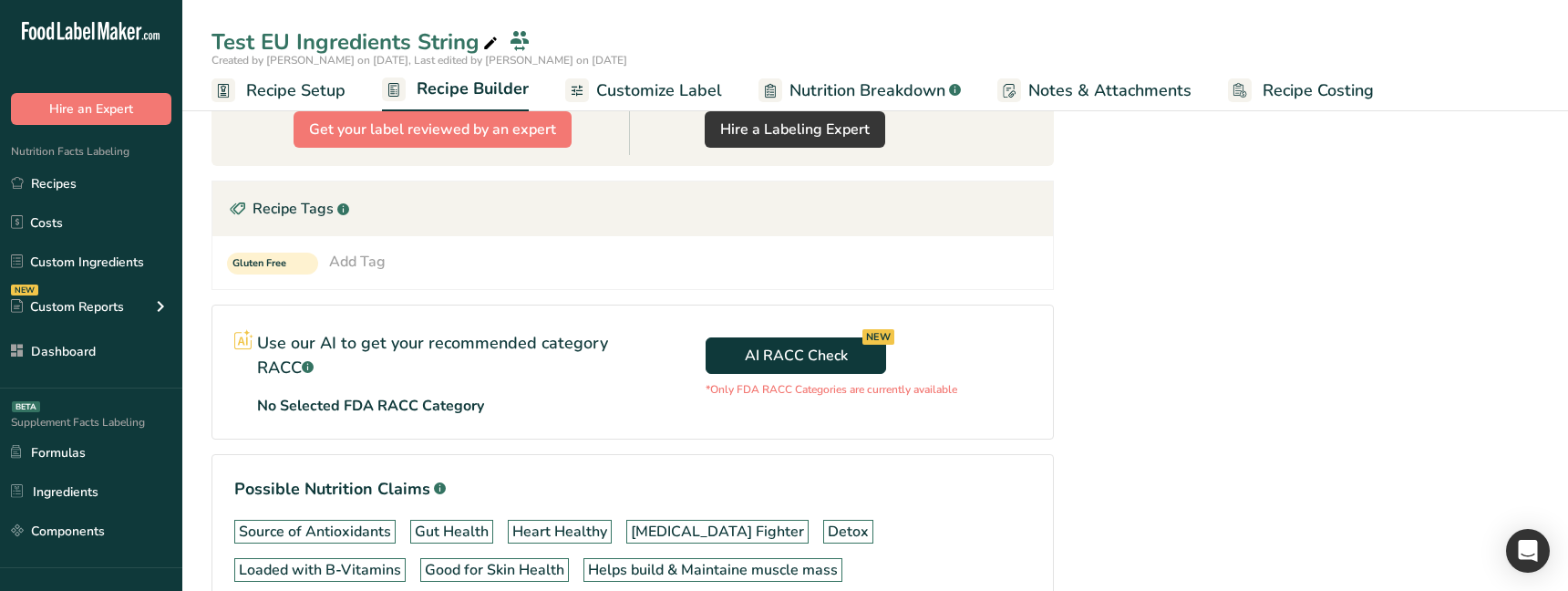
click at [305, 268] on span "Gluten Free" at bounding box center [272, 263] width 91 height 22
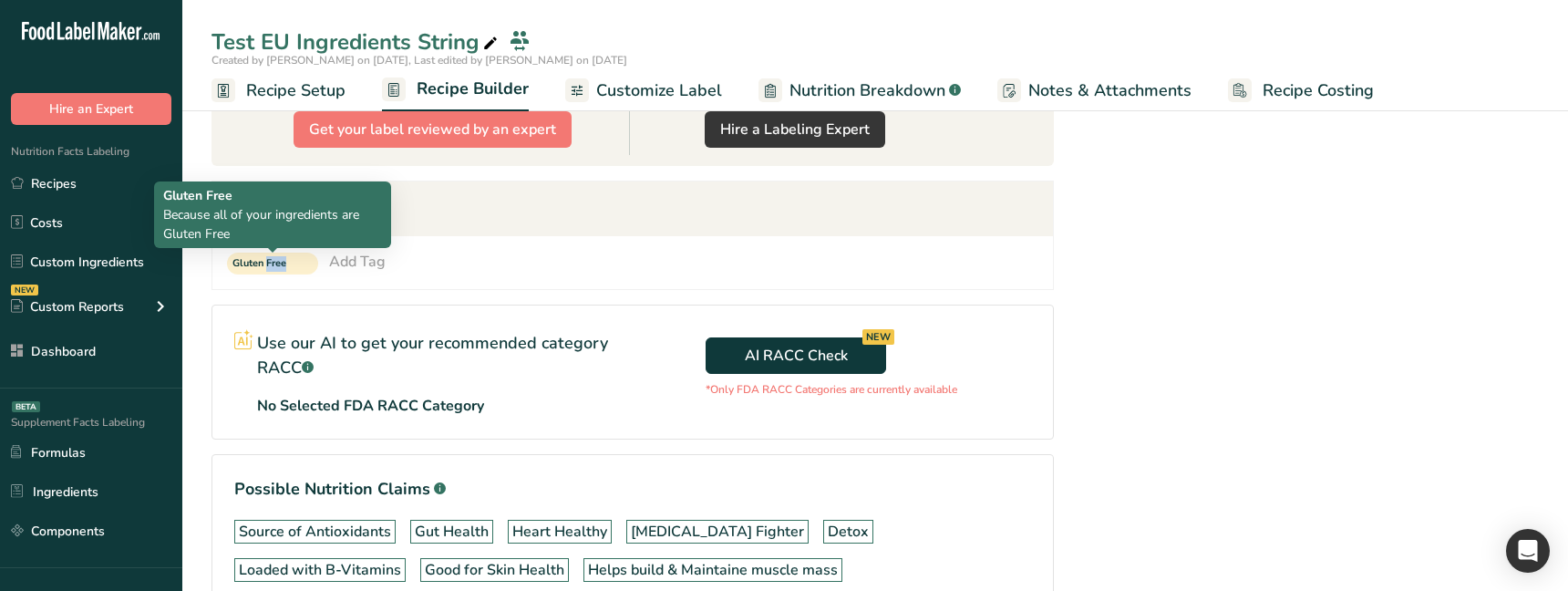
click at [305, 268] on span "Gluten Free" at bounding box center [272, 263] width 91 height 22
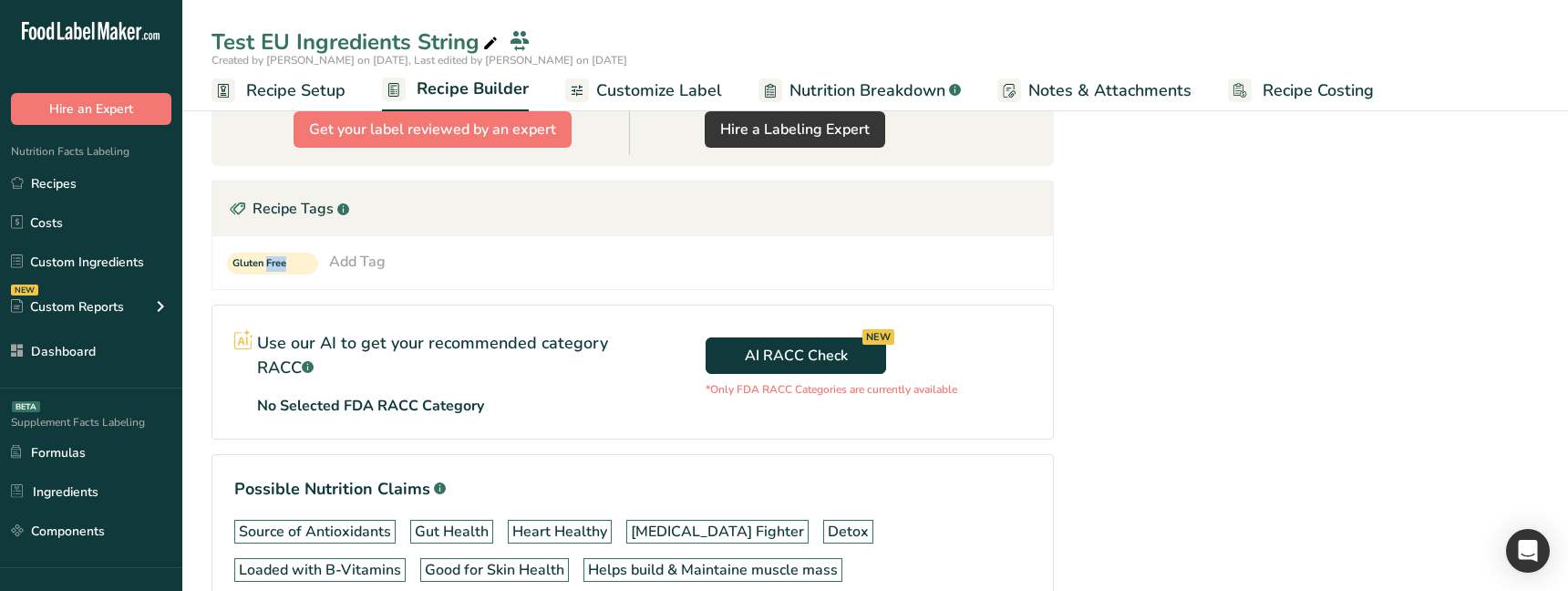
click at [305, 268] on span "Gluten Free" at bounding box center [272, 263] width 91 height 22
click at [299, 293] on section "Ingredient * Amount * Unit * Waste * .a-a{fill:#347362;}.b-a{fill:#fff;} Grams …" at bounding box center [633, 161] width 843 height 1112
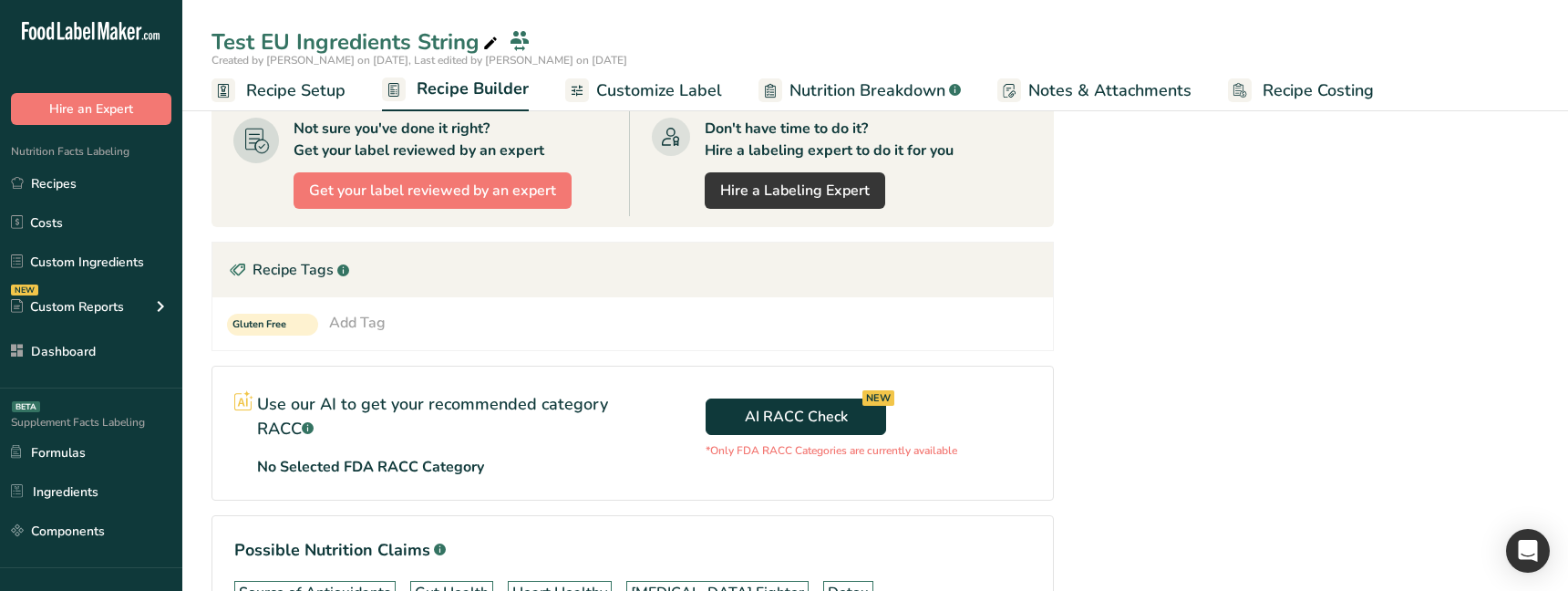
scroll to position [529, 0]
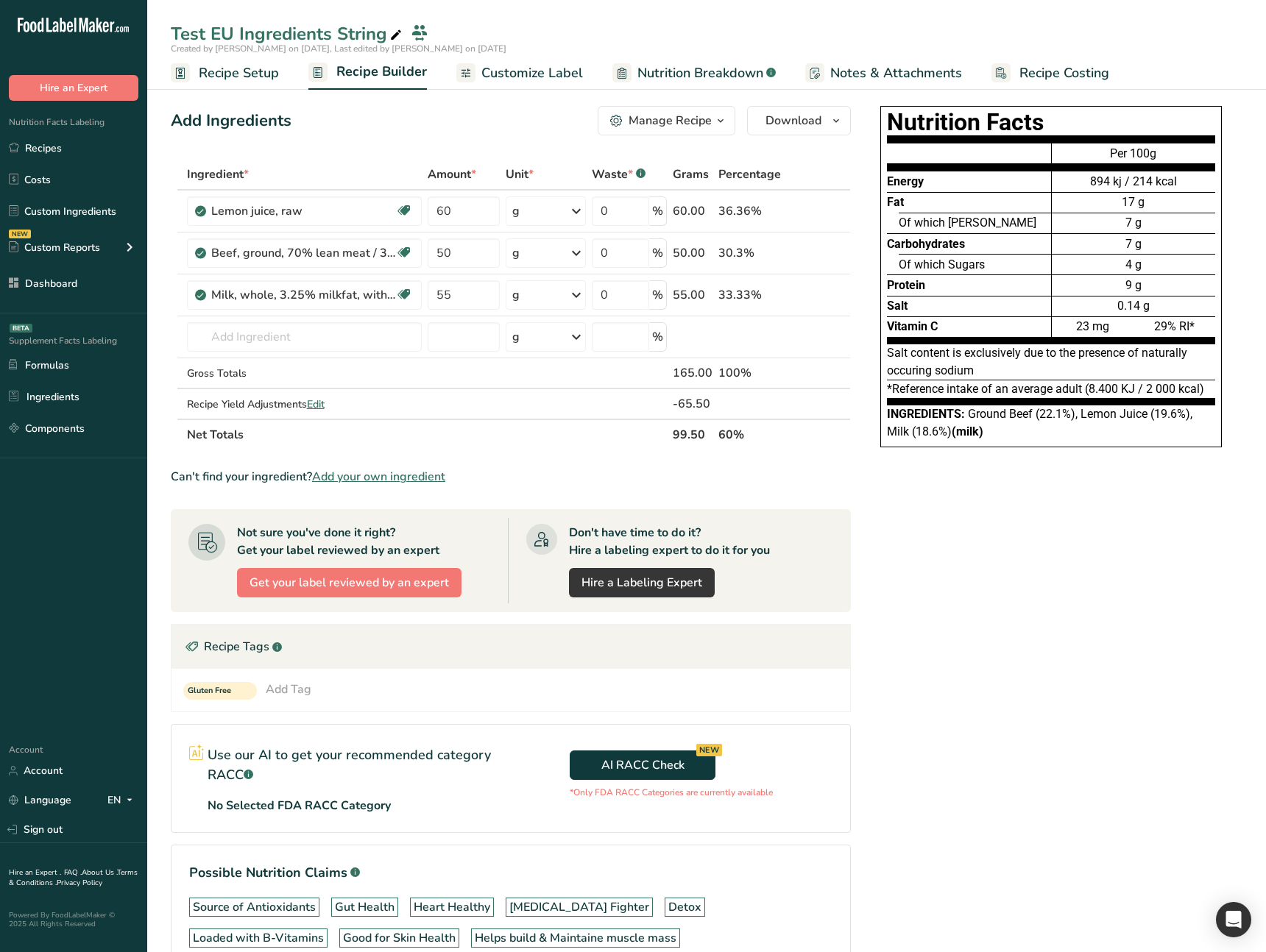
drag, startPoint x: 1118, startPoint y: 698, endPoint x: 432, endPoint y: 445, distance: 731.2
click at [1114, 476] on div "Nutrition Facts Energy Fat Of which Saturates Carbohydrates Of which Sugars Pro…" at bounding box center [1051, 590] width 383 height 981
click at [1077, 451] on div "Nutrition Facts Energy Fat Of which Saturates Carbohydrates Of which Sugars Pro…" at bounding box center [1051, 284] width 383 height 368
drag, startPoint x: 1049, startPoint y: 433, endPoint x: 850, endPoint y: 317, distance: 230.3
click at [870, 334] on div "Nutrition Facts Energy Fat Of which Saturates Carbohydrates Of which Sugars Pro…" at bounding box center [1051, 284] width 383 height 368
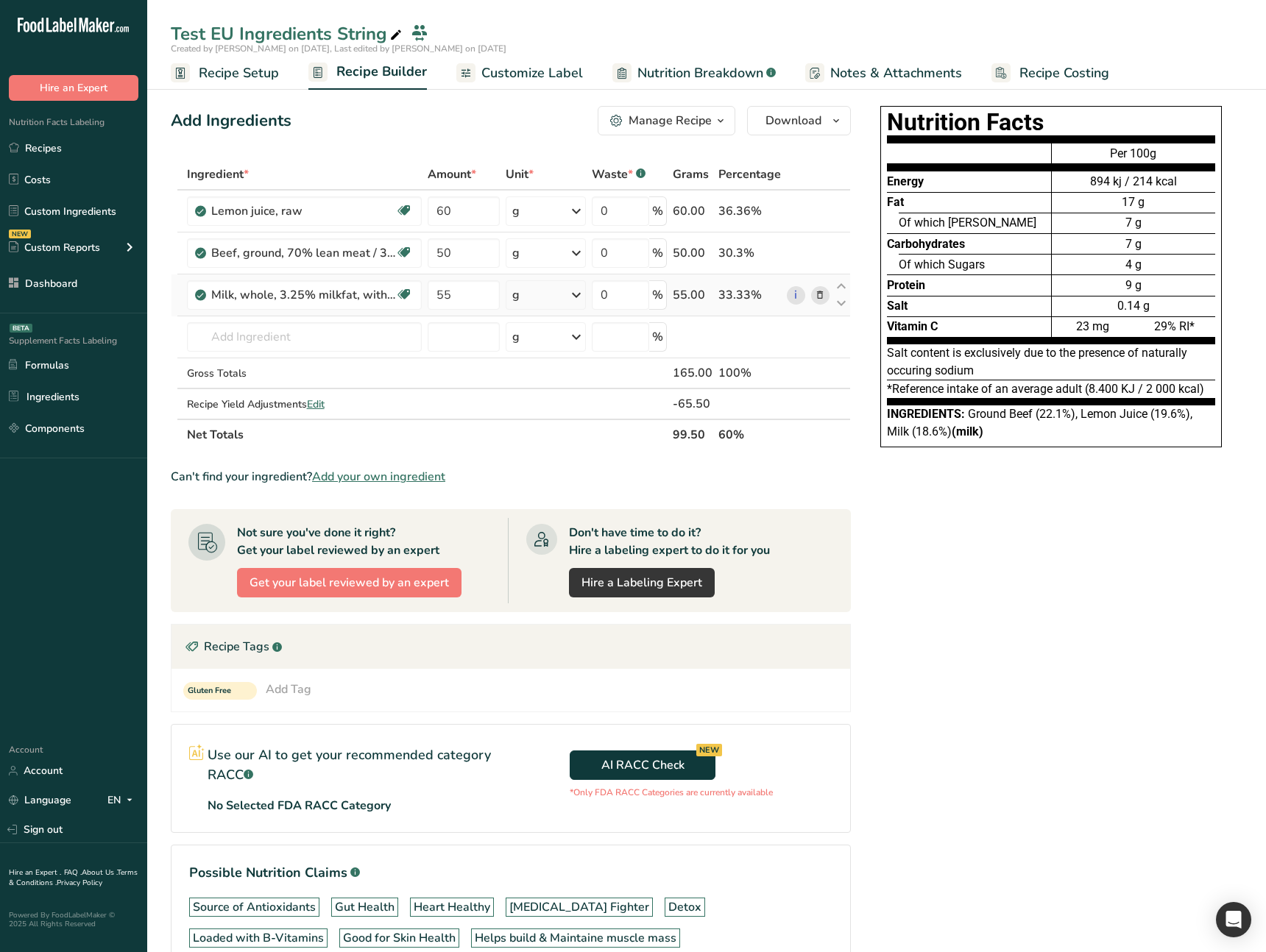
scroll to position [30, 0]
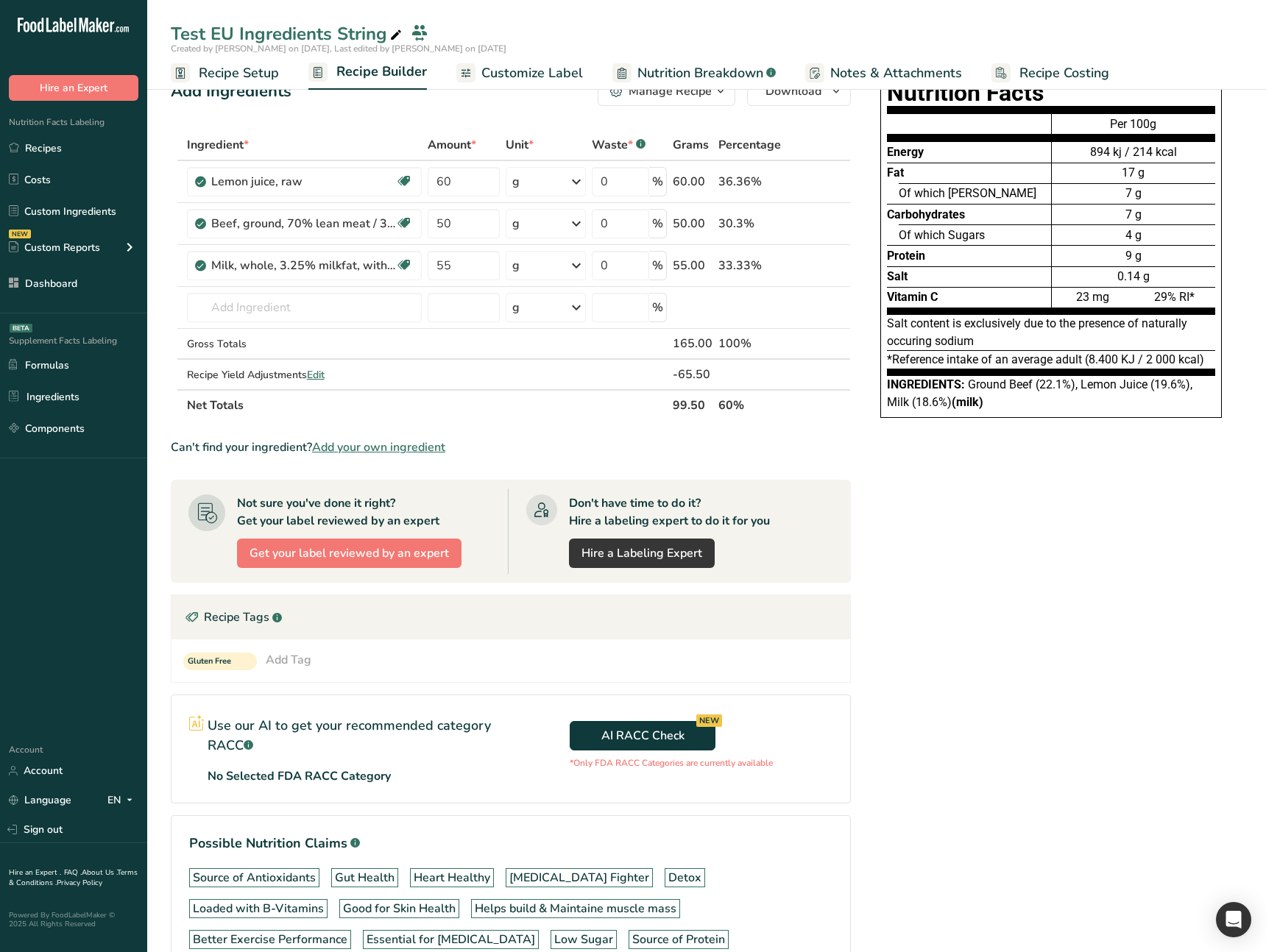
click at [904, 476] on div "Nutrition Facts Energy Fat Of which Saturates Carbohydrates Of which Sugars Pro…" at bounding box center [1051, 561] width 383 height 981
drag, startPoint x: 952, startPoint y: 652, endPoint x: 923, endPoint y: 633, distance: 34.7
click at [951, 476] on div "Nutrition Facts Energy Fat Of which Saturates Carbohydrates Of which Sugars Pro…" at bounding box center [1051, 561] width 383 height 981
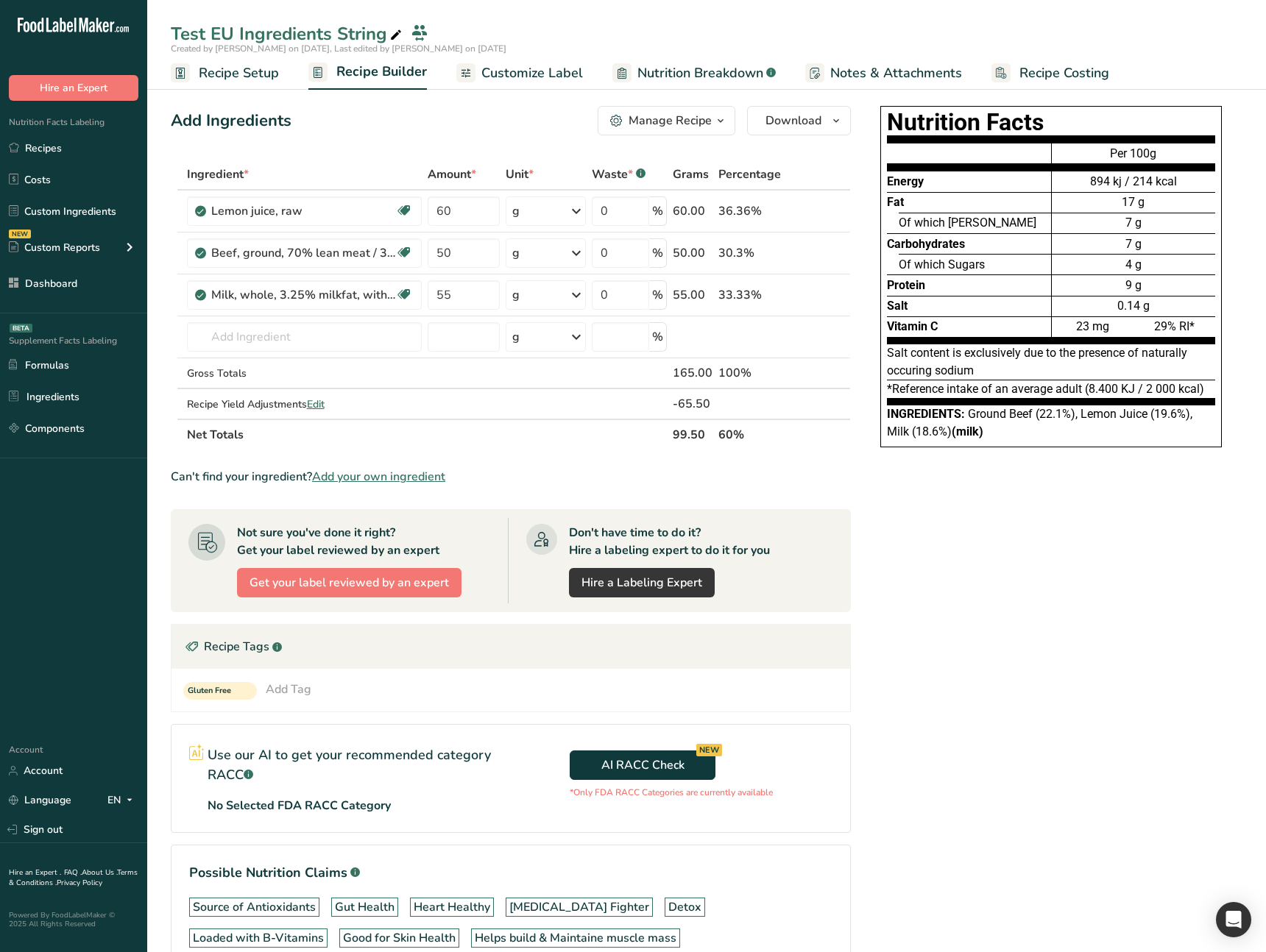
drag, startPoint x: 900, startPoint y: 520, endPoint x: 870, endPoint y: 496, distance: 38.4
click at [900, 476] on div "Nutrition Facts Energy Fat Of which Saturates Carbohydrates Of which Sugars Pro…" at bounding box center [1051, 590] width 383 height 981
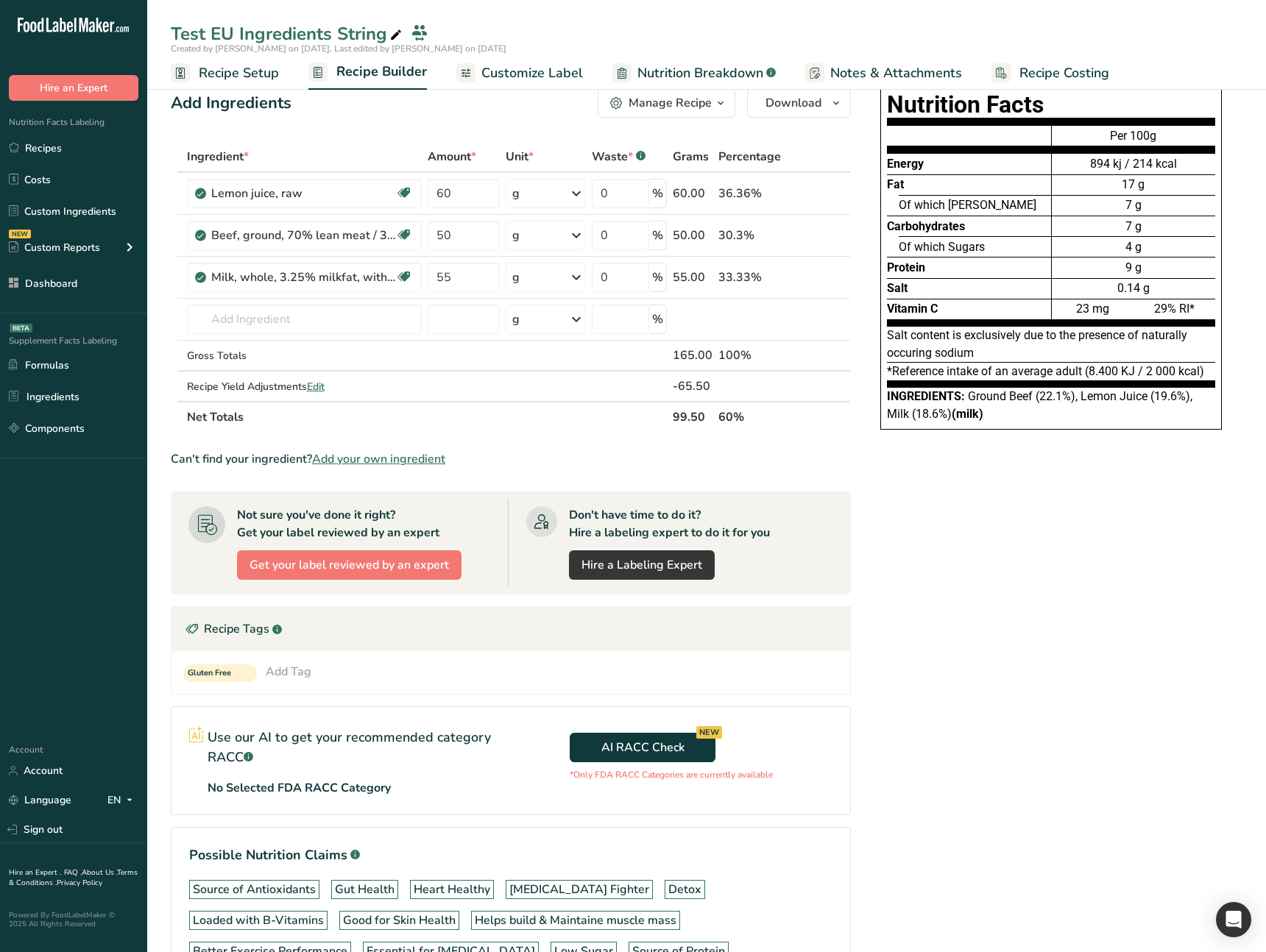
click at [272, 476] on div "Add Tag" at bounding box center [288, 672] width 46 height 18
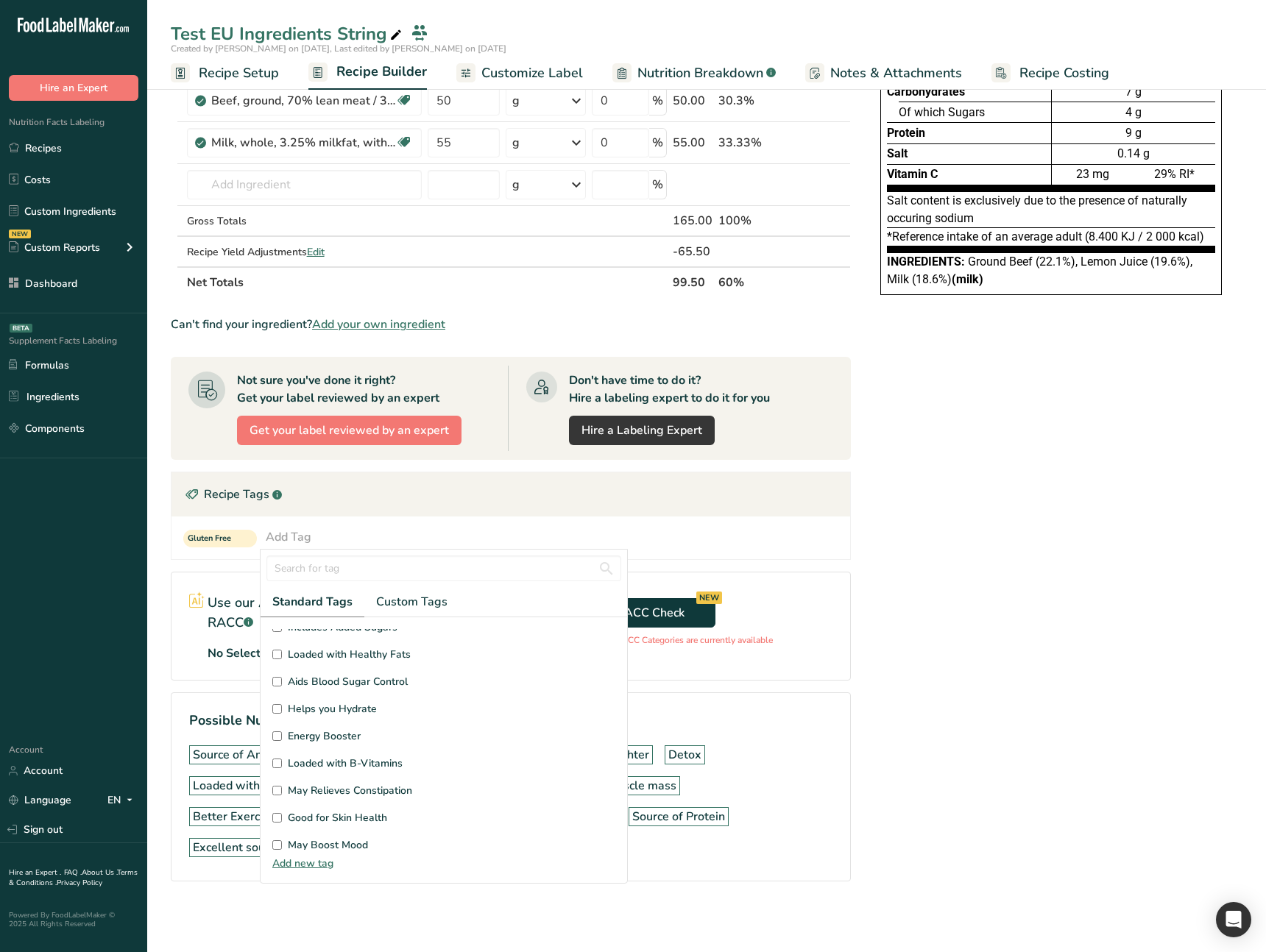
scroll to position [896, 0]
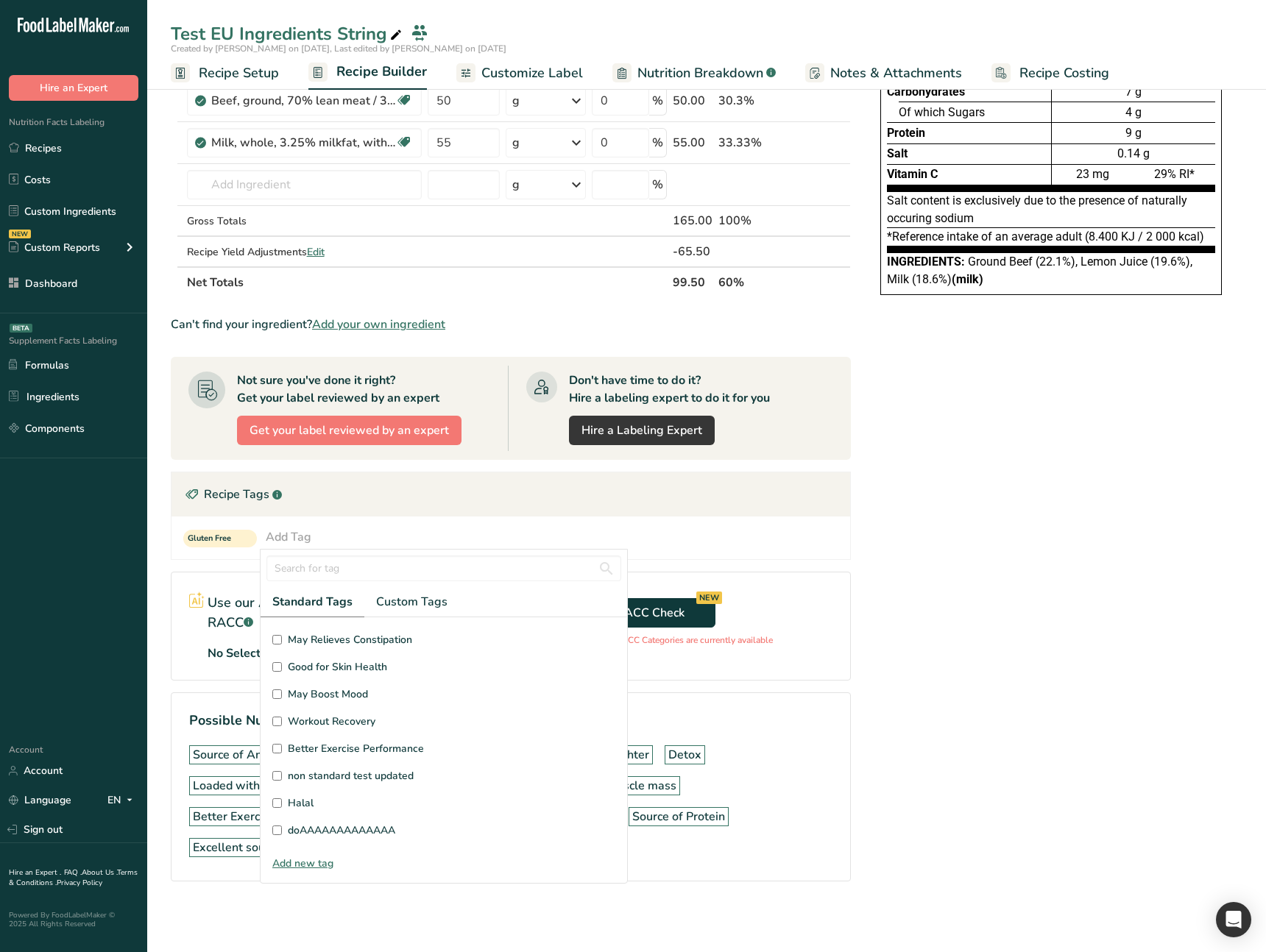
click at [1000, 476] on div "Nutrition Facts Energy Fat Of which Saturates Carbohydrates Of which Sugars Pro…" at bounding box center [1051, 438] width 383 height 981
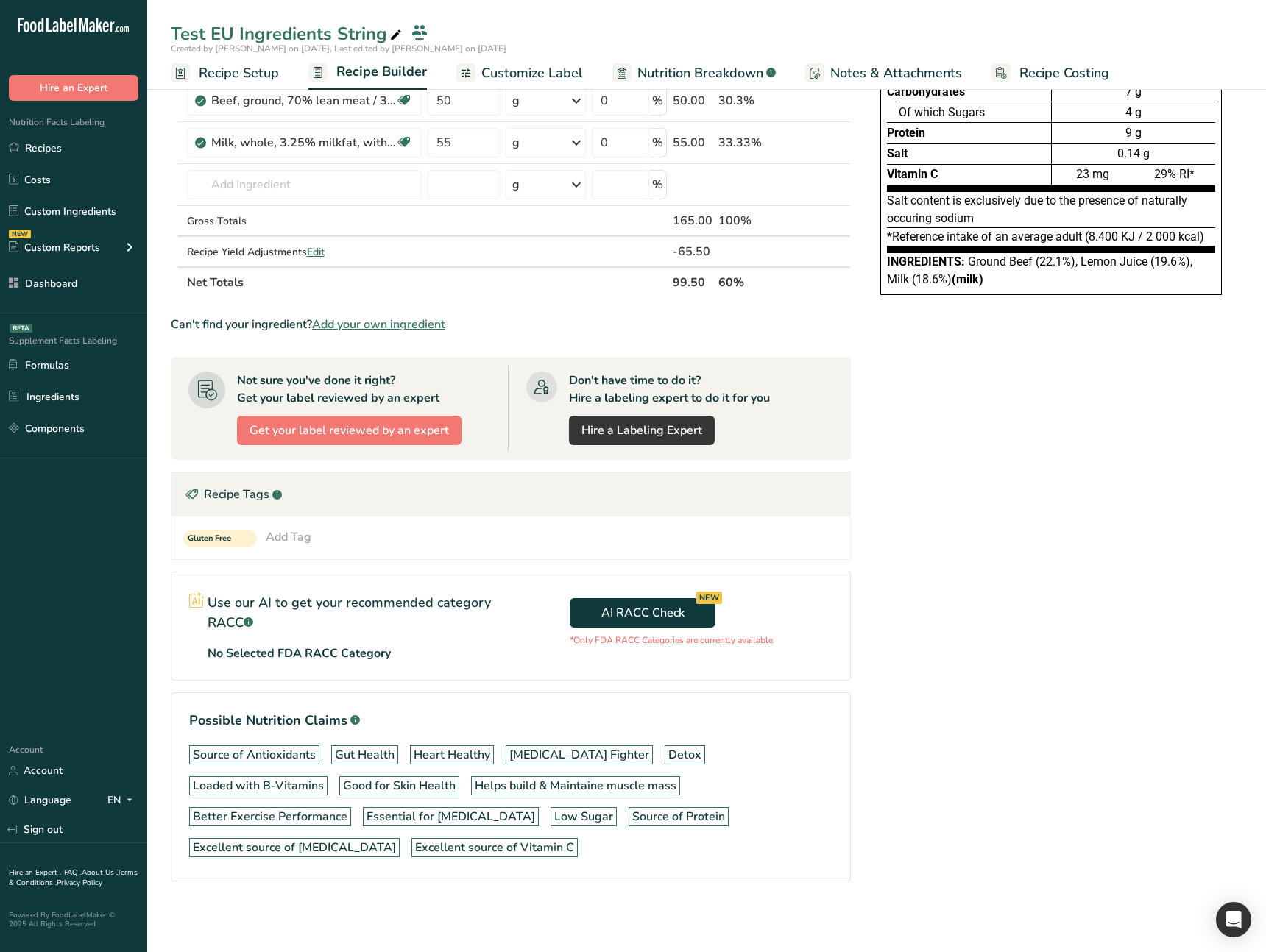
scroll to position [0, 0]
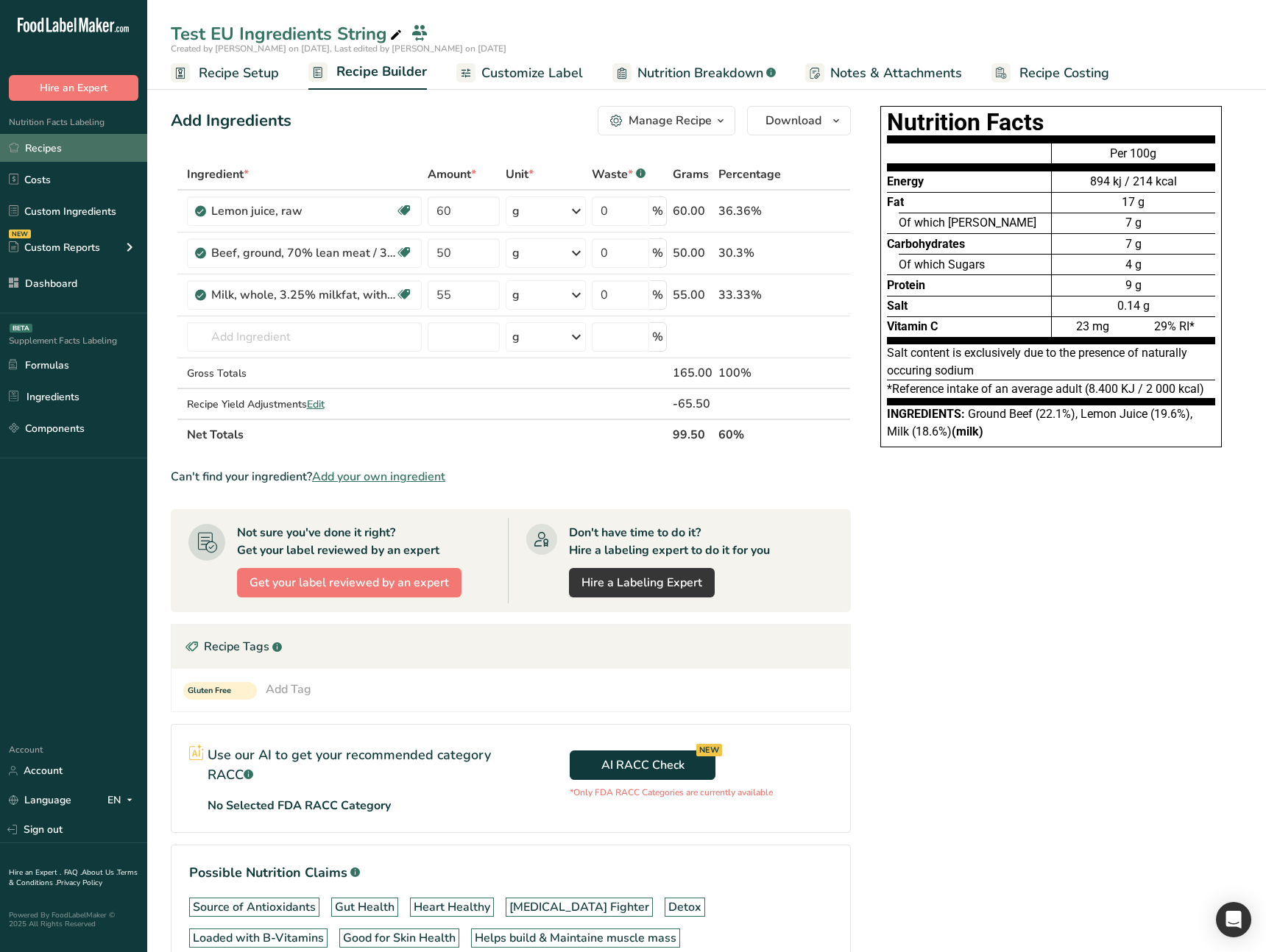
click at [102, 138] on link "Recipes" at bounding box center [74, 148] width 148 height 28
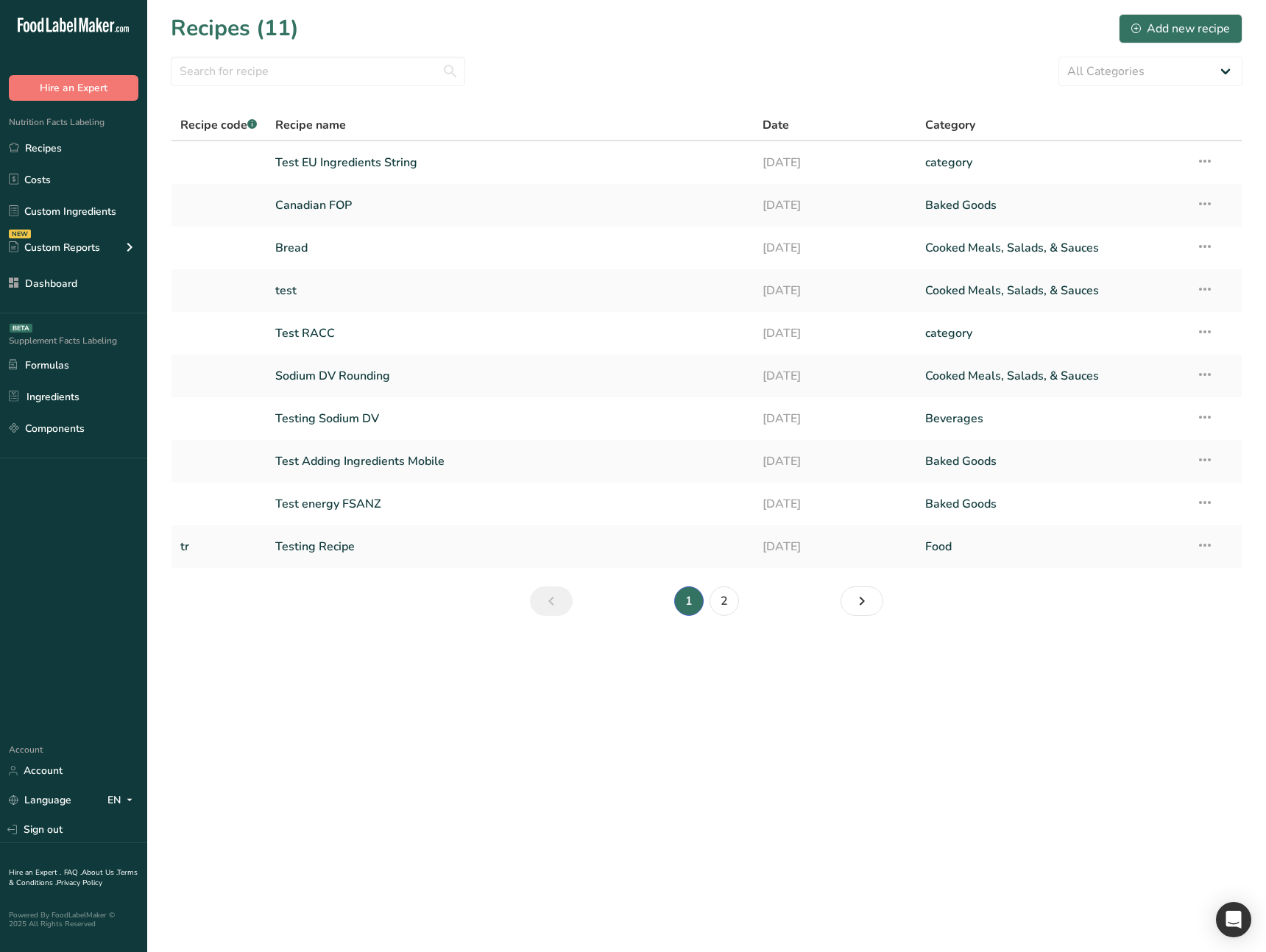
click at [850, 476] on main "Recipes (11) Add new recipe All Categories Baked Goods Beverages category Cooke…" at bounding box center [633, 476] width 1266 height 952
click at [732, 476] on main "Recipes (11) Add new recipe All Categories Baked Goods Beverages category Cooke…" at bounding box center [633, 476] width 1266 height 952
